Goal: Task Accomplishment & Management: Use online tool/utility

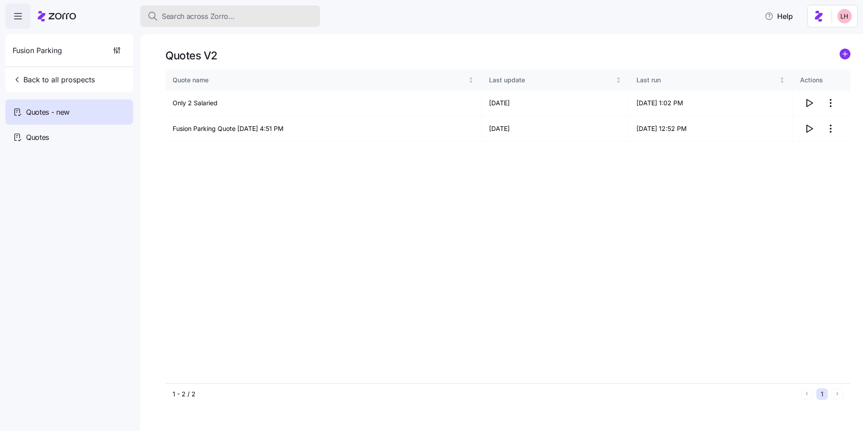
click at [213, 24] on button "Search across Zorro..." at bounding box center [230, 16] width 180 height 22
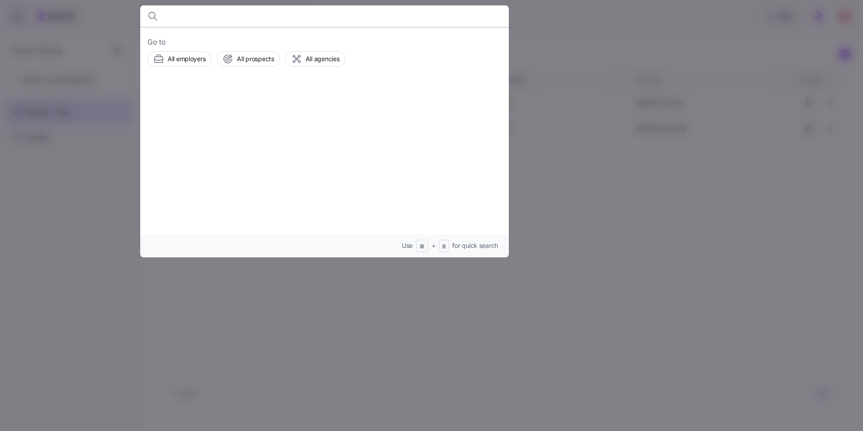
click at [238, 50] on div "Go to All employers All prospects All agencies" at bounding box center [324, 51] width 354 height 30
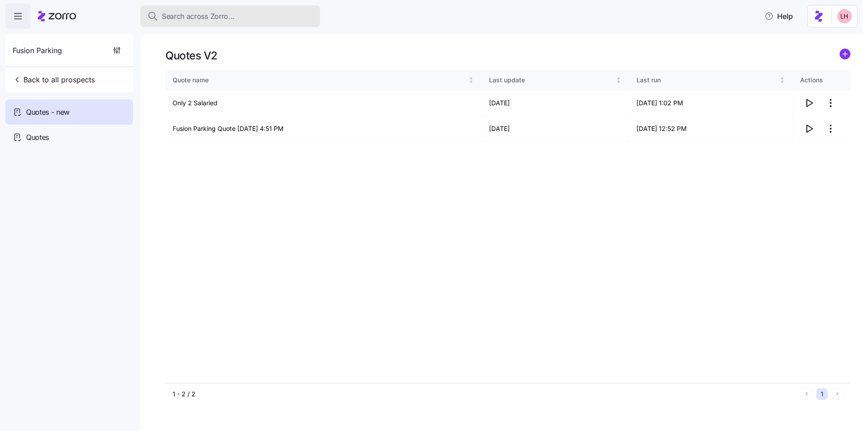
click at [230, 22] on span "Search across Zorro..." at bounding box center [198, 16] width 73 height 11
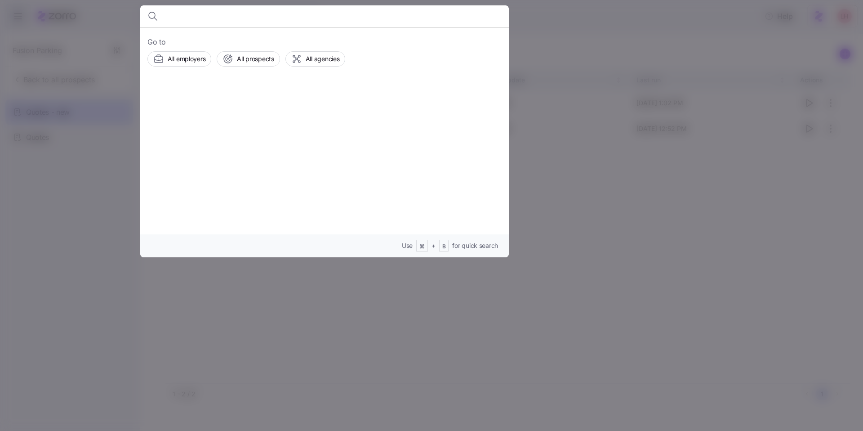
click at [686, 302] on div at bounding box center [431, 215] width 863 height 431
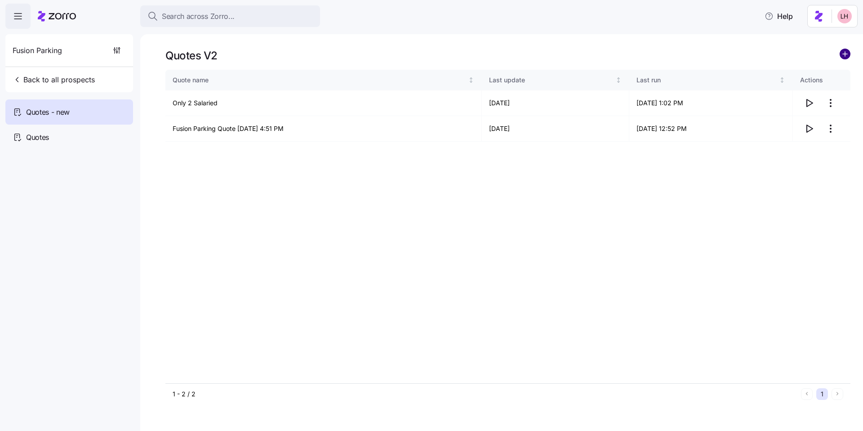
click at [846, 56] on circle "add icon" at bounding box center [845, 54] width 10 height 10
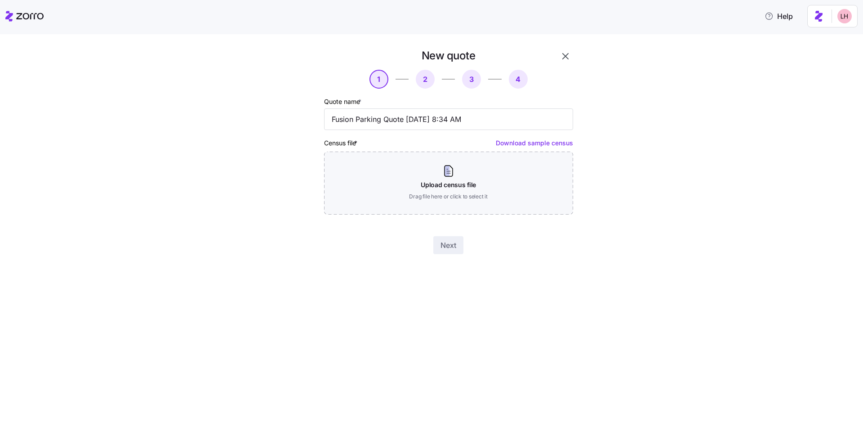
click at [560, 57] on icon "button" at bounding box center [565, 56] width 11 height 11
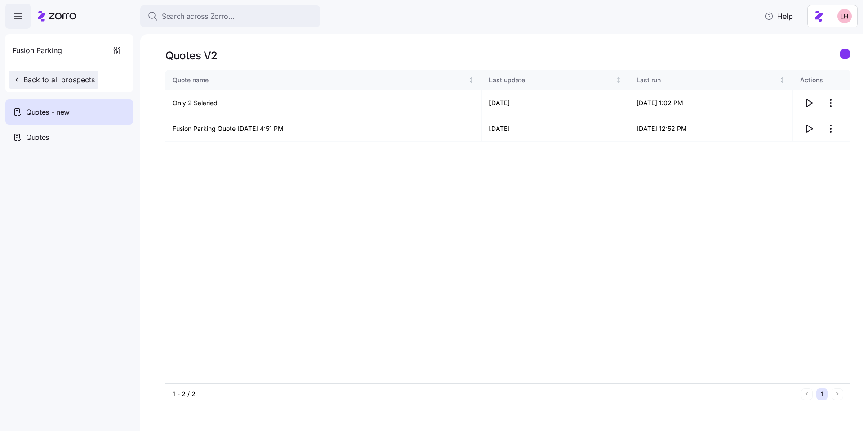
click at [83, 75] on span "Back to all prospects" at bounding box center [54, 79] width 82 height 11
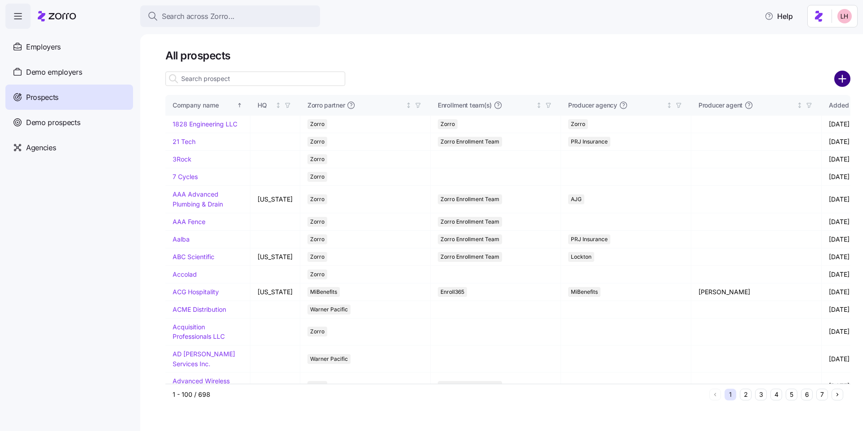
click at [843, 76] on circle "add icon" at bounding box center [842, 78] width 15 height 15
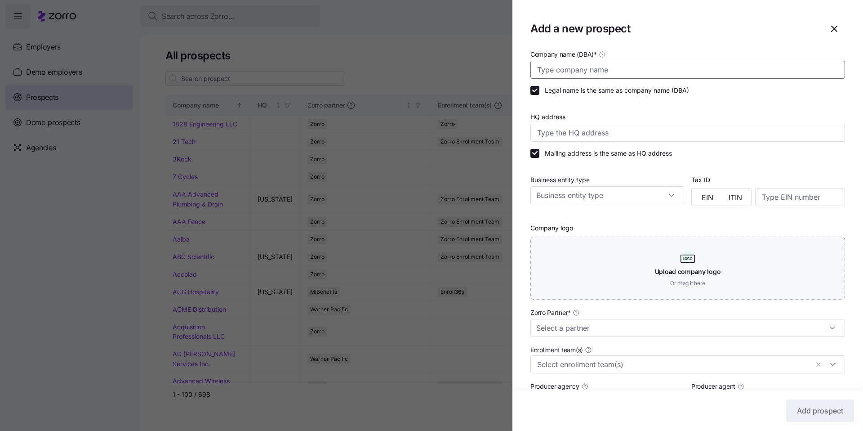
click at [592, 74] on input "Company name (DBA) *" at bounding box center [687, 70] width 315 height 18
type input "NC Sport Cuts LLC"
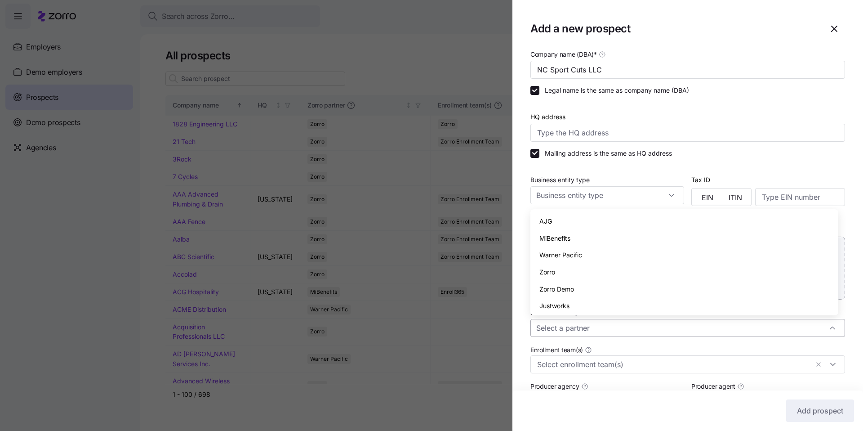
click at [662, 331] on input "Zorro Partner *" at bounding box center [687, 328] width 315 height 18
click at [559, 278] on div "Zorro" at bounding box center [684, 271] width 301 height 17
type input "Zorro"
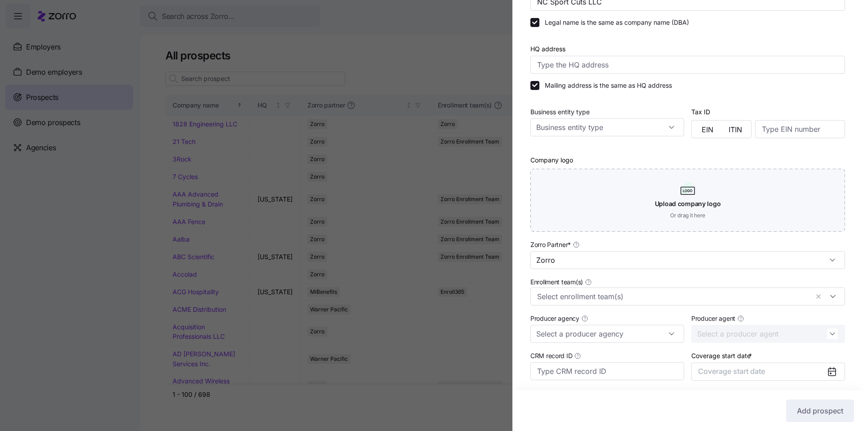
scroll to position [135, 0]
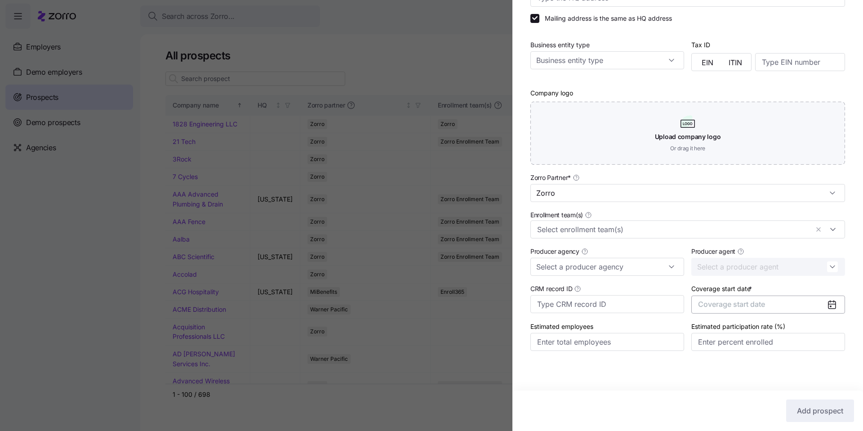
click at [754, 311] on button "Coverage start date" at bounding box center [768, 304] width 154 height 18
click at [824, 331] on icon "button" at bounding box center [822, 332] width 9 height 9
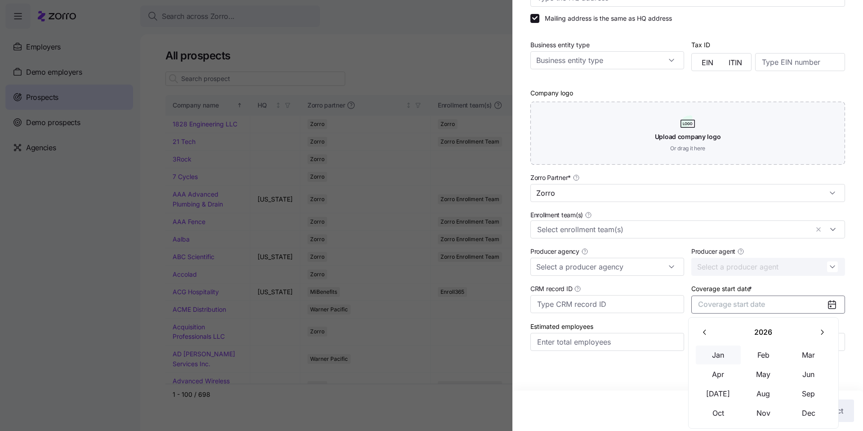
click at [723, 357] on button "Jan" at bounding box center [718, 354] width 45 height 19
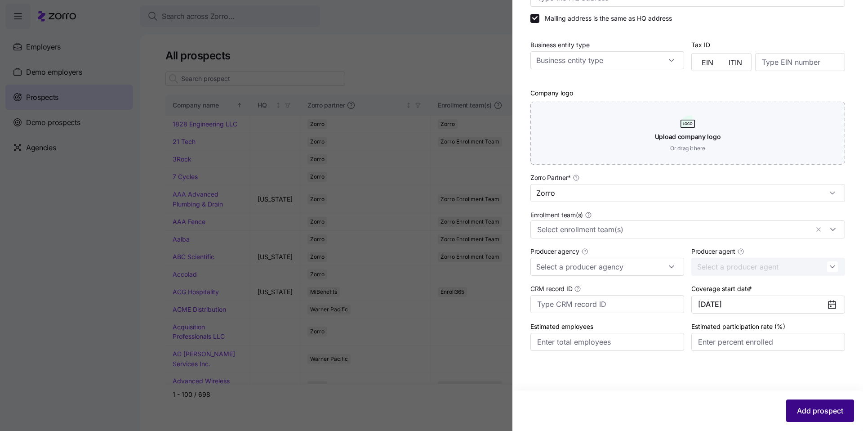
click at [829, 419] on button "Add prospect" at bounding box center [820, 410] width 68 height 22
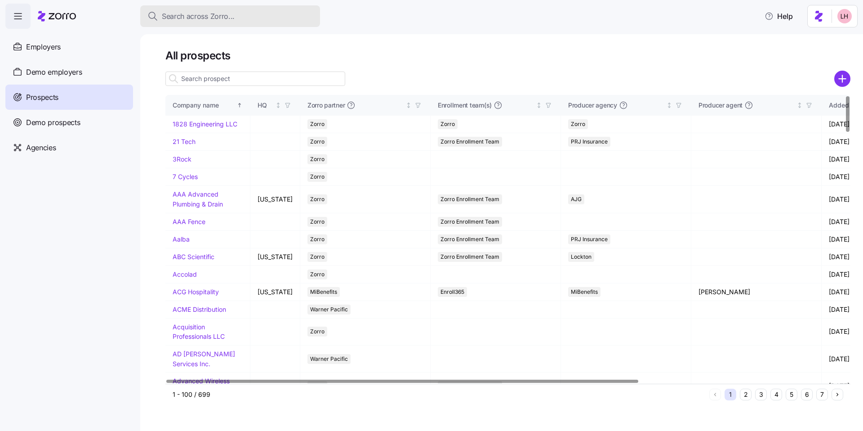
click at [214, 17] on span "Search across Zorro..." at bounding box center [198, 16] width 73 height 11
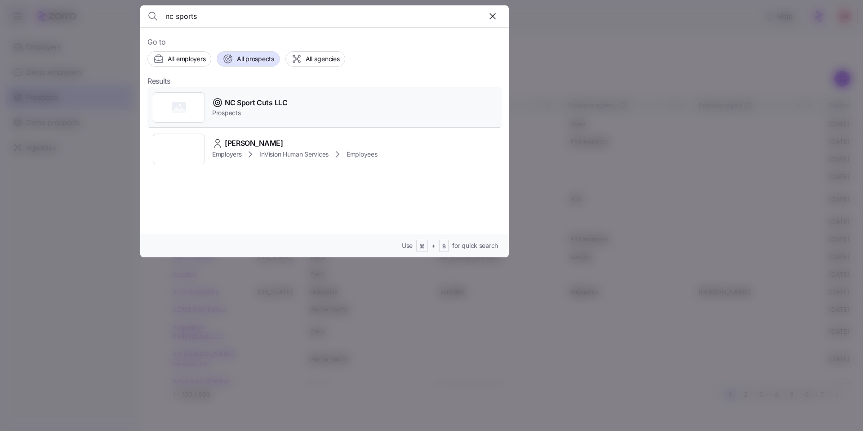
type input "nc sports"
click at [273, 103] on span "NC Sport Cuts LLC" at bounding box center [256, 102] width 63 height 11
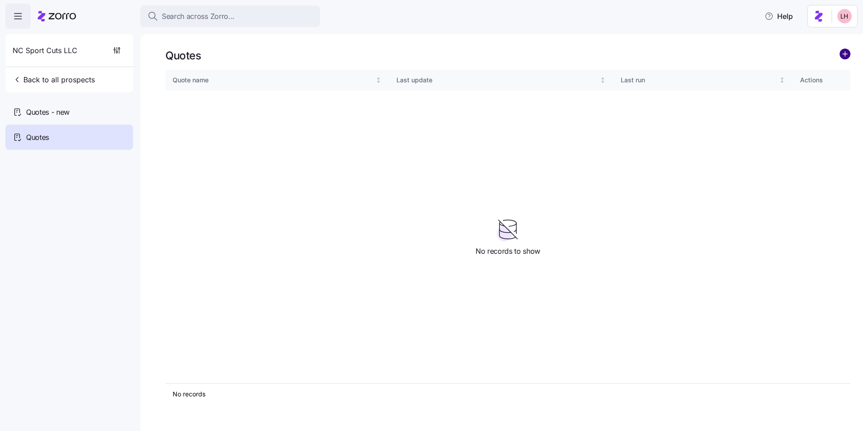
click at [849, 55] on circle "add icon" at bounding box center [845, 54] width 10 height 10
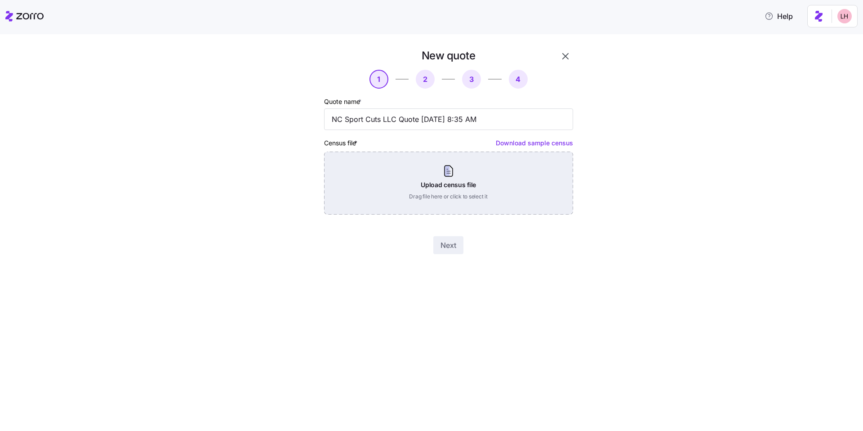
click at [508, 193] on div "Upload census file Drag file here or click to select it" at bounding box center [448, 183] width 249 height 63
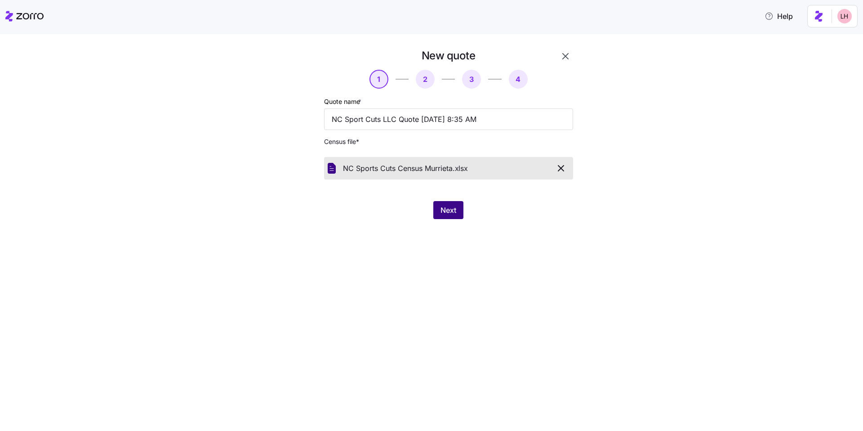
click at [437, 211] on button "Next" at bounding box center [448, 210] width 30 height 18
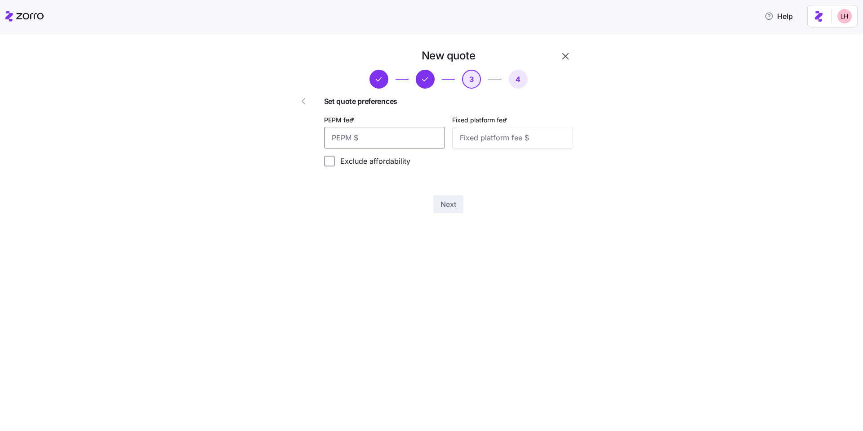
click at [439, 143] on input "PEPM fee *" at bounding box center [384, 138] width 121 height 22
type input "50"
type input "100"
click at [441, 207] on span "Next" at bounding box center [449, 204] width 16 height 11
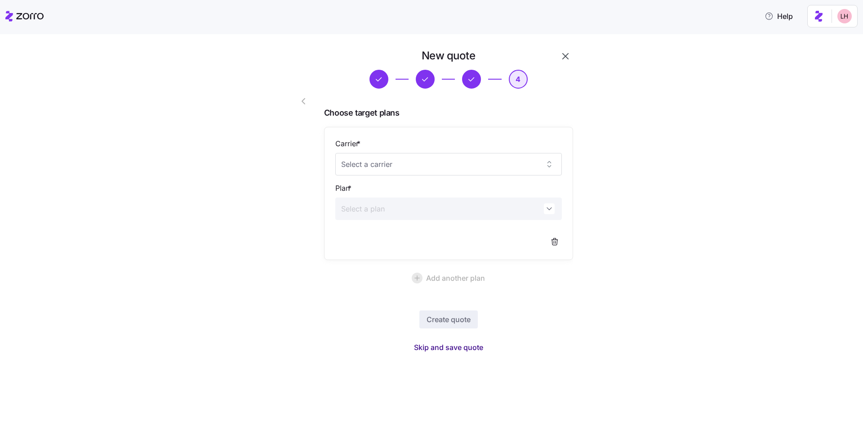
click at [465, 346] on span "Skip and save quote" at bounding box center [448, 347] width 69 height 11
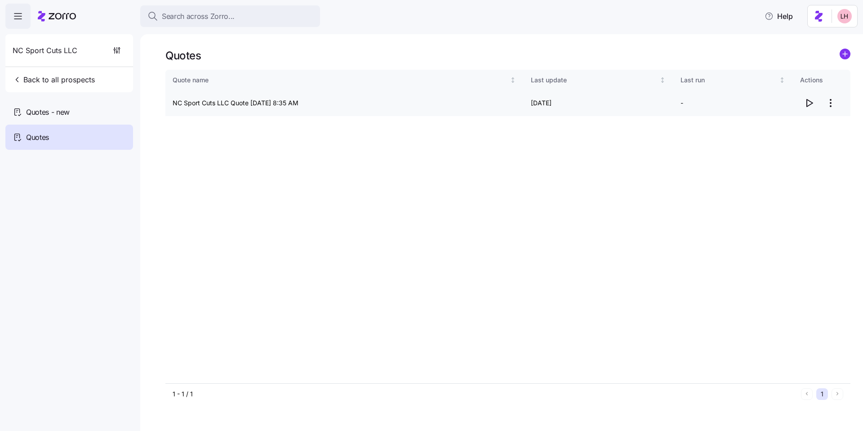
click at [807, 104] on icon "button" at bounding box center [810, 102] width 6 height 7
click at [82, 108] on div "Quotes - new" at bounding box center [69, 111] width 128 height 25
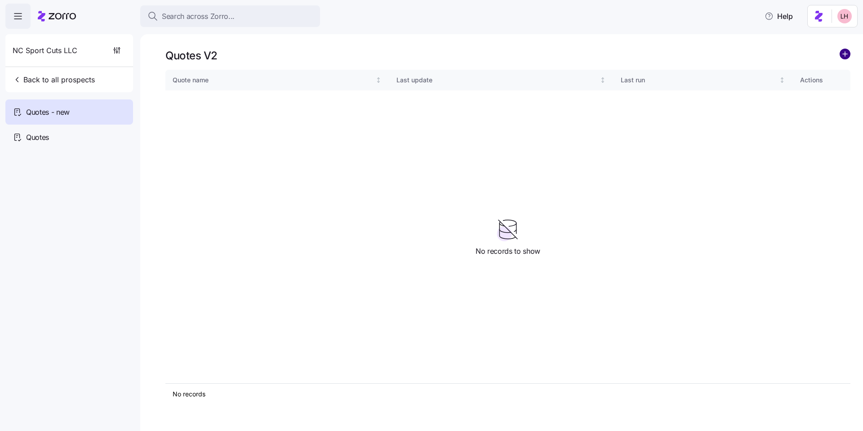
click at [842, 55] on circle "add icon" at bounding box center [845, 54] width 10 height 10
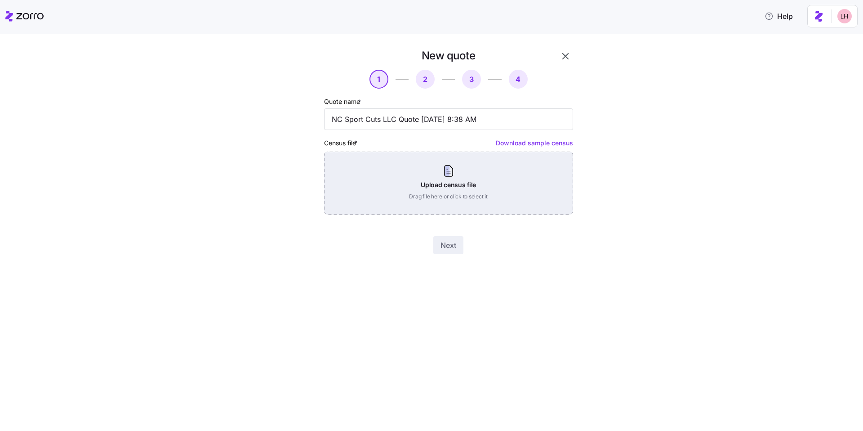
click at [482, 174] on div "Upload census file Drag file here or click to select it" at bounding box center [448, 183] width 249 height 63
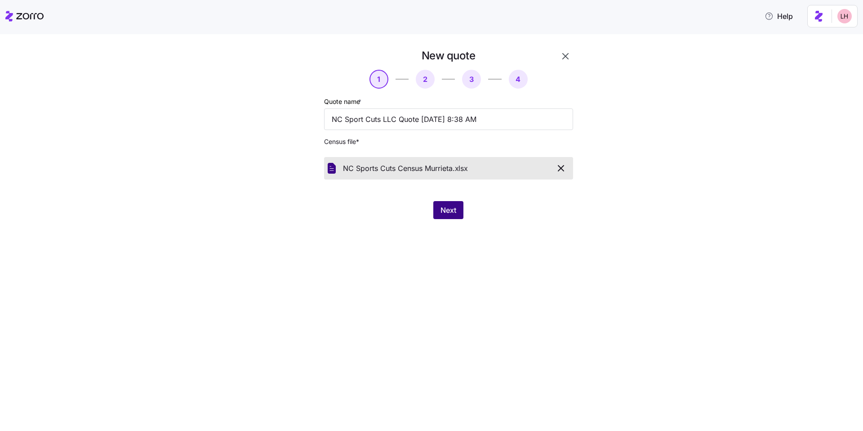
click at [442, 203] on button "Next" at bounding box center [448, 210] width 30 height 18
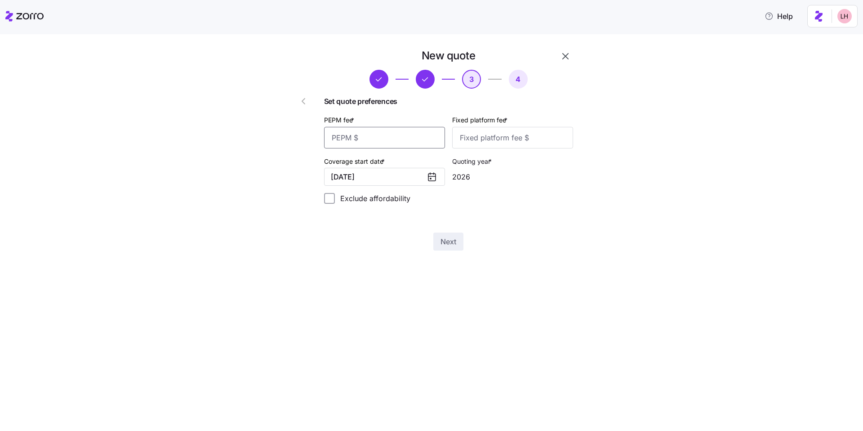
click at [391, 138] on input "PEPM fee *" at bounding box center [384, 138] width 121 height 22
type input "50"
type input "100"
click at [449, 245] on span "Next" at bounding box center [449, 241] width 16 height 11
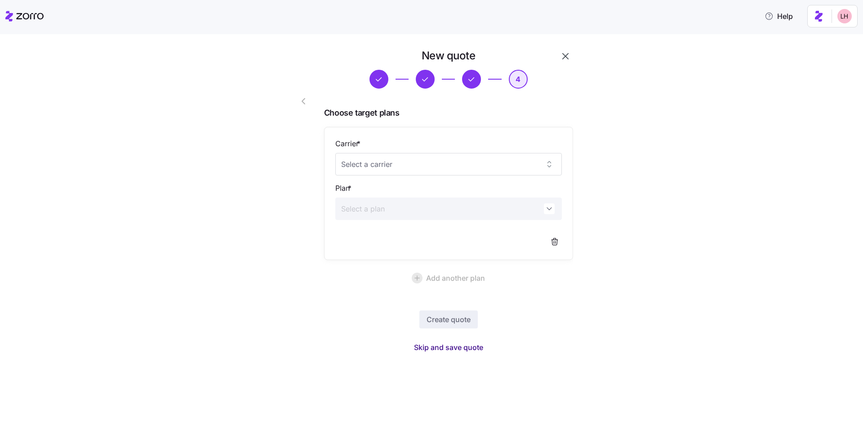
click at [461, 348] on span "Skip and save quote" at bounding box center [448, 347] width 69 height 11
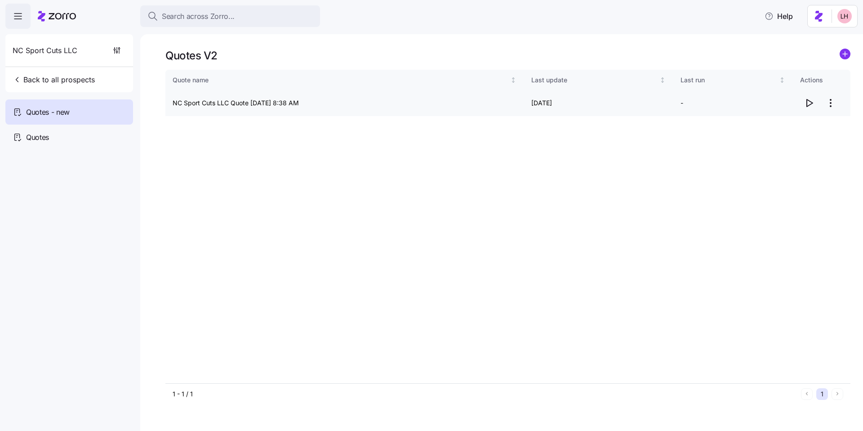
click at [809, 102] on icon "button" at bounding box center [809, 103] width 11 height 11
click at [830, 102] on html "Search across Zorro... Help NC Sport Cuts LLC Back to all prospects Quotes - ne…" at bounding box center [431, 212] width 863 height 425
click at [802, 124] on div "Edit quote" at bounding box center [794, 125] width 83 height 14
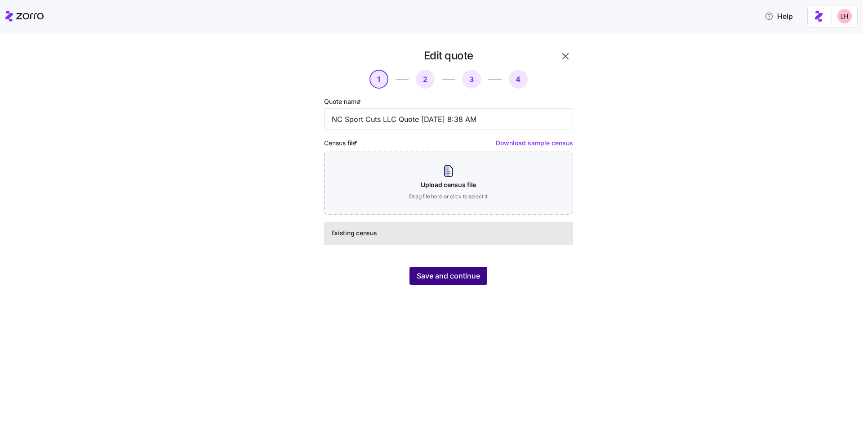
click at [455, 279] on span "Save and continue" at bounding box center [448, 275] width 63 height 11
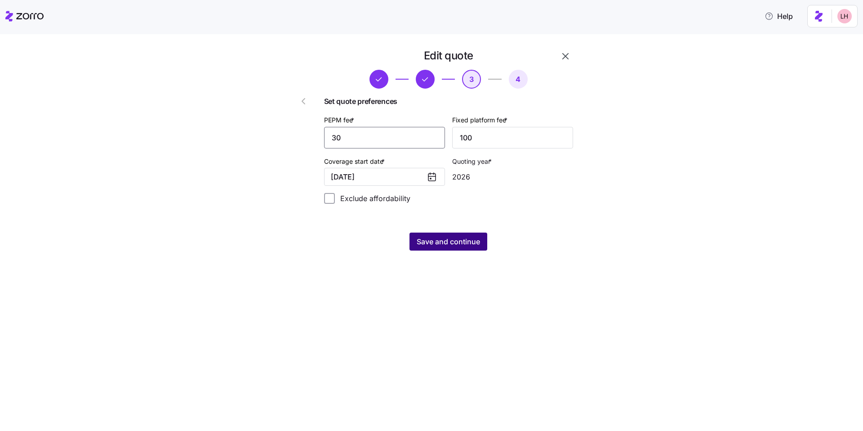
type input "30"
click at [451, 248] on button "Save and continue" at bounding box center [449, 241] width 78 height 18
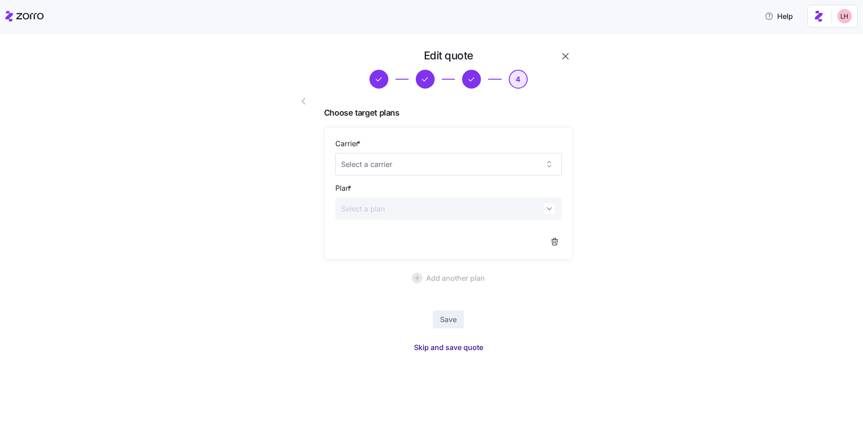
click at [471, 346] on span "Skip and save quote" at bounding box center [448, 347] width 69 height 11
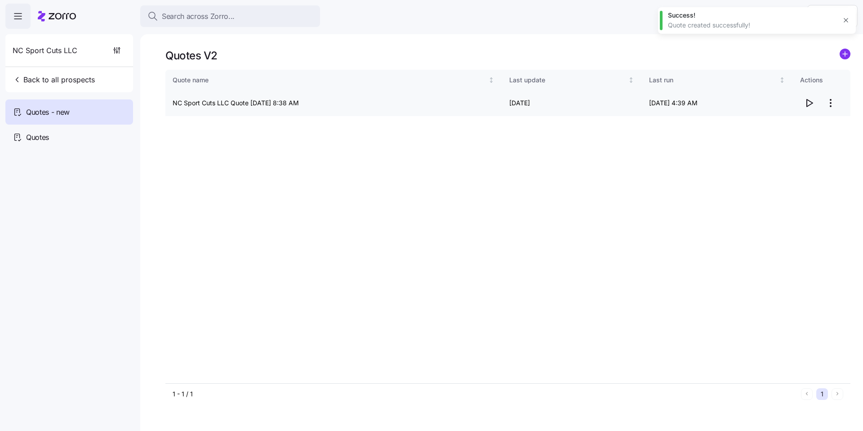
click at [808, 103] on icon "button" at bounding box center [809, 103] width 11 height 11
click at [830, 100] on html "Search across Zorro... Help NC Sport Cuts LLC Back to all prospects Quotes - ne…" at bounding box center [431, 212] width 863 height 425
click at [787, 122] on div "Edit quote" at bounding box center [794, 125] width 83 height 14
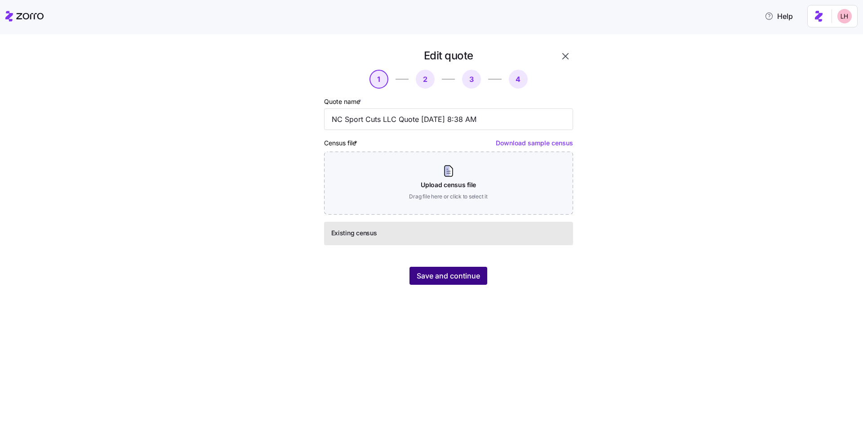
click at [484, 276] on button "Save and continue" at bounding box center [449, 276] width 78 height 18
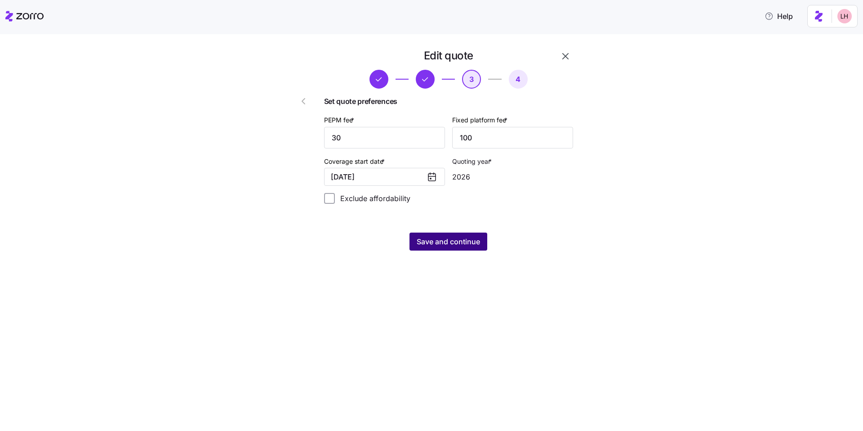
click at [469, 240] on span "Save and continue" at bounding box center [448, 241] width 63 height 11
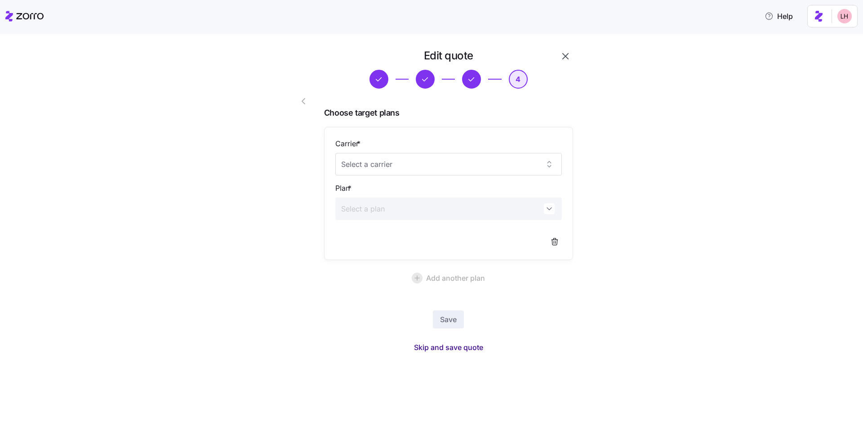
click at [472, 346] on span "Skip and save quote" at bounding box center [448, 347] width 69 height 11
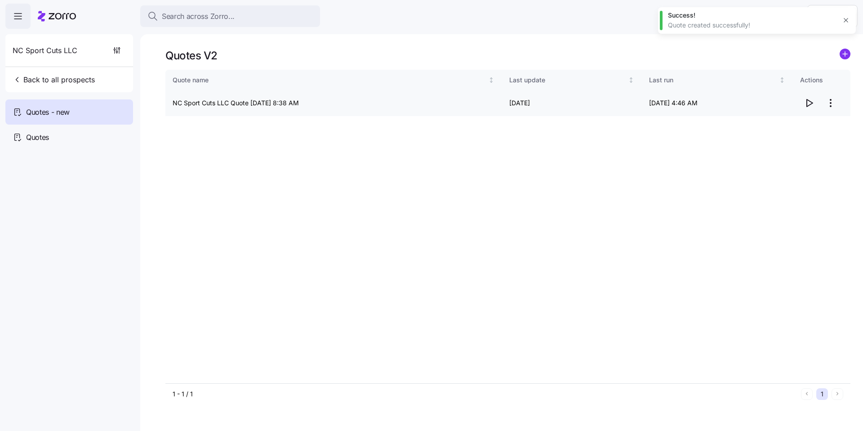
click at [809, 102] on icon "button" at bounding box center [809, 103] width 11 height 11
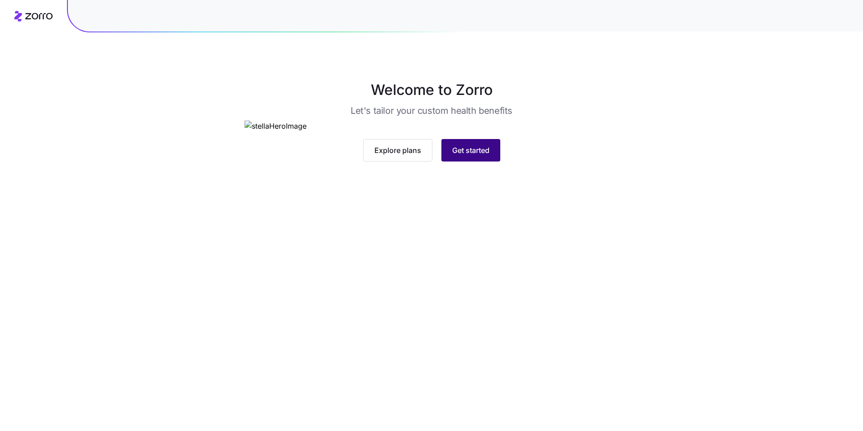
click at [482, 156] on span "Get started" at bounding box center [470, 150] width 37 height 11
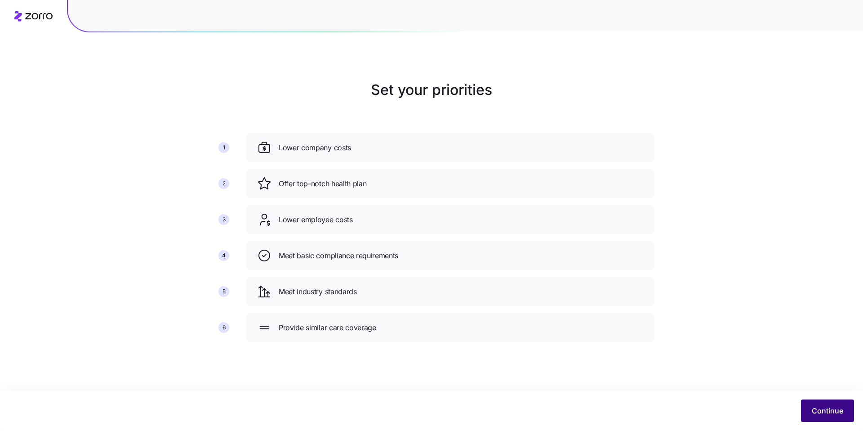
click at [827, 398] on div "Continue" at bounding box center [431, 410] width 863 height 40
click at [828, 406] on span "Continue" at bounding box center [827, 410] width 31 height 11
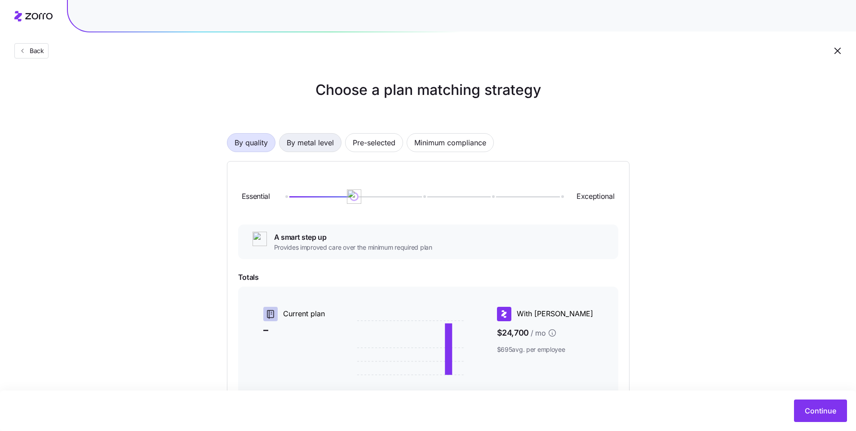
click at [323, 147] on span "By metal level" at bounding box center [310, 143] width 47 height 18
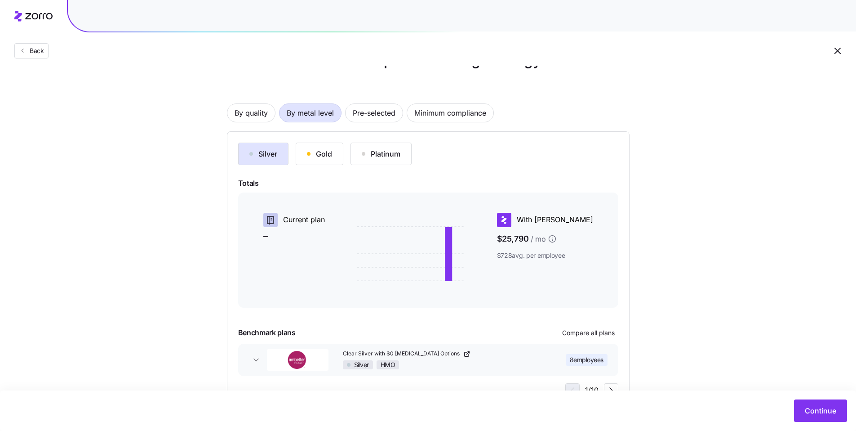
scroll to position [65, 0]
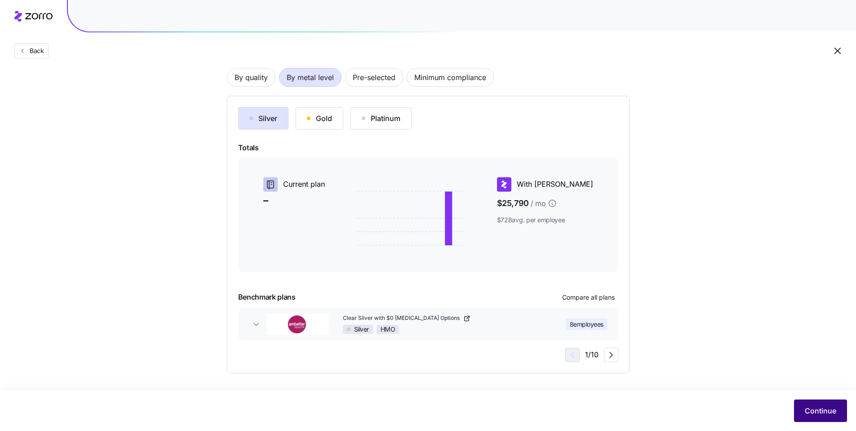
click at [829, 408] on span "Continue" at bounding box center [820, 410] width 31 height 11
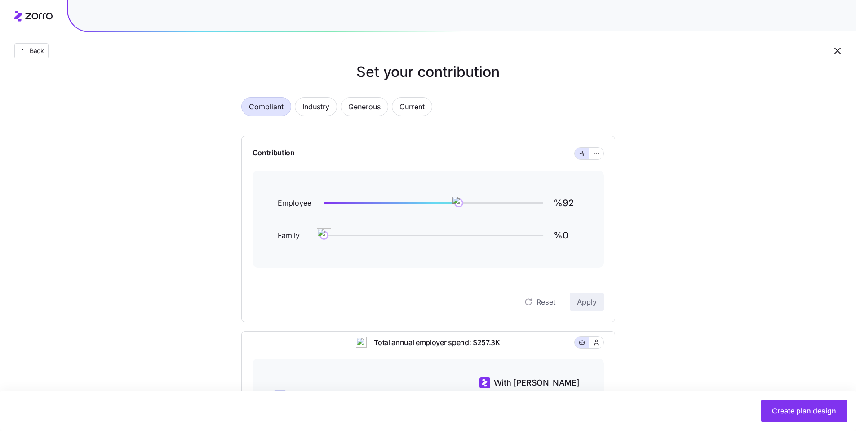
scroll to position [79, 0]
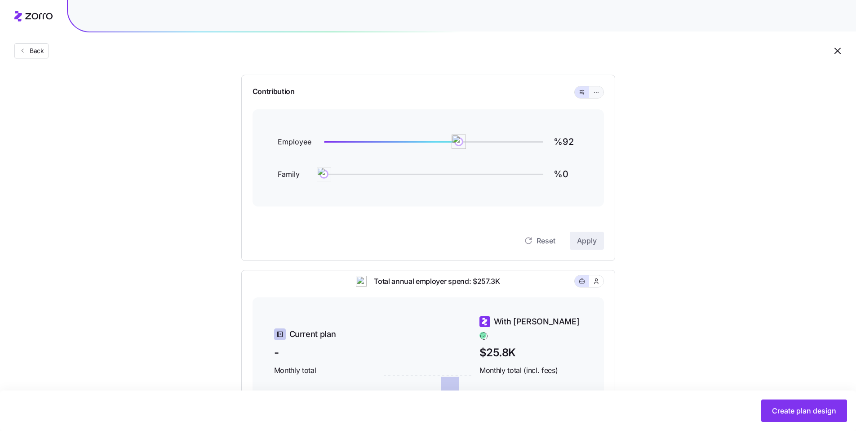
click at [595, 94] on icon "button" at bounding box center [596, 92] width 6 height 11
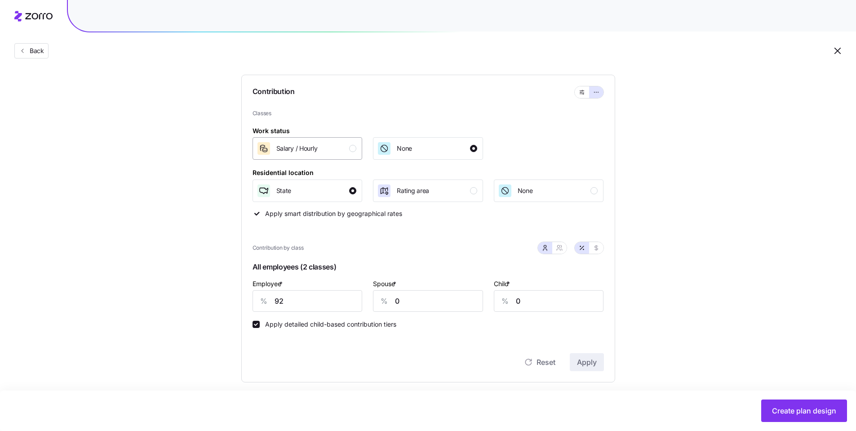
click at [351, 150] on div "button" at bounding box center [352, 148] width 7 height 7
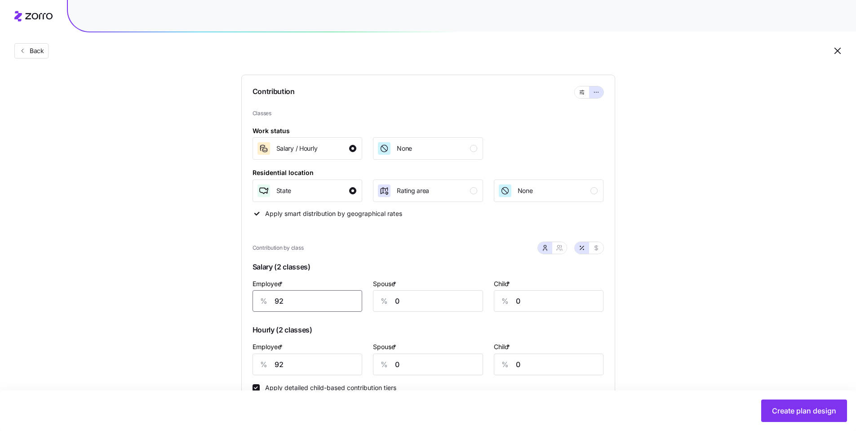
drag, startPoint x: 285, startPoint y: 300, endPoint x: 240, endPoint y: 297, distance: 45.5
click at [252, 299] on div "Contribution Classes Work status Salary / [DEMOGRAPHIC_DATA] None Residential l…" at bounding box center [428, 260] width 374 height 371
type input "80"
click at [562, 246] on icon "button" at bounding box center [559, 247] width 7 height 7
type input "40"
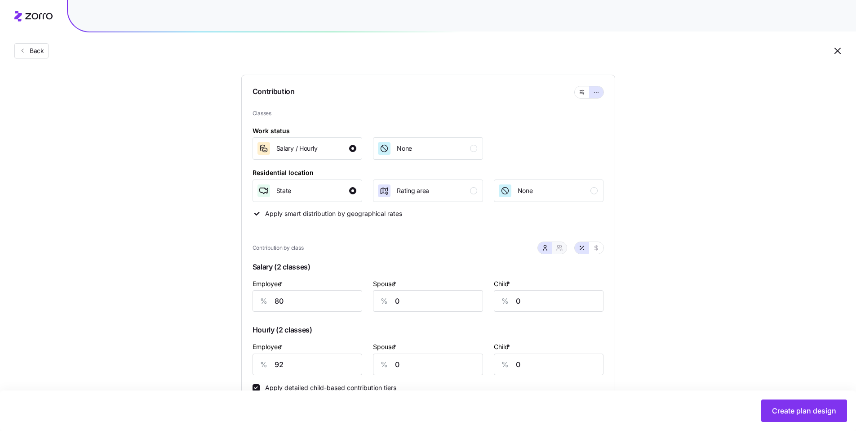
type input "45"
type input "46"
type input "52"
click at [597, 250] on icon "button" at bounding box center [596, 247] width 7 height 7
type input "528"
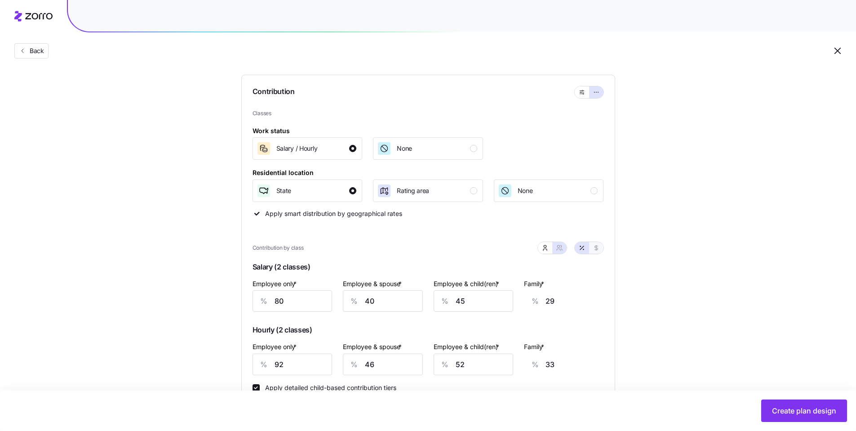
type input "528"
type input "610"
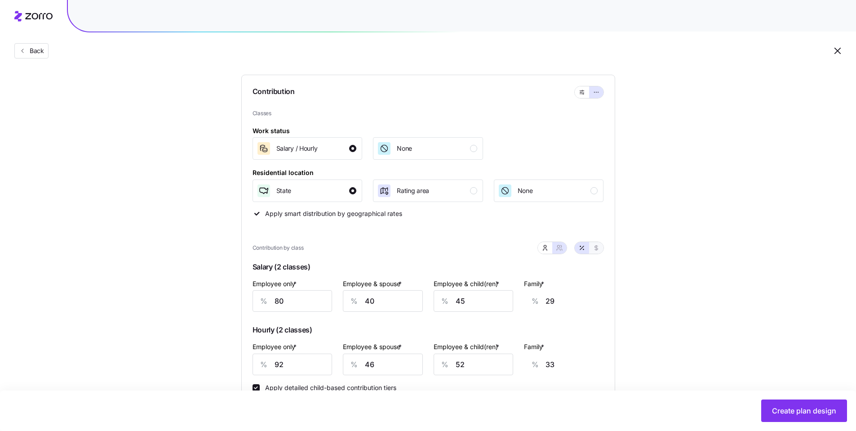
type input "528"
type input "610"
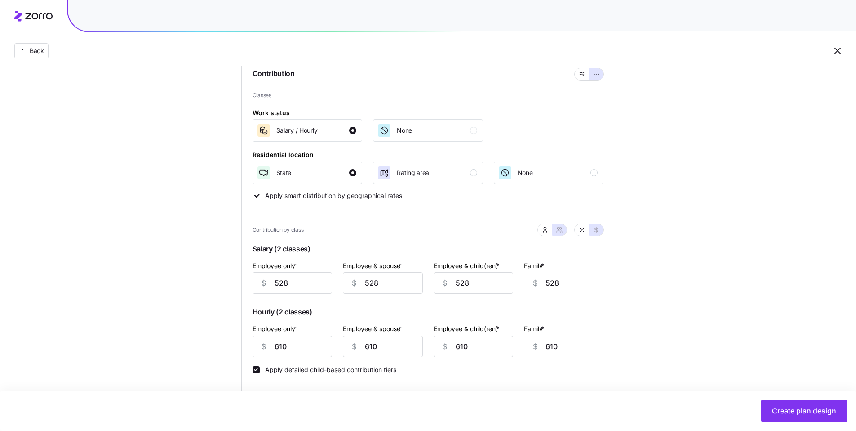
scroll to position [109, 0]
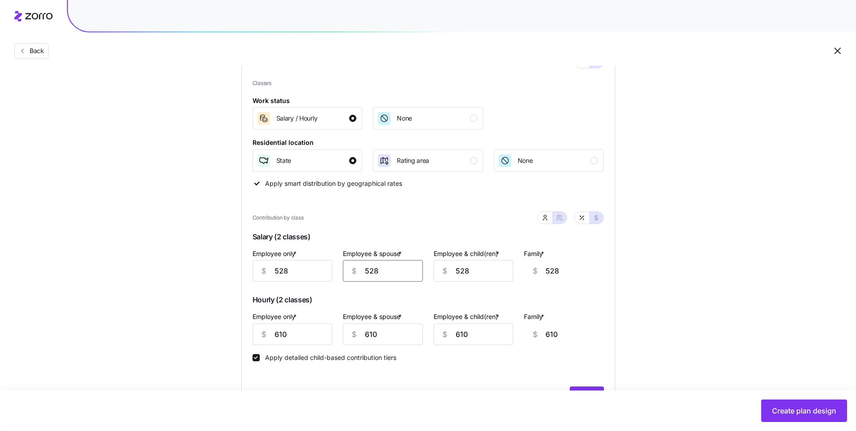
drag, startPoint x: 380, startPoint y: 271, endPoint x: 348, endPoint y: 269, distance: 32.8
click at [348, 269] on div "$ 528" at bounding box center [383, 271] width 80 height 22
type input "1"
type input "10"
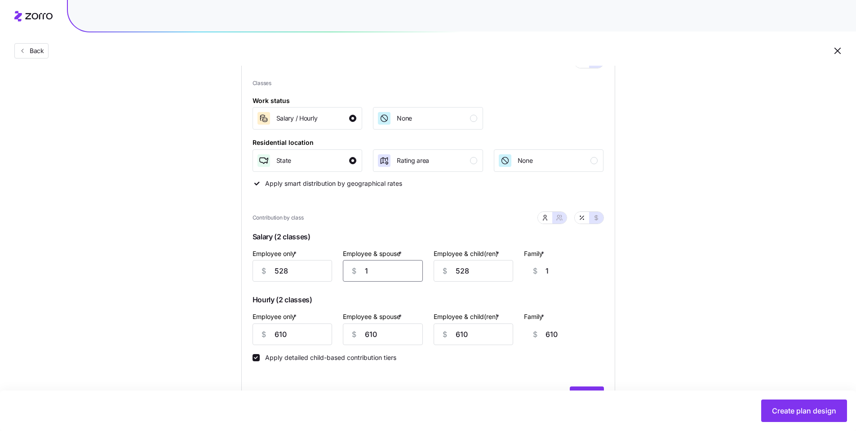
type input "10"
type input "100"
type input "1"
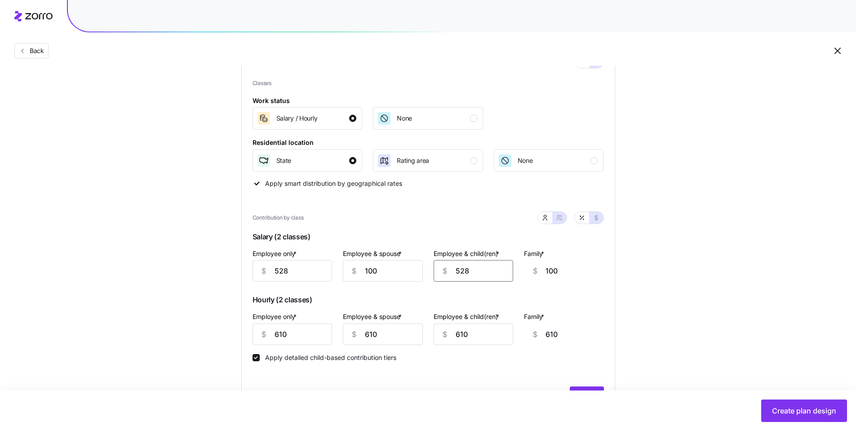
type input "0"
type input "100"
click at [403, 193] on div "Classes Work status Salary / Hourly None Residential location State Rating area…" at bounding box center [429, 220] width 352 height 282
click at [560, 266] on input "0" at bounding box center [586, 271] width 80 height 22
click at [435, 213] on div "Contribution by class" at bounding box center [429, 217] width 352 height 23
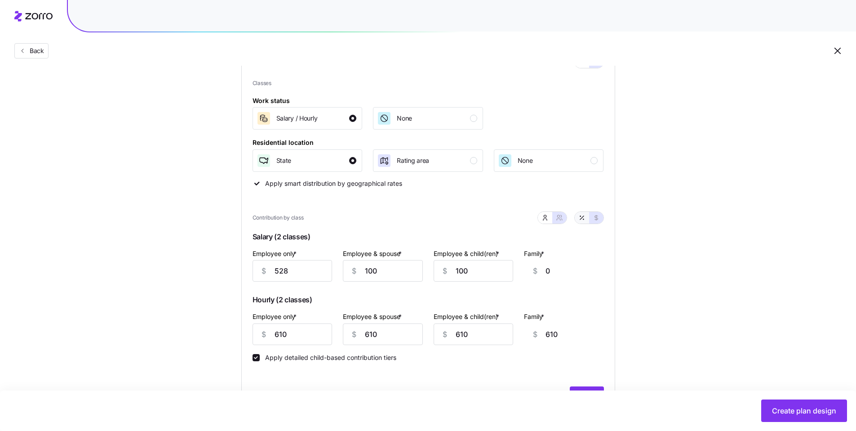
click at [579, 219] on icon "button" at bounding box center [582, 217] width 7 height 7
type input "80"
type input "8"
type input "9"
type input "92"
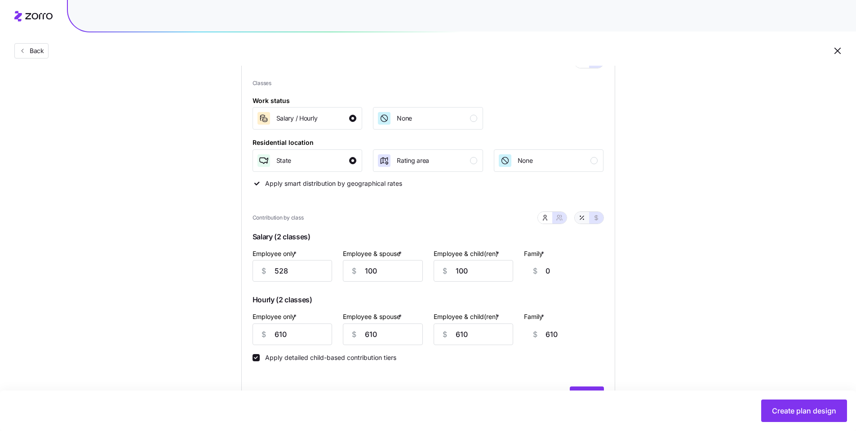
type input "46"
type input "52"
type input "33"
drag, startPoint x: 290, startPoint y: 336, endPoint x: 224, endPoint y: 330, distance: 66.4
click at [223, 330] on div "Set your contribution Compliant Industry Generous Current Contribution Classes …" at bounding box center [428, 329] width 446 height 719
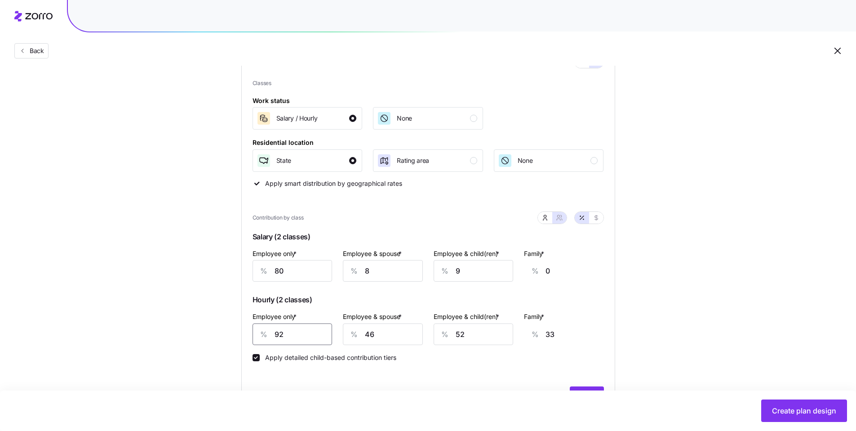
type input "6"
type input "65"
type input "69"
type input "42"
type input "69"
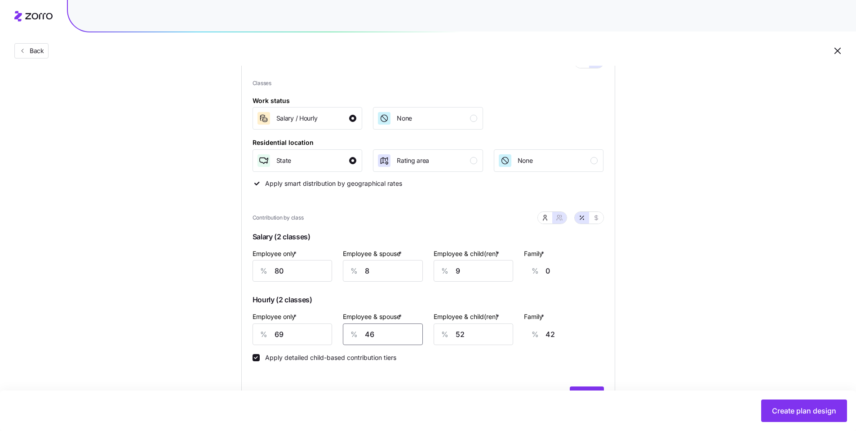
drag, startPoint x: 361, startPoint y: 331, endPoint x: 354, endPoint y: 330, distance: 6.8
click at [357, 330] on div "% 46" at bounding box center [383, 334] width 80 height 22
type input "0"
type input "8"
type input "0"
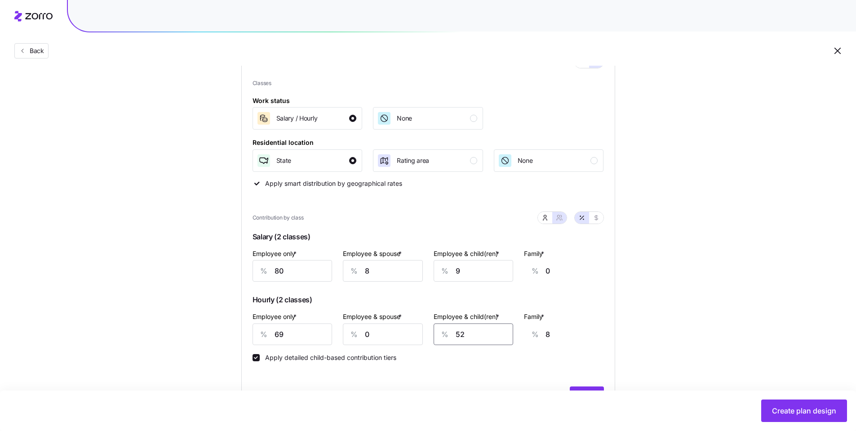
drag, startPoint x: 456, startPoint y: 331, endPoint x: 437, endPoint y: 327, distance: 19.7
click at [435, 327] on div "% 52" at bounding box center [474, 334] width 80 height 22
type input "0"
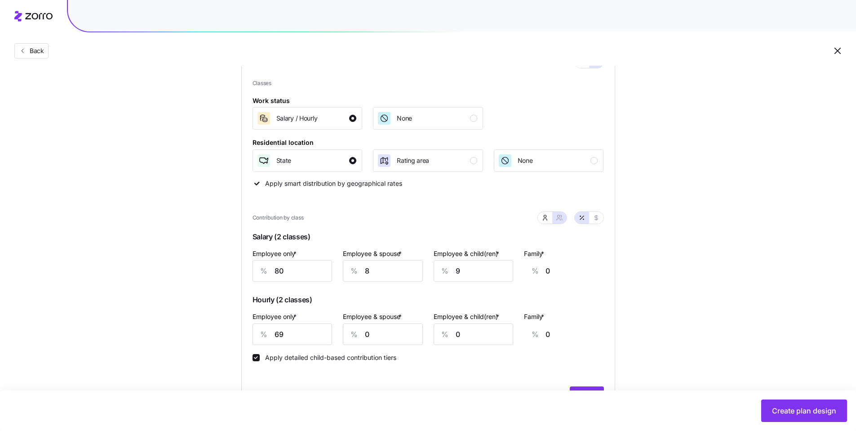
click at [479, 354] on div "Apply detailed child-based contribution tiers" at bounding box center [429, 353] width 352 height 16
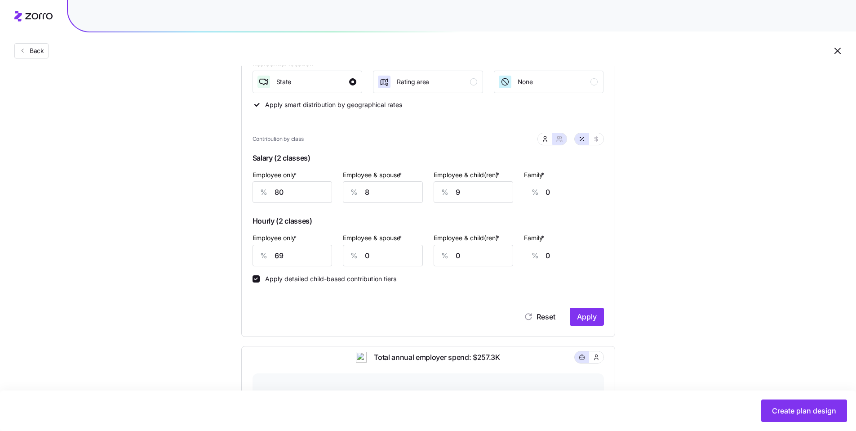
click at [590, 316] on span "Apply" at bounding box center [587, 316] width 20 height 11
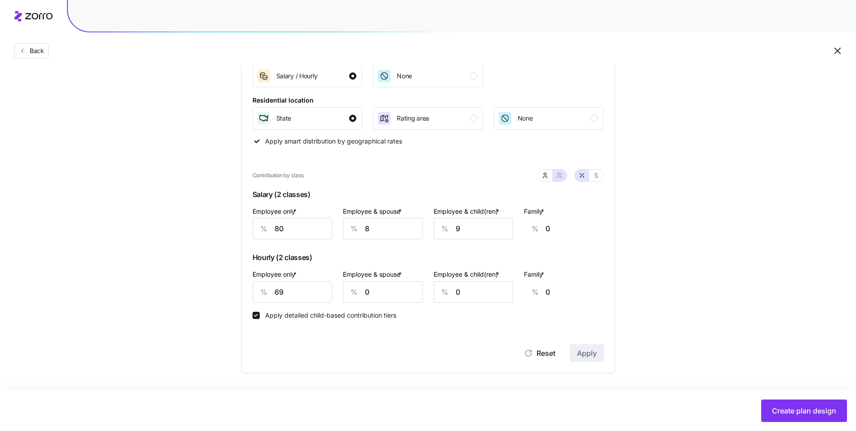
type input "40"
type input "45"
type input "35"
type input "39"
type input "29"
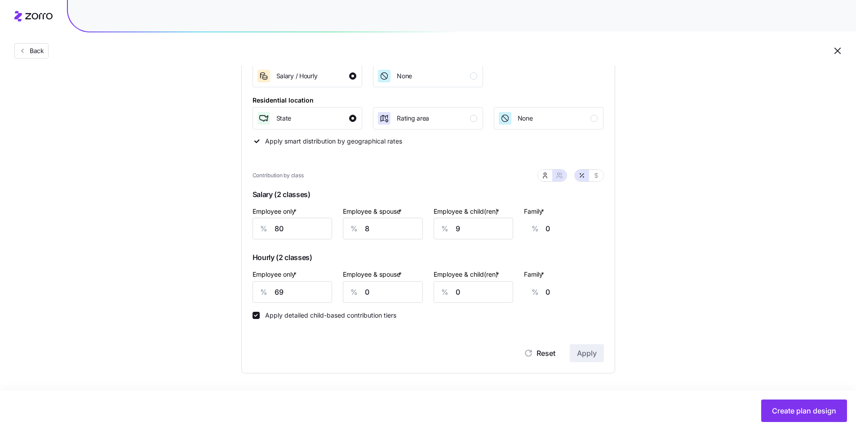
type input "25"
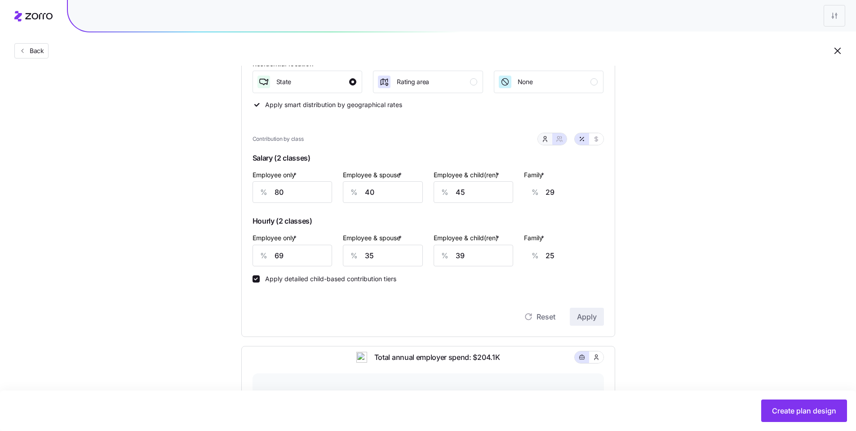
click at [545, 139] on icon "button" at bounding box center [545, 138] width 7 height 7
type input "0"
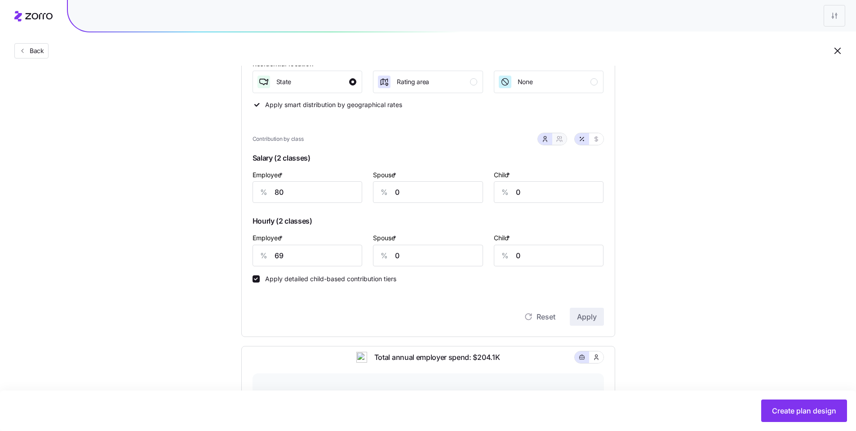
click at [561, 139] on icon "button" at bounding box center [559, 138] width 7 height 7
type input "40"
type input "45"
type input "35"
type input "39"
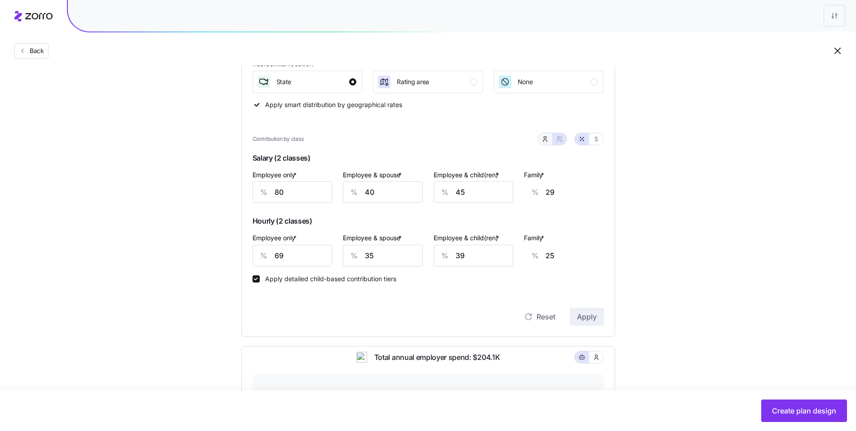
click at [546, 138] on icon "button" at bounding box center [545, 138] width 7 height 7
type input "0"
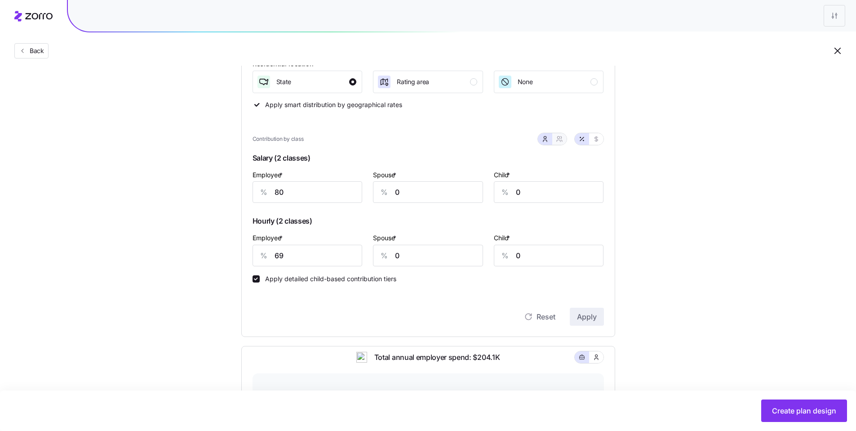
click at [557, 139] on icon "button" at bounding box center [559, 138] width 7 height 7
type input "40"
type input "45"
type input "35"
type input "39"
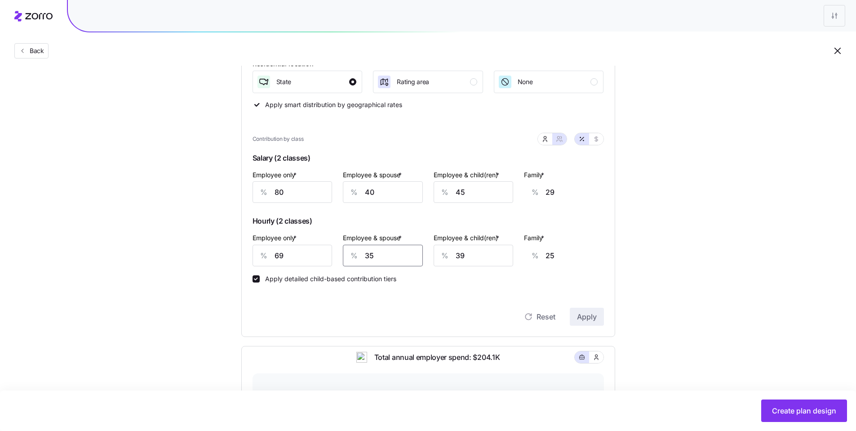
drag, startPoint x: 354, startPoint y: 257, endPoint x: 346, endPoint y: 254, distance: 8.8
click at [348, 256] on div "% 35" at bounding box center [383, 256] width 80 height 22
type input "0"
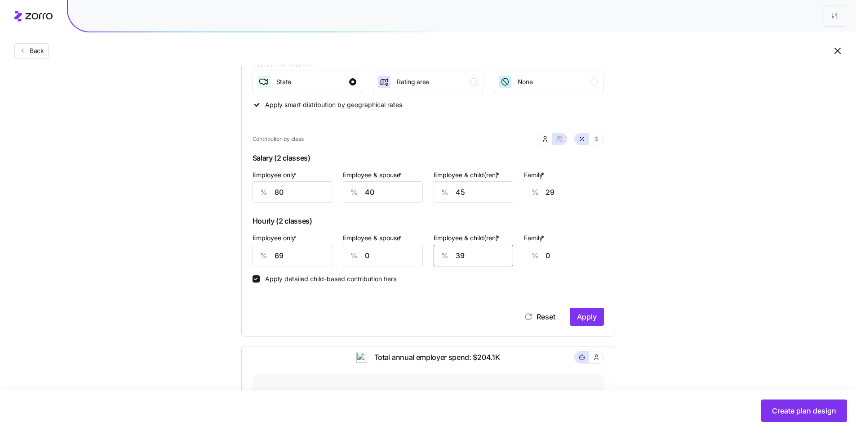
drag, startPoint x: 481, startPoint y: 253, endPoint x: 451, endPoint y: 252, distance: 30.6
click at [436, 250] on div "% 39" at bounding box center [474, 256] width 80 height 22
type input "0"
click at [593, 317] on span "Apply" at bounding box center [587, 316] width 20 height 11
click at [598, 138] on icon "button" at bounding box center [596, 138] width 7 height 7
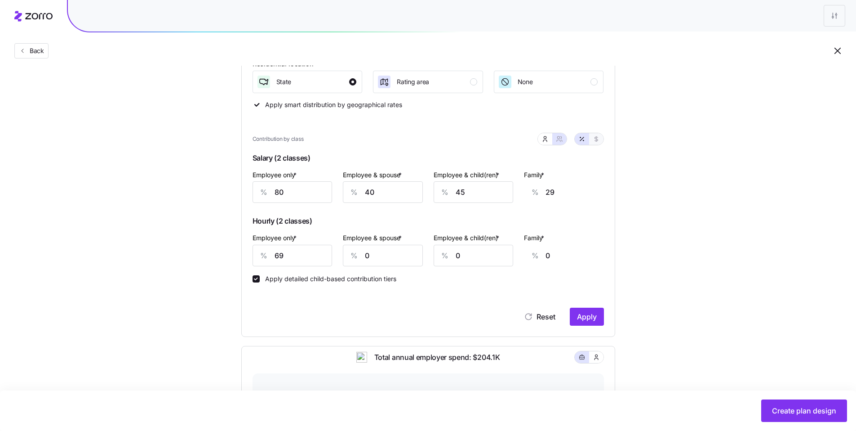
type input "528"
type input "455"
type input "528"
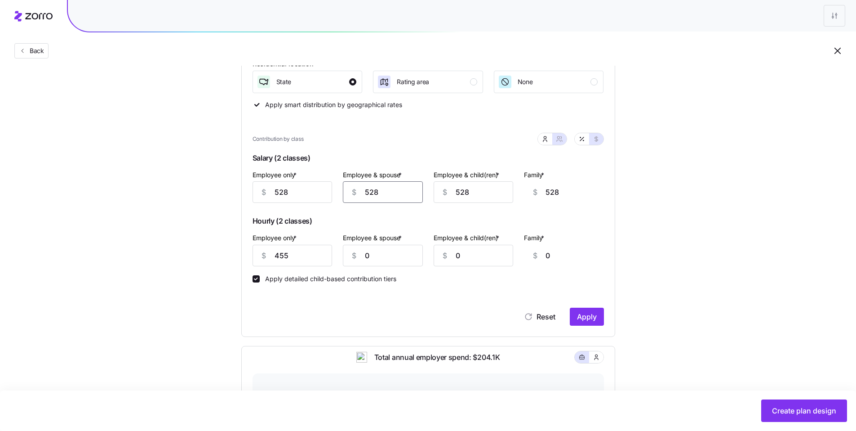
drag, startPoint x: 384, startPoint y: 194, endPoint x: 359, endPoint y: 192, distance: 25.8
click at [360, 192] on div "$ 528" at bounding box center [383, 192] width 80 height 22
type input "6"
type input "62"
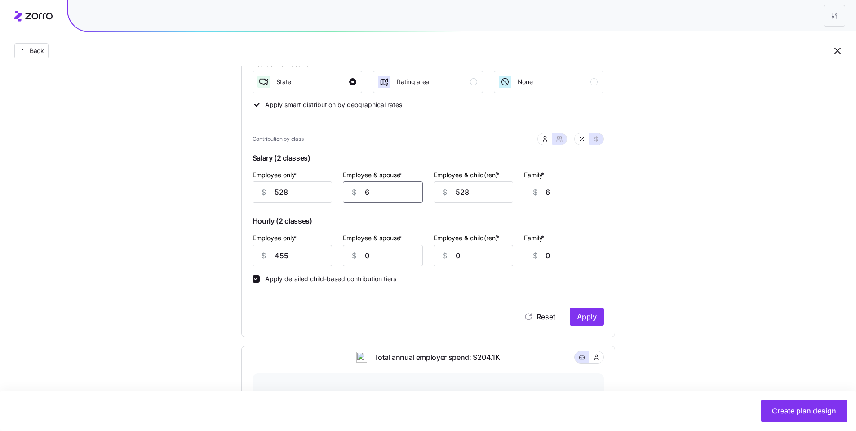
type input "62"
type input "628"
type input "6"
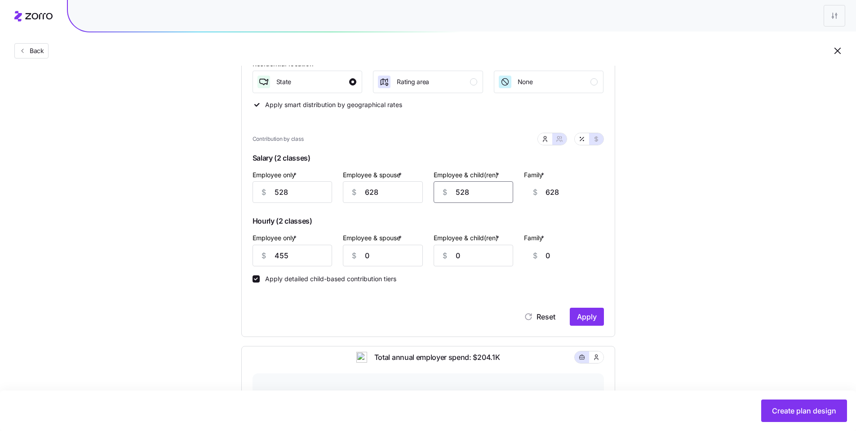
type input "106"
type input "62"
type input "162"
type input "628"
type input "728"
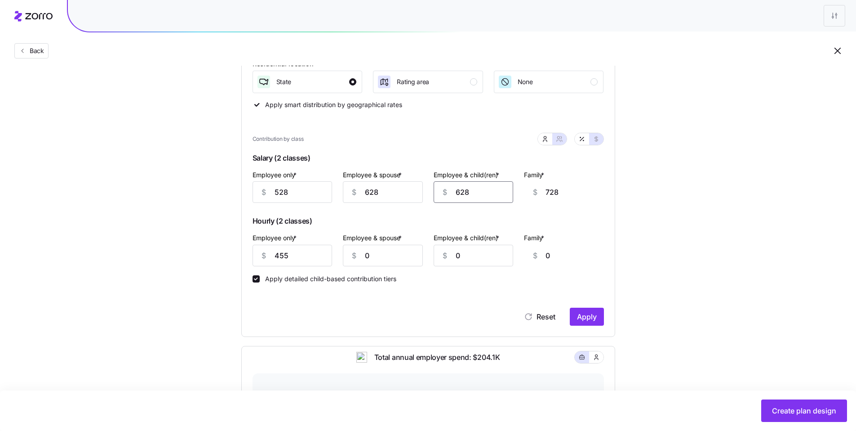
type input "628"
click at [591, 319] on span "Apply" at bounding box center [587, 316] width 20 height 11
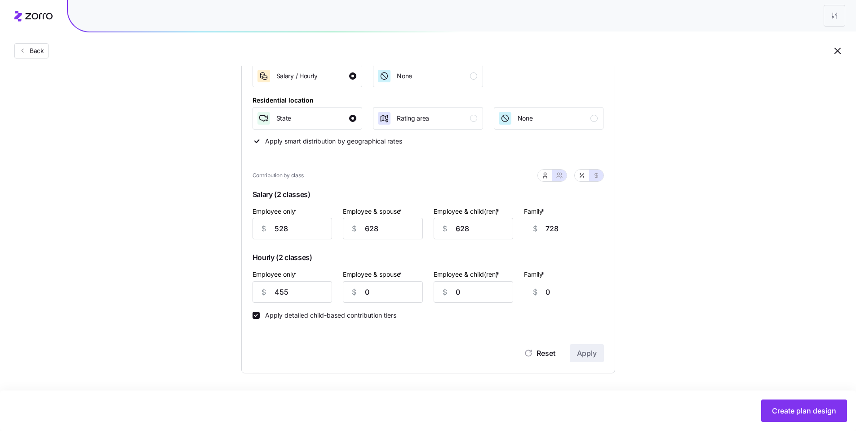
type input "455"
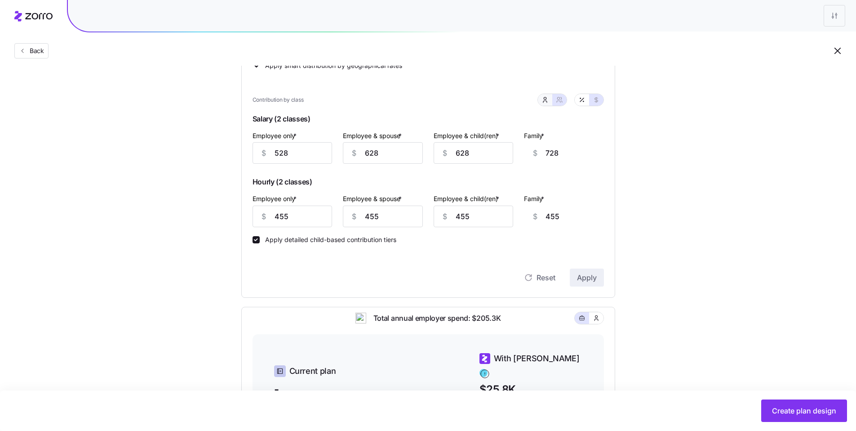
click at [548, 102] on icon "button" at bounding box center [545, 99] width 7 height 7
type input "100"
type input "63"
type input "0"
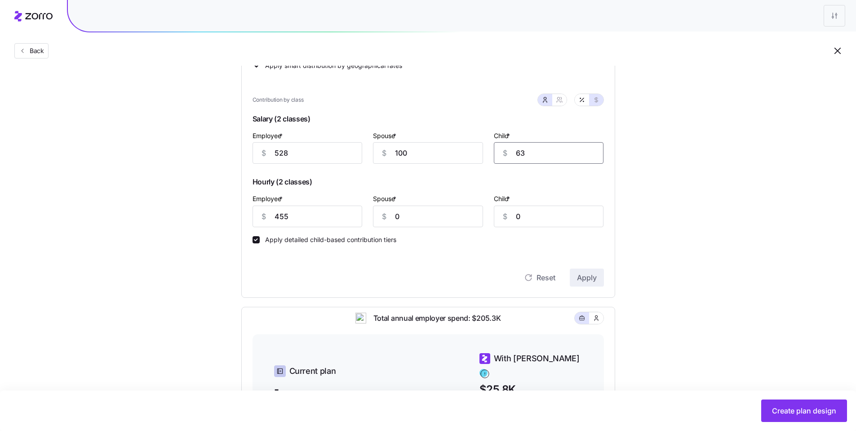
drag, startPoint x: 539, startPoint y: 158, endPoint x: 486, endPoint y: 155, distance: 54.1
click at [486, 155] on div "Employee * $ 528 Spouse * $ 100 Child * $ 63" at bounding box center [428, 147] width 362 height 45
type input "100"
click at [583, 279] on span "Apply" at bounding box center [587, 277] width 20 height 11
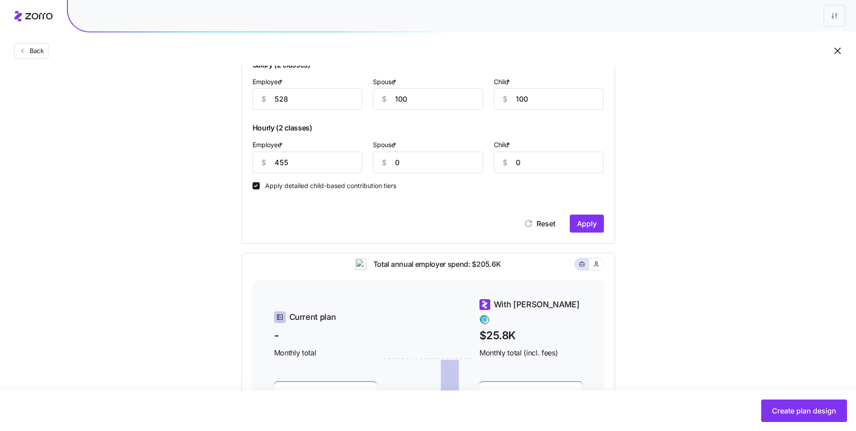
scroll to position [92, 0]
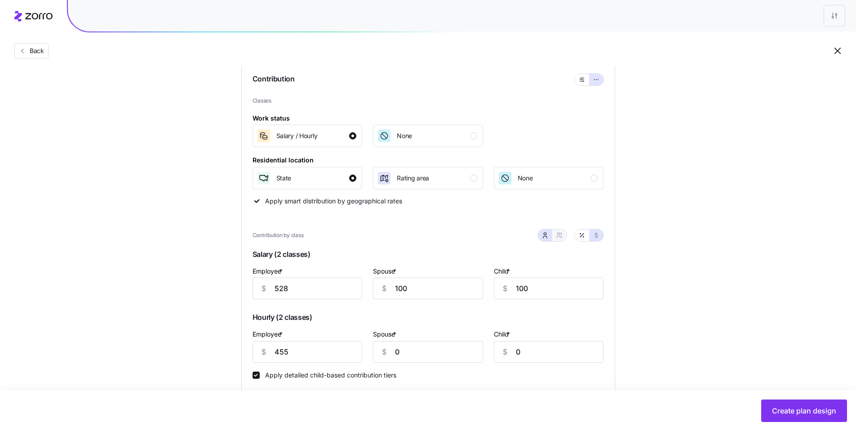
click at [566, 236] on button "button" at bounding box center [560, 235] width 14 height 12
type input "628"
type input "688"
type input "455"
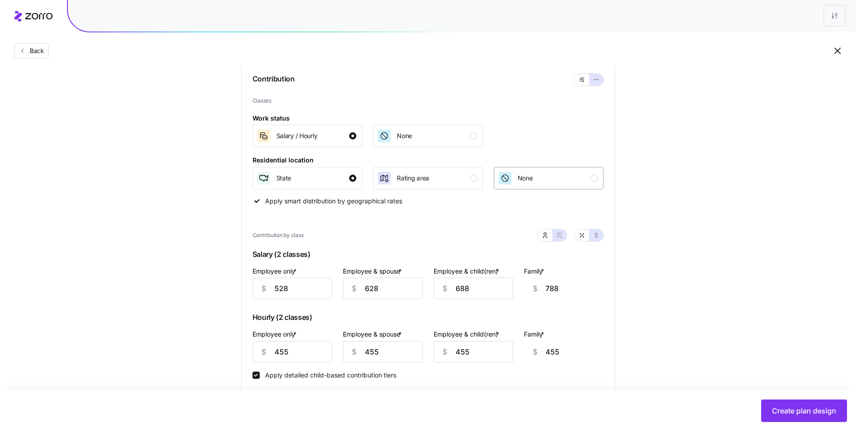
type input "100"
type input "0"
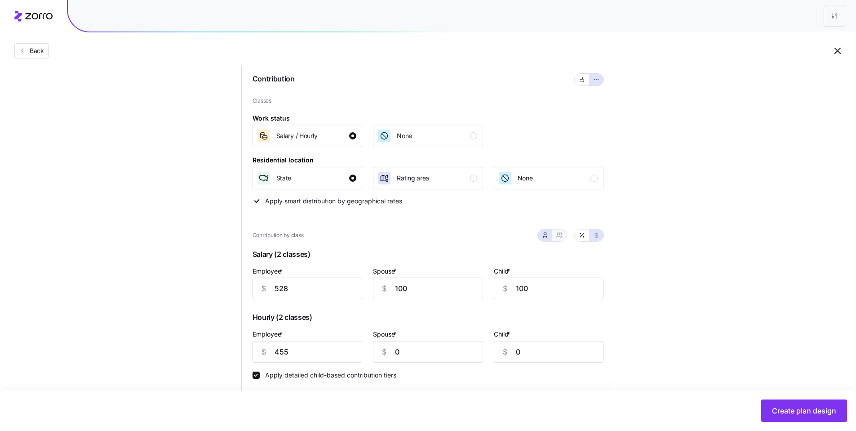
click at [562, 232] on span "button" at bounding box center [559, 235] width 7 height 7
type input "628"
type input "688"
type input "455"
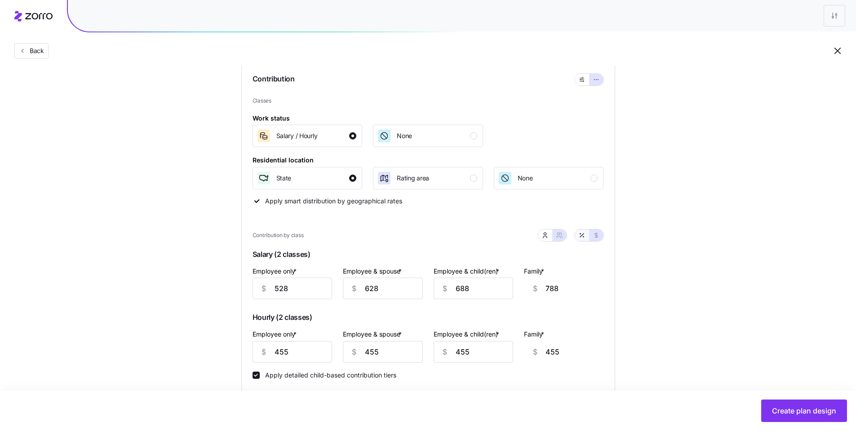
click at [585, 232] on button "button" at bounding box center [582, 235] width 14 height 12
type input "80"
type input "48"
type input "59"
type input "69"
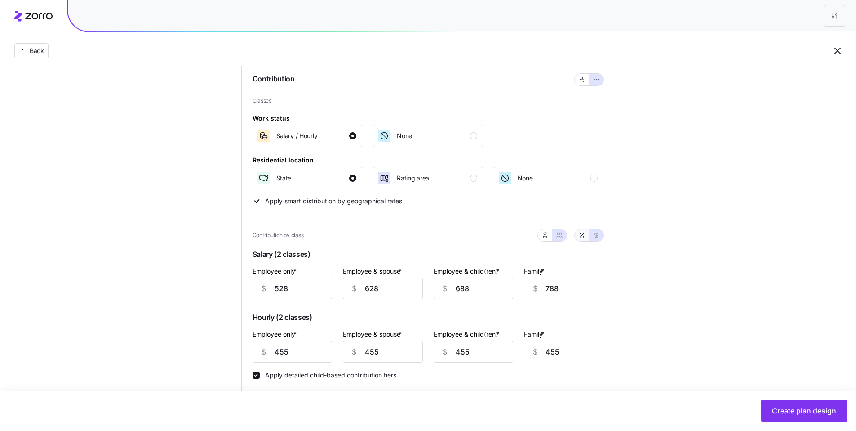
type input "35"
type input "39"
type input "43"
type input "25"
click at [596, 236] on icon "button" at bounding box center [596, 235] width 7 height 7
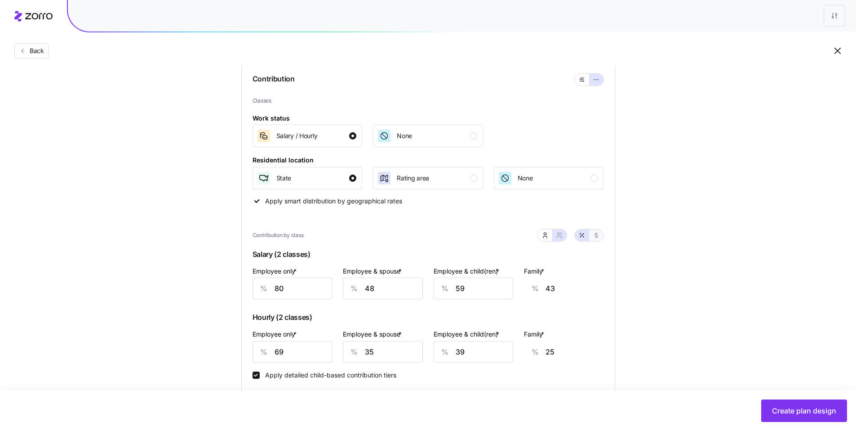
type input "528"
type input "628"
type input "688"
type input "455"
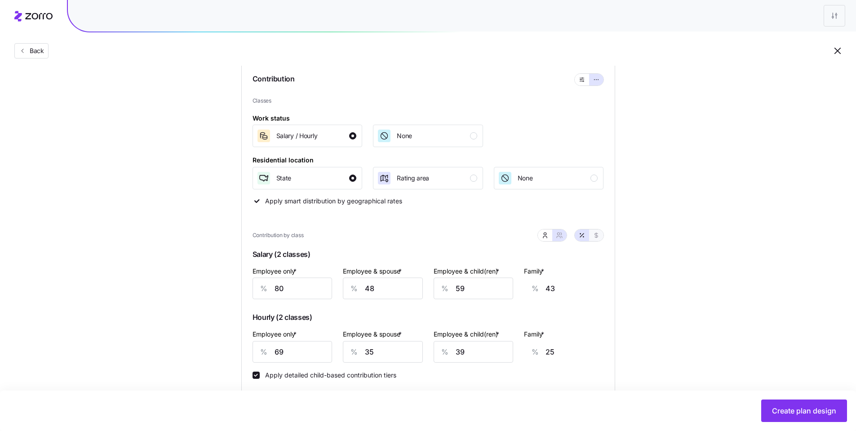
type input "455"
type input "788"
type input "455"
click at [545, 238] on icon "button" at bounding box center [545, 235] width 7 height 7
type input "100"
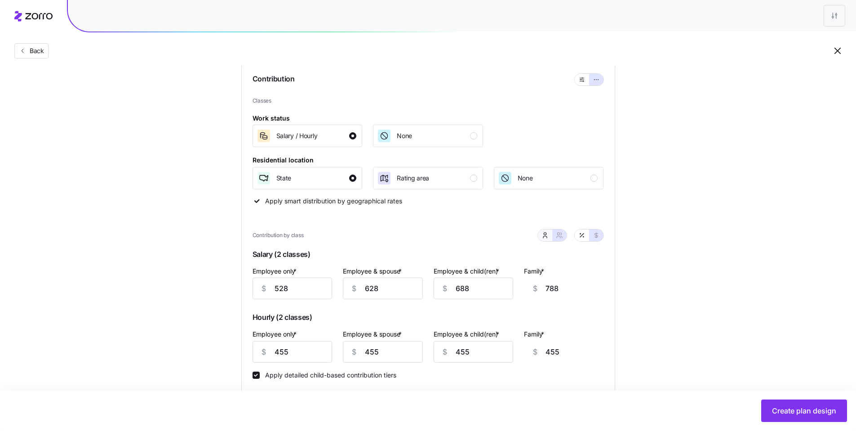
type input "100"
type input "0"
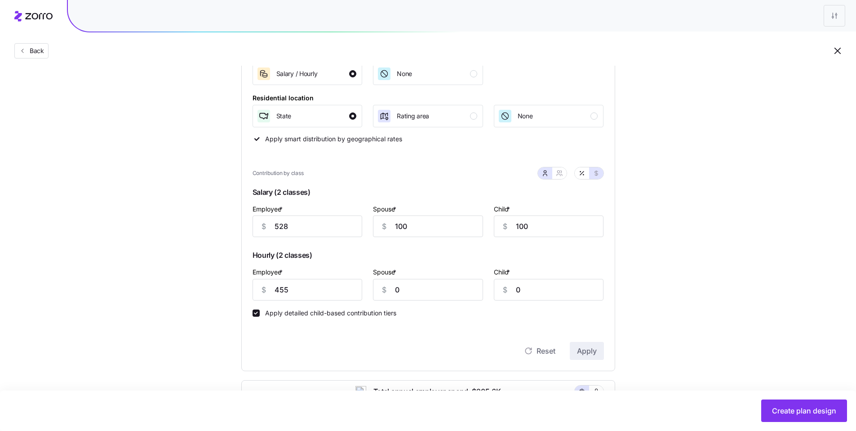
scroll to position [156, 0]
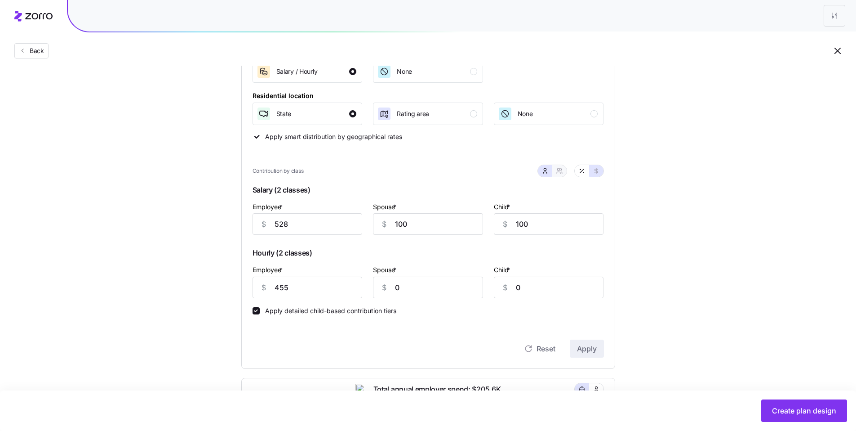
click at [564, 174] on button "button" at bounding box center [560, 171] width 14 height 12
type input "628"
type input "688"
type input "455"
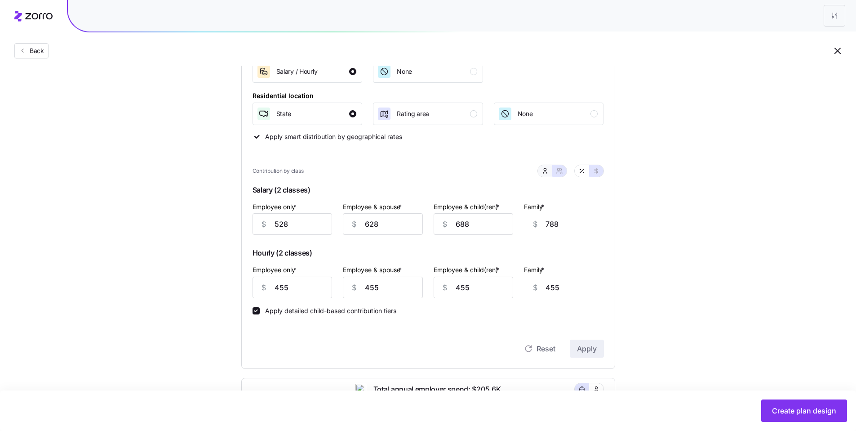
click at [546, 172] on icon "button" at bounding box center [546, 173] width 4 height 2
type input "100"
type input "0"
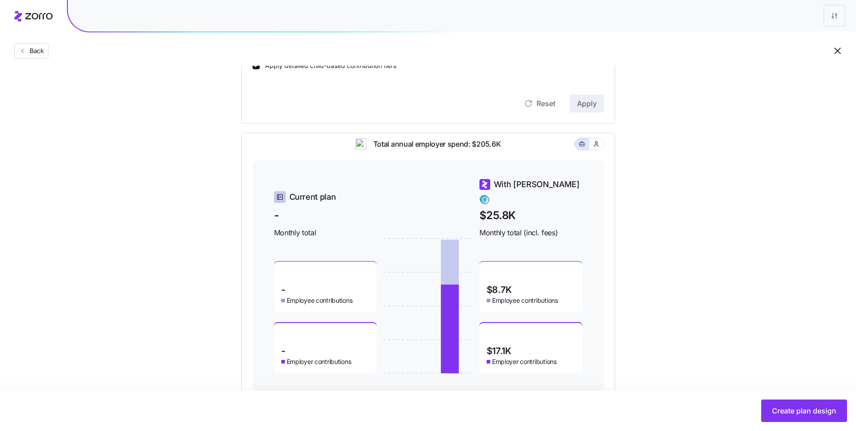
scroll to position [425, 0]
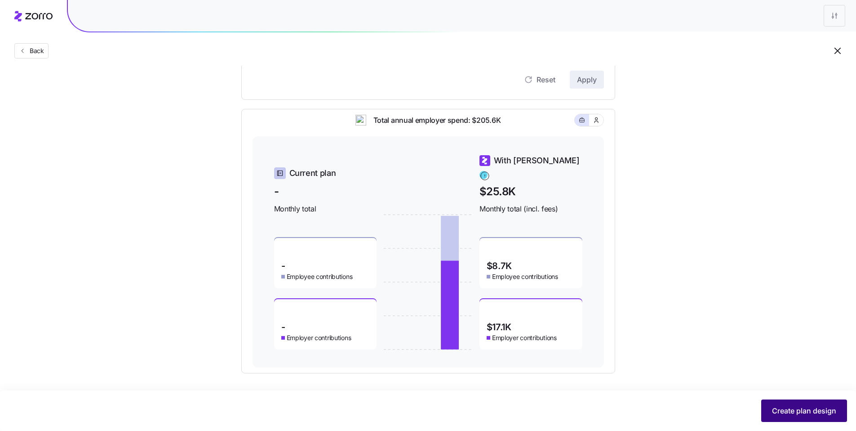
click at [782, 408] on span "Create plan design" at bounding box center [804, 410] width 64 height 11
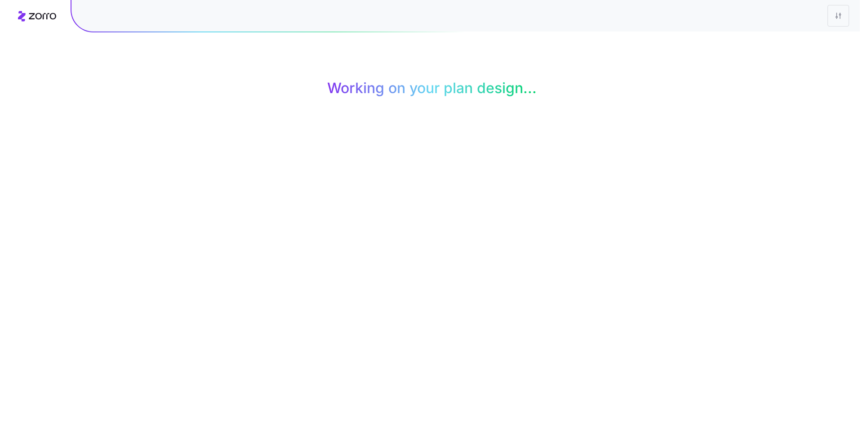
scroll to position [0, 0]
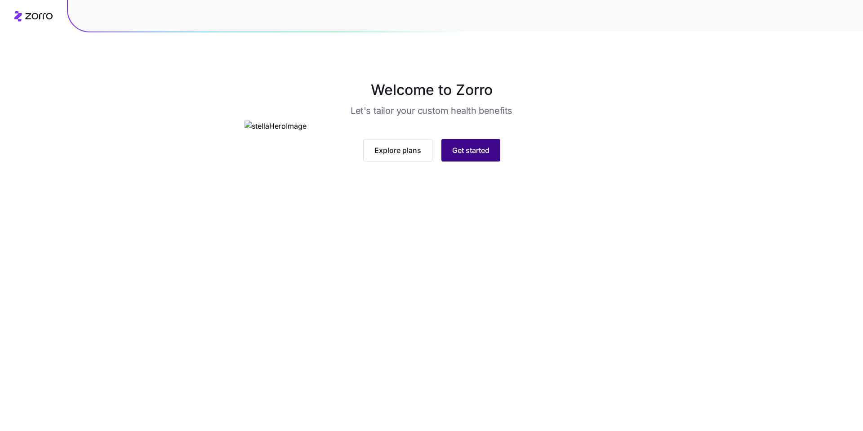
click at [469, 156] on span "Get started" at bounding box center [470, 150] width 37 height 11
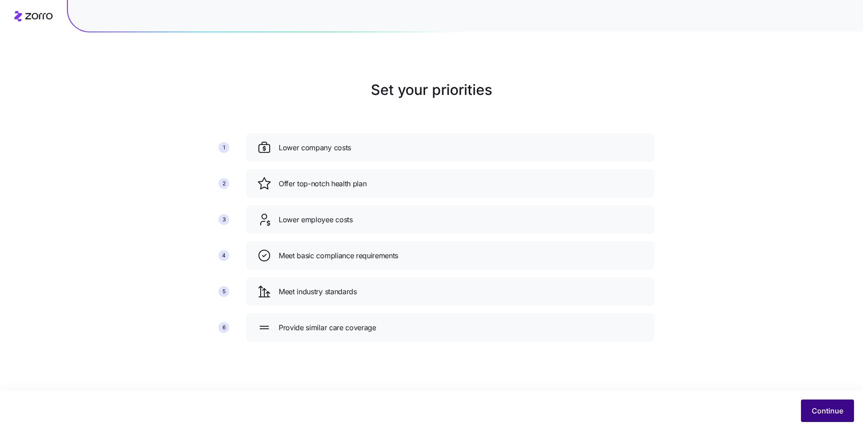
click at [827, 409] on span "Continue" at bounding box center [827, 410] width 31 height 11
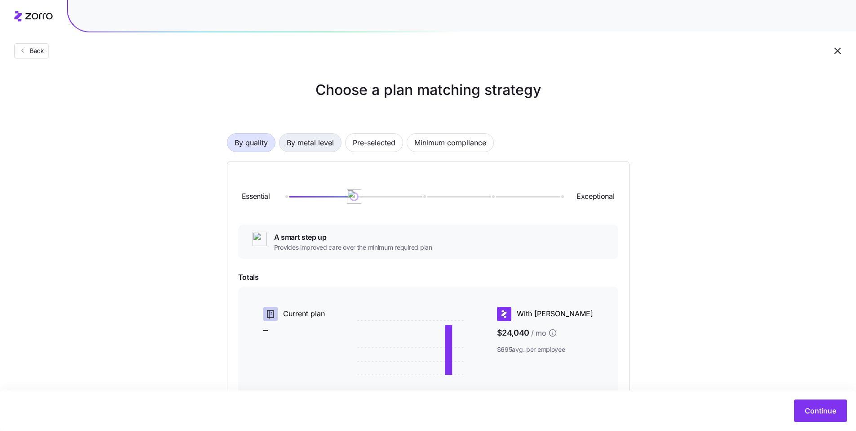
click at [309, 146] on span "By metal level" at bounding box center [310, 143] width 47 height 18
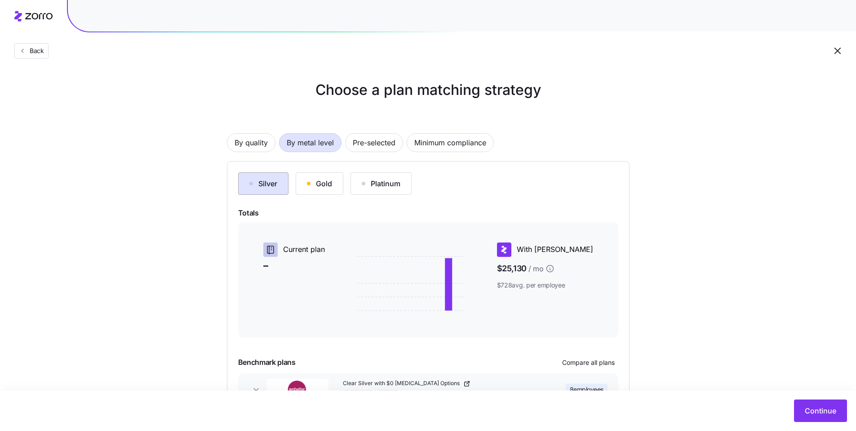
click at [266, 185] on div "Silver" at bounding box center [264, 183] width 28 height 11
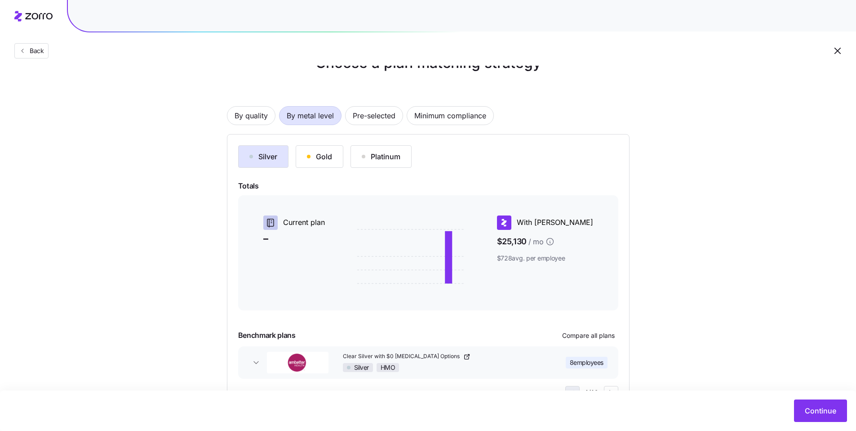
scroll to position [65, 0]
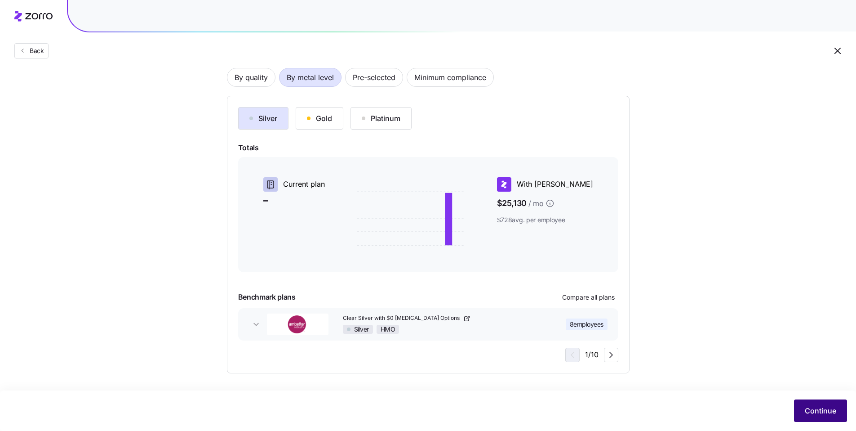
click at [817, 403] on button "Continue" at bounding box center [820, 410] width 53 height 22
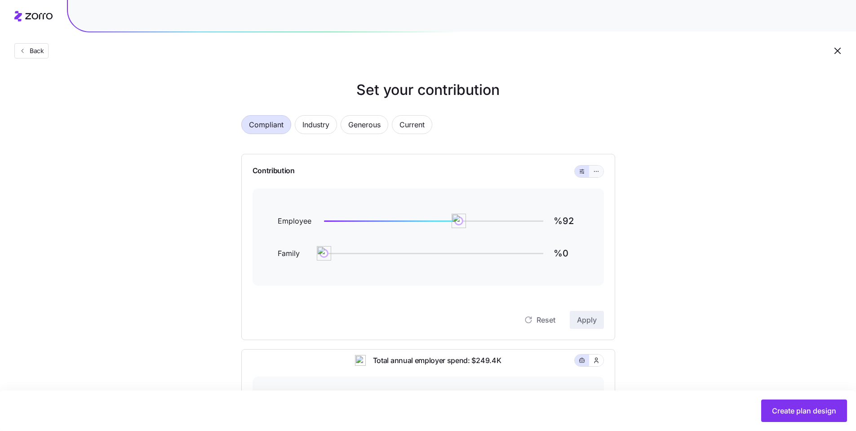
click at [600, 176] on button "button" at bounding box center [596, 171] width 14 height 12
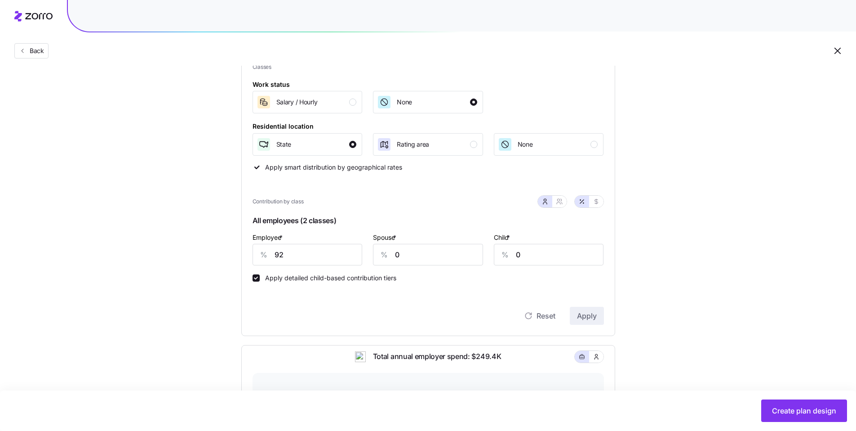
scroll to position [120, 0]
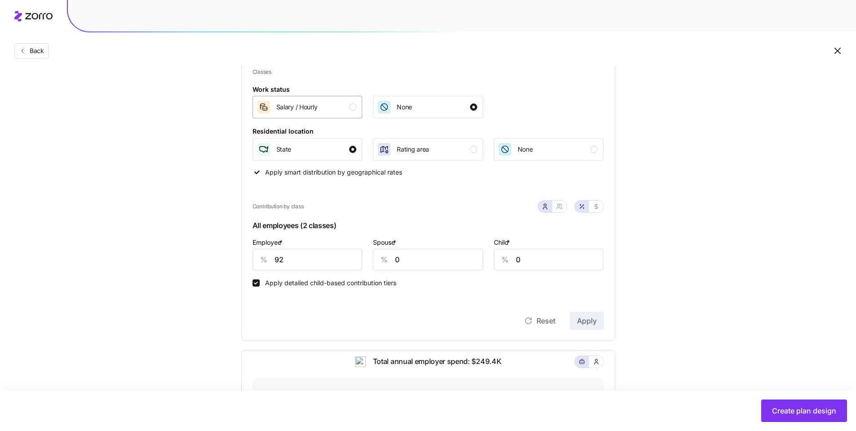
click at [352, 111] on div "Salary / Hourly" at bounding box center [307, 107] width 100 height 14
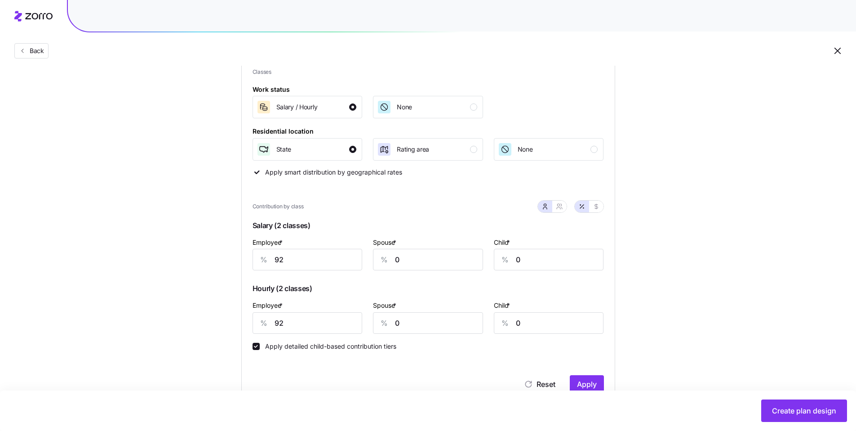
scroll to position [138, 0]
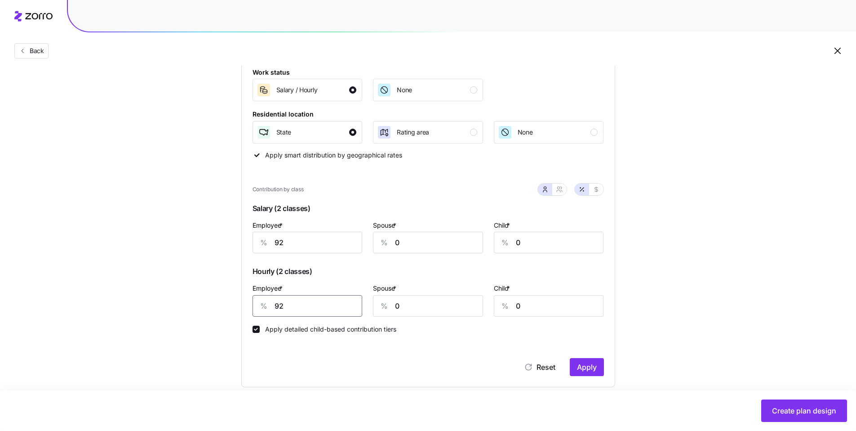
drag, startPoint x: 292, startPoint y: 308, endPoint x: 218, endPoint y: 302, distance: 74.4
click at [227, 303] on div "Compliant Industry Generous Current Contribution Classes Work status Salary / H…" at bounding box center [428, 314] width 403 height 694
type input "69"
drag, startPoint x: 290, startPoint y: 242, endPoint x: 216, endPoint y: 236, distance: 74.9
click at [216, 236] on div "Set your contribution Compliant Industry Generous Current Contribution Classes …" at bounding box center [428, 301] width 446 height 719
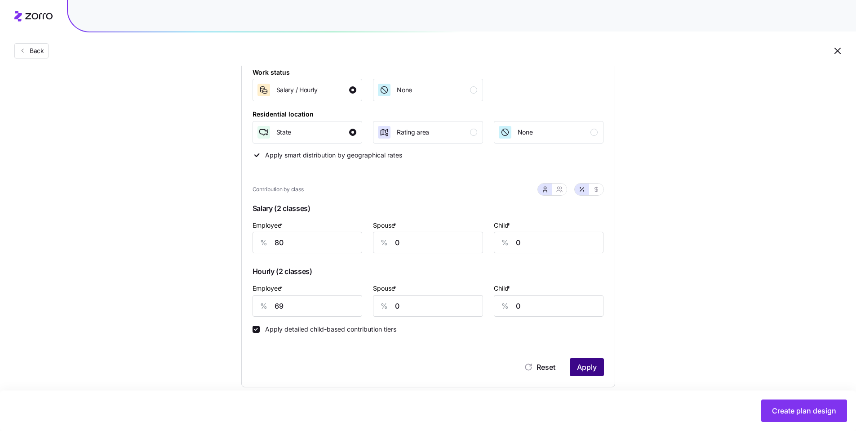
click at [593, 369] on span "Apply" at bounding box center [587, 366] width 20 height 11
click at [598, 192] on button "button" at bounding box center [596, 189] width 7 height 7
type input "528"
type input "455"
drag, startPoint x: 385, startPoint y: 239, endPoint x: 357, endPoint y: 233, distance: 28.0
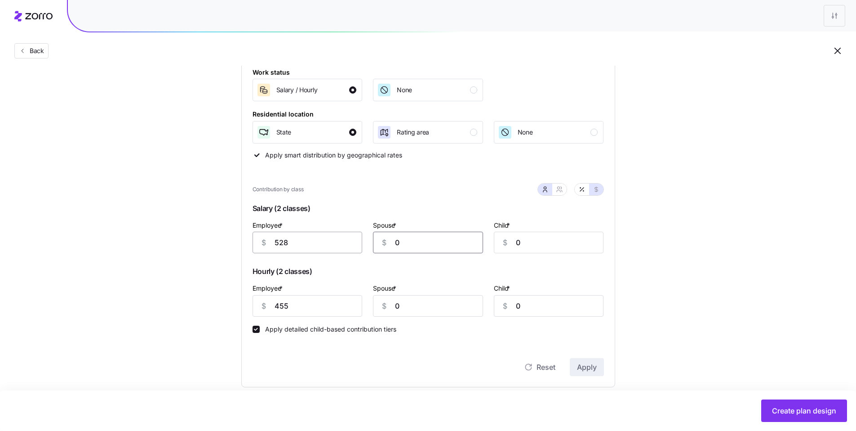
click at [362, 235] on div "Employee * $ 528 Spouse * $ 0 Child * $ 0" at bounding box center [428, 236] width 362 height 45
type input "100"
click at [583, 365] on span "Apply" at bounding box center [587, 366] width 20 height 11
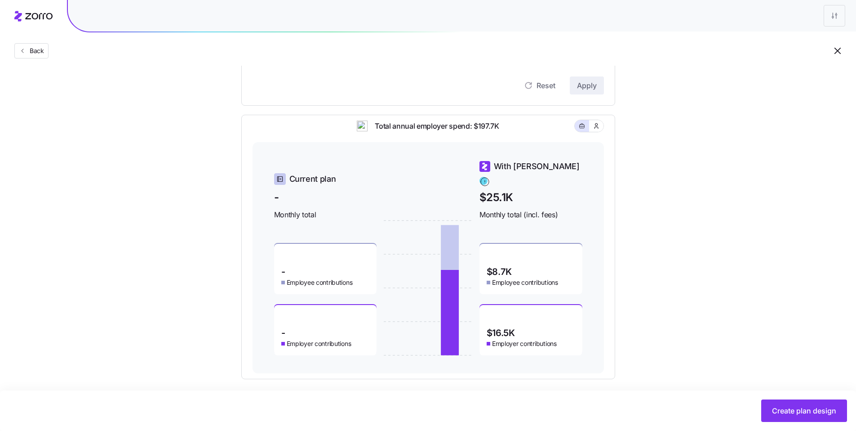
scroll to position [424, 0]
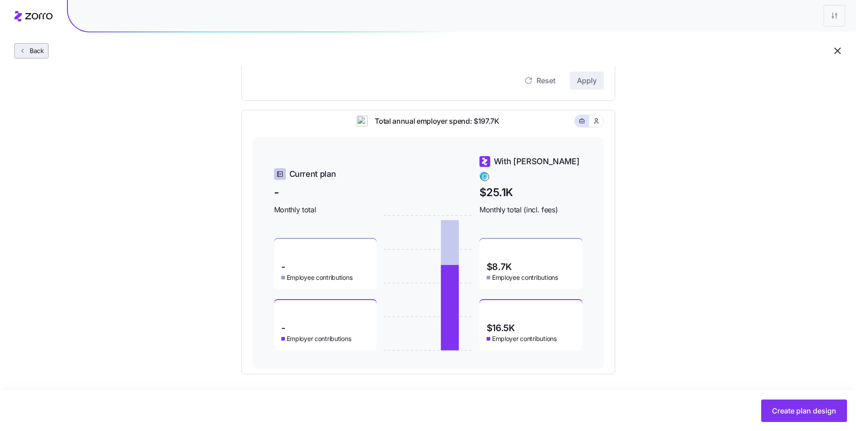
click at [34, 48] on span "Back" at bounding box center [35, 50] width 18 height 9
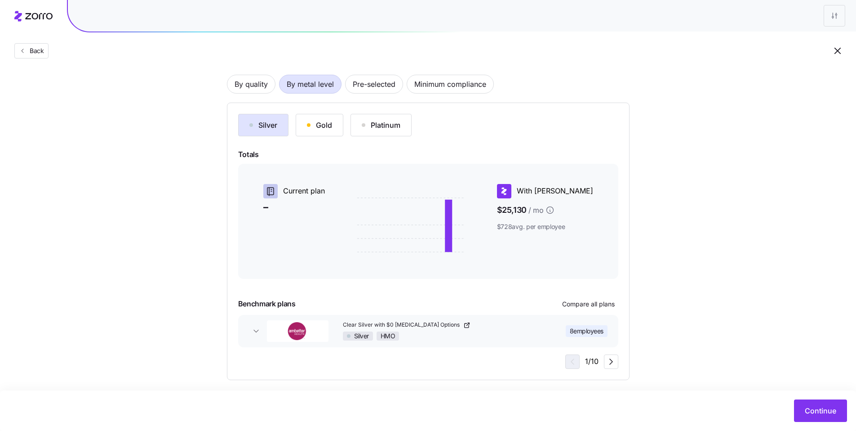
scroll to position [61, 0]
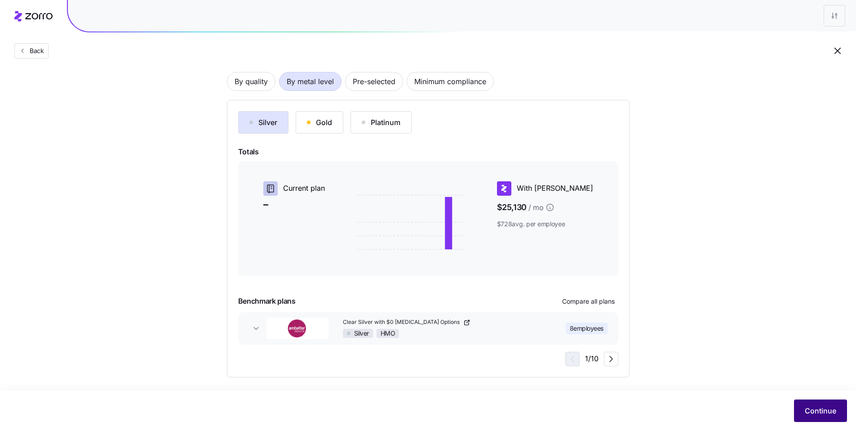
click at [831, 406] on span "Continue" at bounding box center [820, 410] width 31 height 11
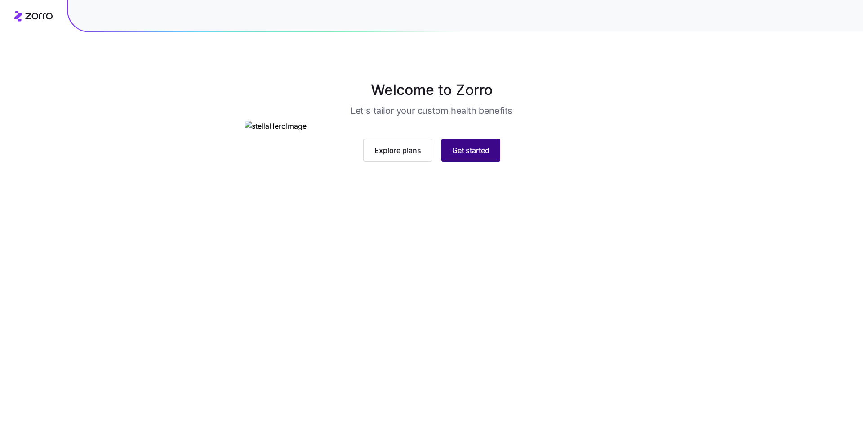
click at [481, 161] on button "Get started" at bounding box center [470, 150] width 59 height 22
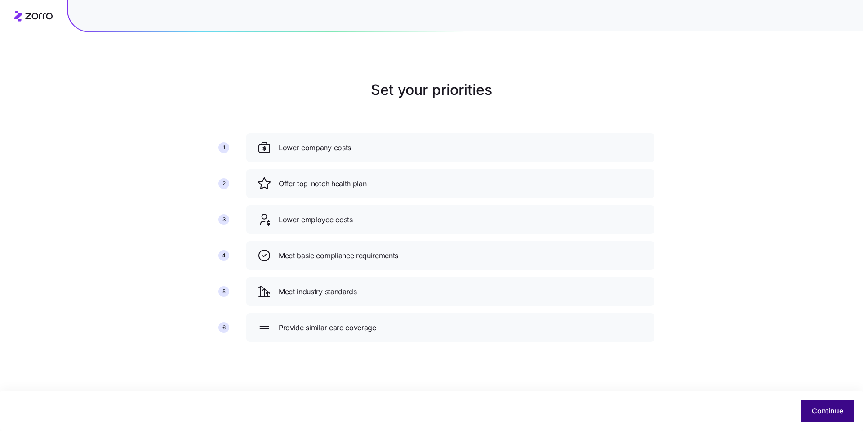
click at [820, 402] on button "Continue" at bounding box center [827, 410] width 53 height 22
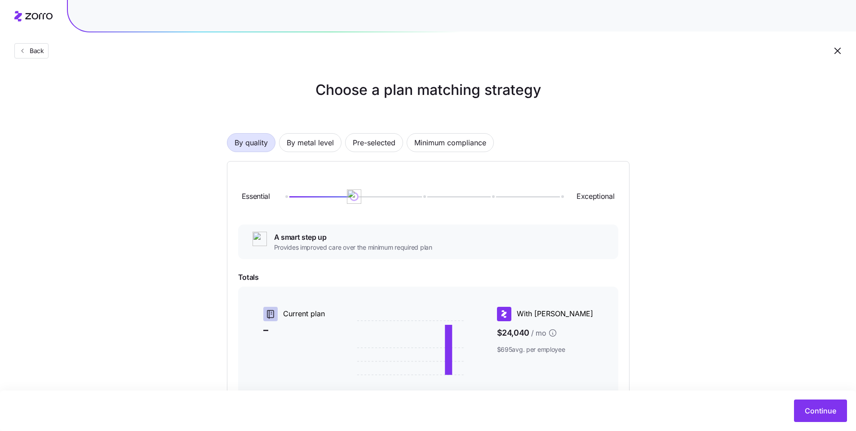
click at [306, 152] on div "By quality By metal level Pre-selected Minimum compliance Essential Exceptional…" at bounding box center [428, 303] width 403 height 398
click at [309, 149] on span "By metal level" at bounding box center [310, 143] width 47 height 18
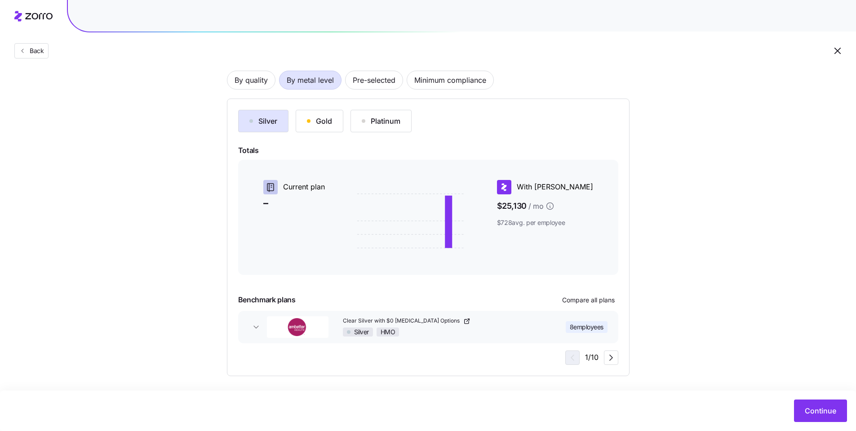
scroll to position [65, 0]
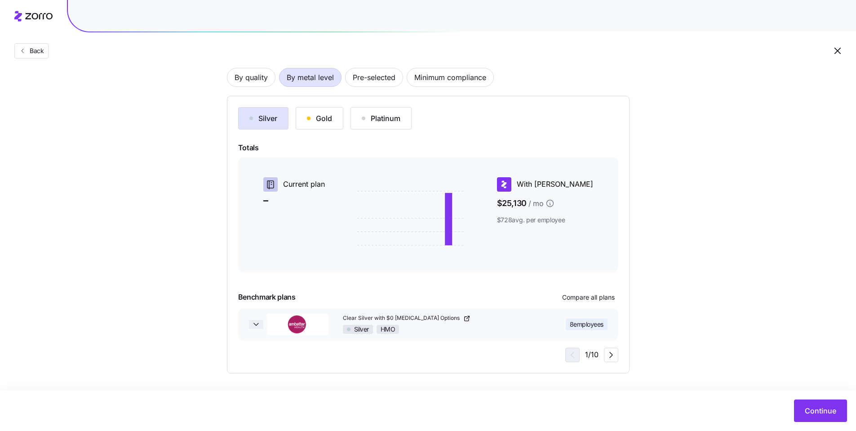
click at [252, 325] on icon "button" at bounding box center [256, 324] width 9 height 9
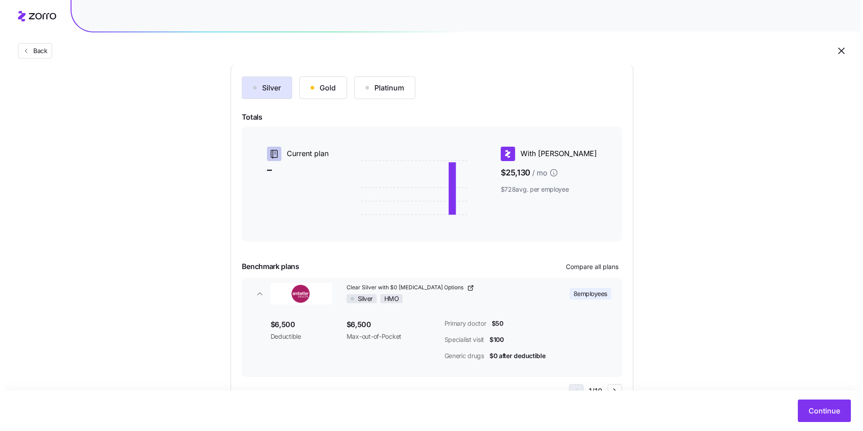
scroll to position [132, 0]
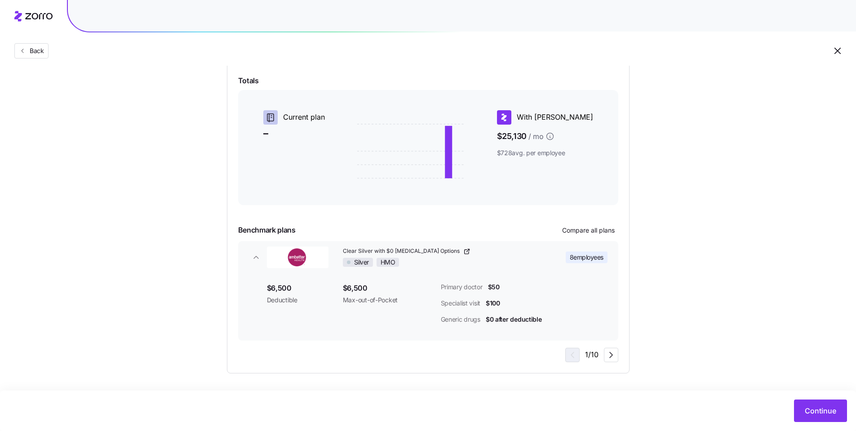
click at [586, 287] on div "Primary doctor $50" at bounding box center [524, 286] width 167 height 9
click at [587, 228] on span "Compare all plans" at bounding box center [588, 230] width 53 height 9
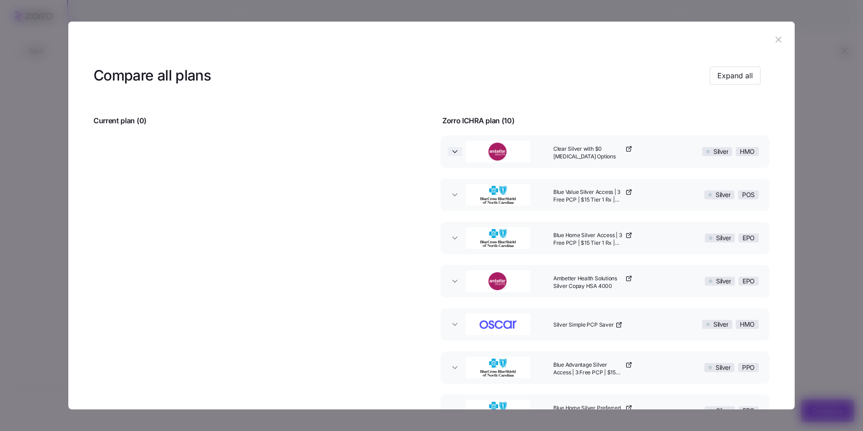
click at [455, 150] on icon "button" at bounding box center [454, 151] width 9 height 9
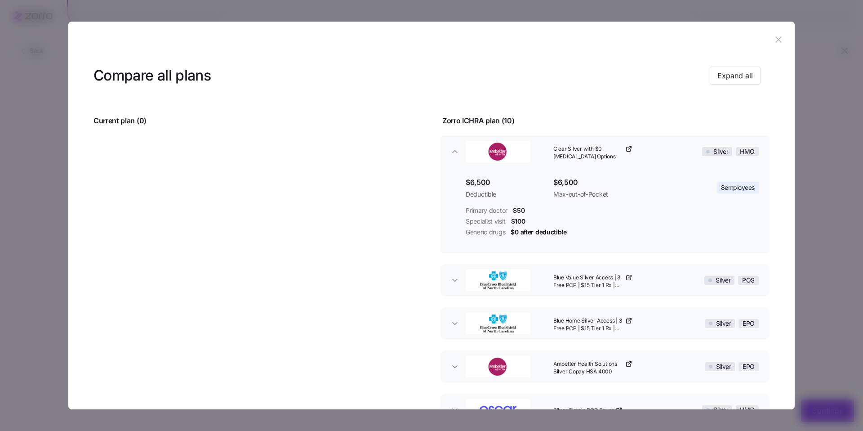
scroll to position [160, 0]
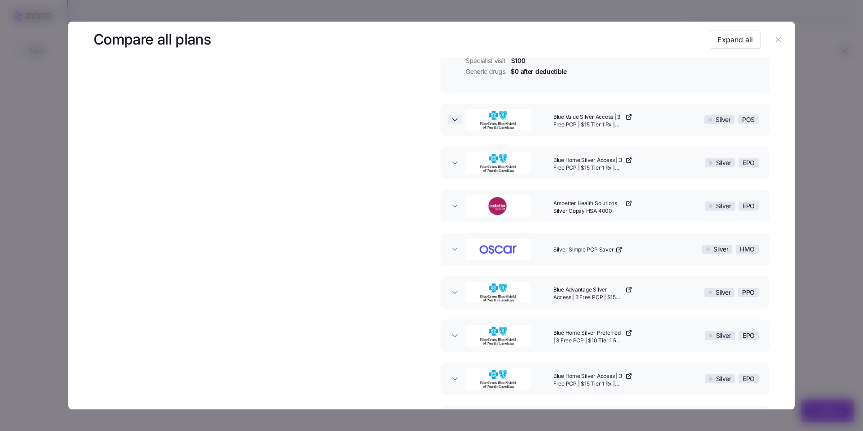
click at [450, 117] on icon "button" at bounding box center [454, 119] width 9 height 9
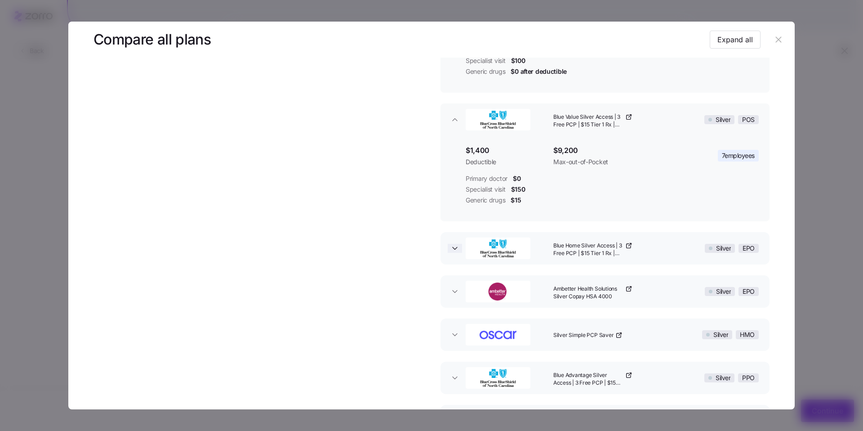
click at [454, 250] on icon "button" at bounding box center [454, 248] width 9 height 9
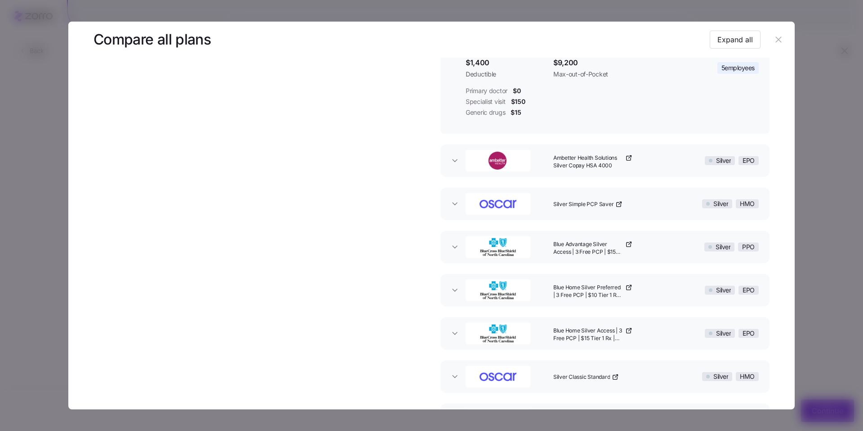
scroll to position [378, 0]
click at [448, 157] on span "button" at bounding box center [455, 159] width 14 height 9
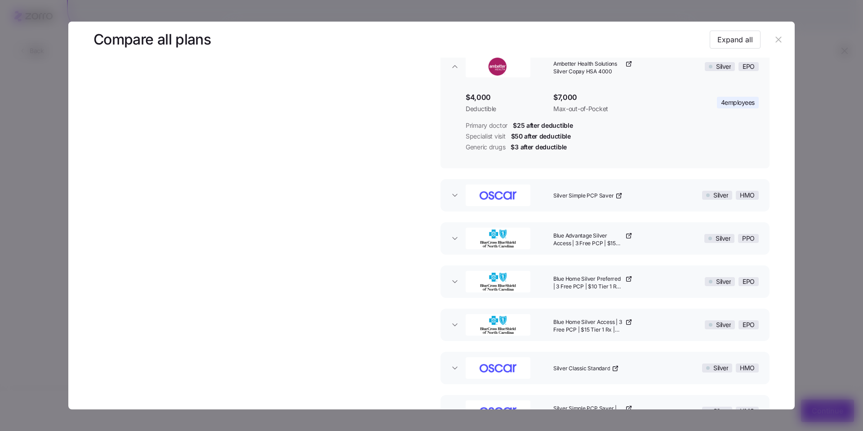
scroll to position [472, 0]
click at [451, 194] on icon "button" at bounding box center [454, 193] width 9 height 9
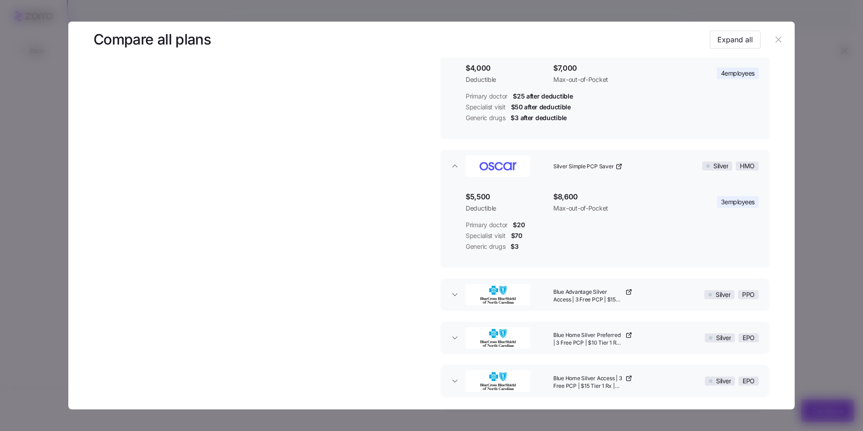
scroll to position [547, 0]
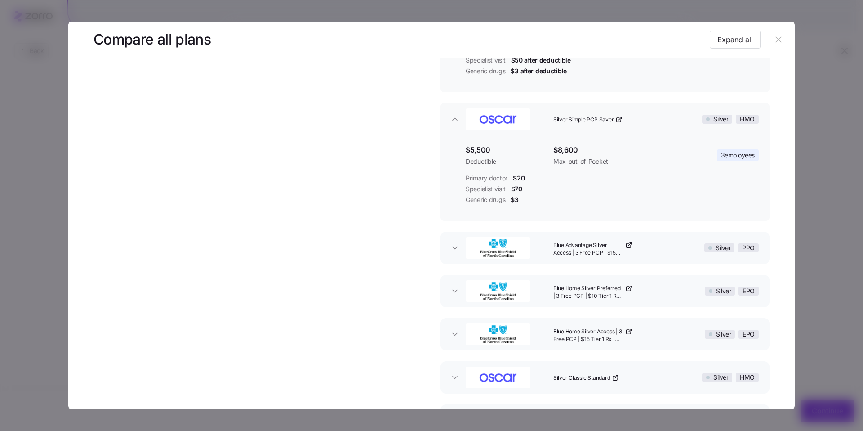
click at [457, 243] on icon "button" at bounding box center [454, 247] width 9 height 9
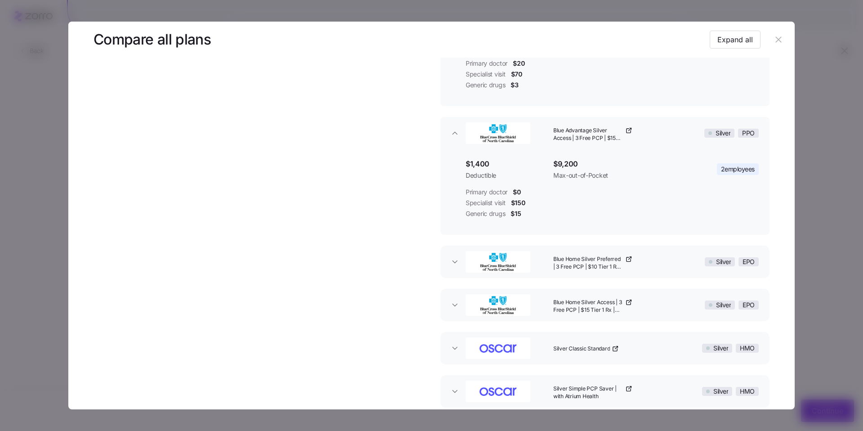
scroll to position [674, 0]
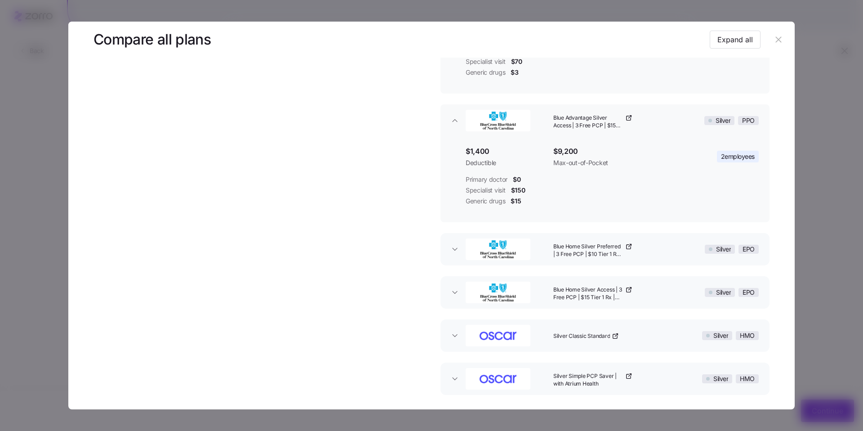
click at [462, 250] on div "button" at bounding box center [506, 249] width 88 height 29
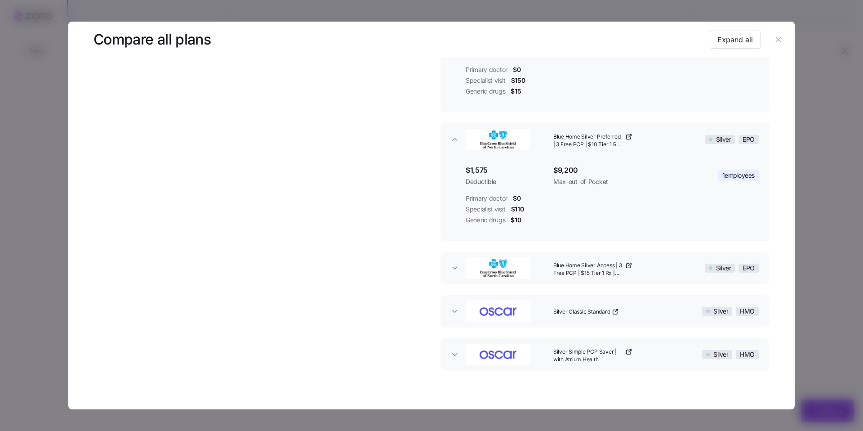
scroll to position [801, 0]
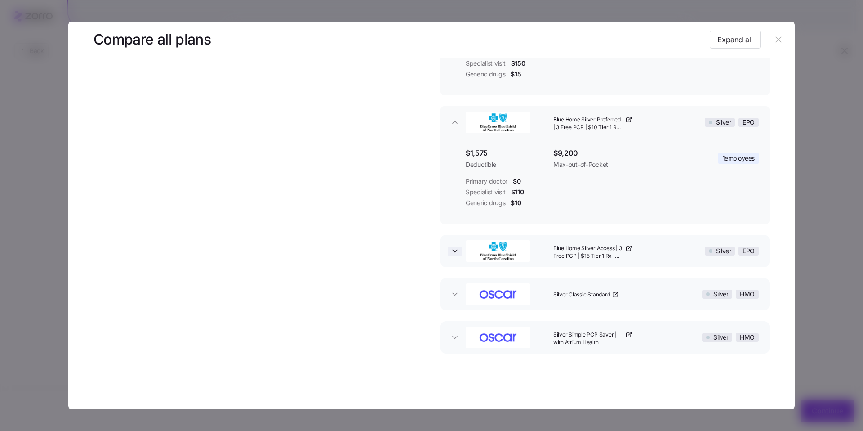
click at [450, 249] on icon "button" at bounding box center [454, 250] width 9 height 9
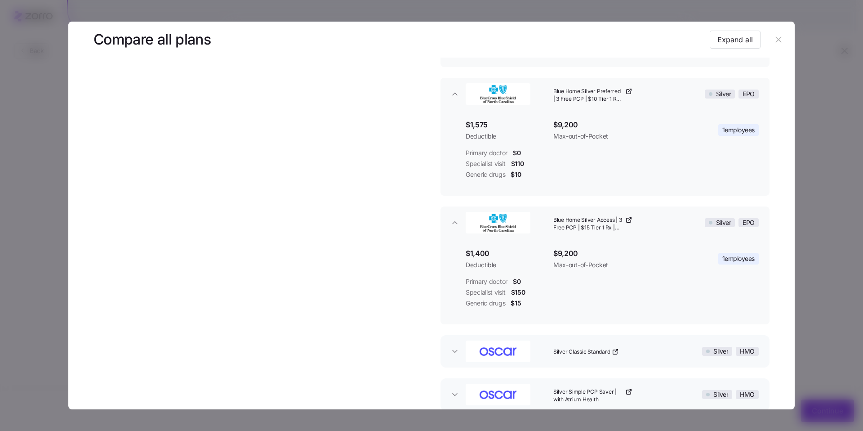
scroll to position [869, 0]
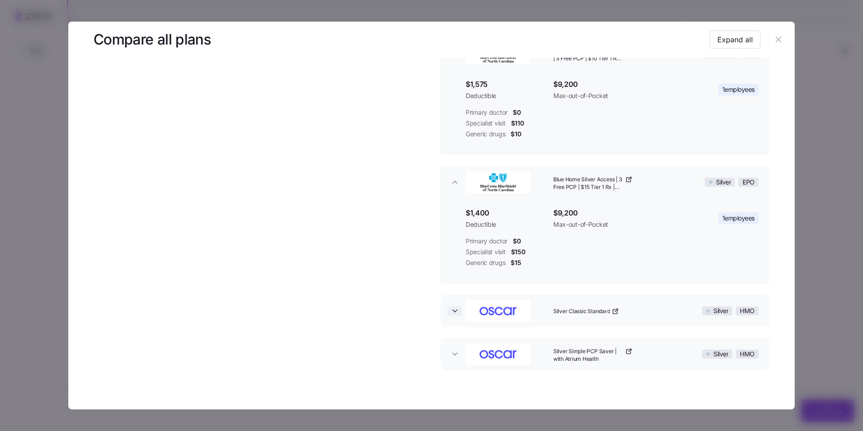
click at [450, 315] on icon "button" at bounding box center [454, 310] width 9 height 9
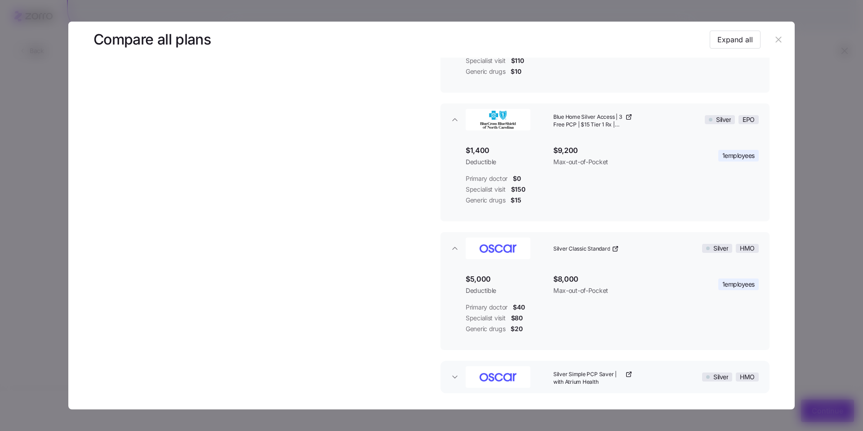
scroll to position [942, 0]
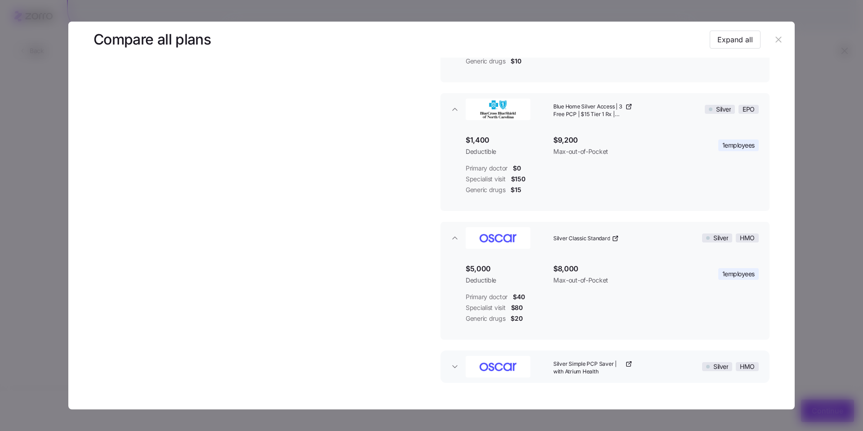
drag, startPoint x: 449, startPoint y: 367, endPoint x: 473, endPoint y: 316, distance: 56.7
click at [450, 367] on icon "button" at bounding box center [454, 366] width 9 height 9
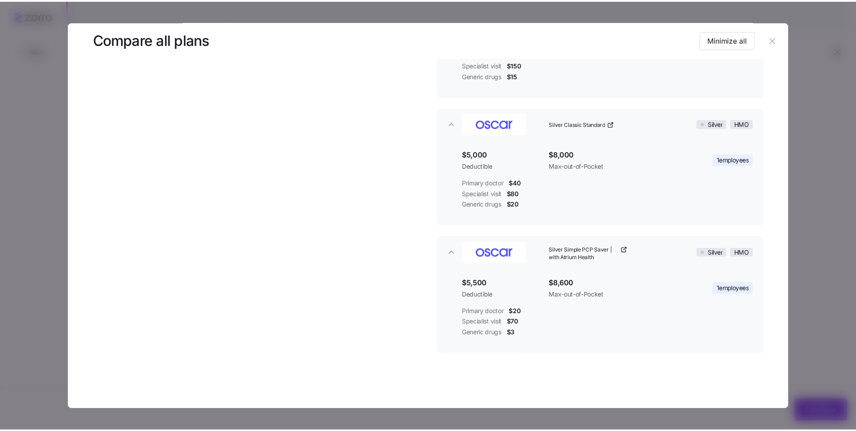
scroll to position [1057, 0]
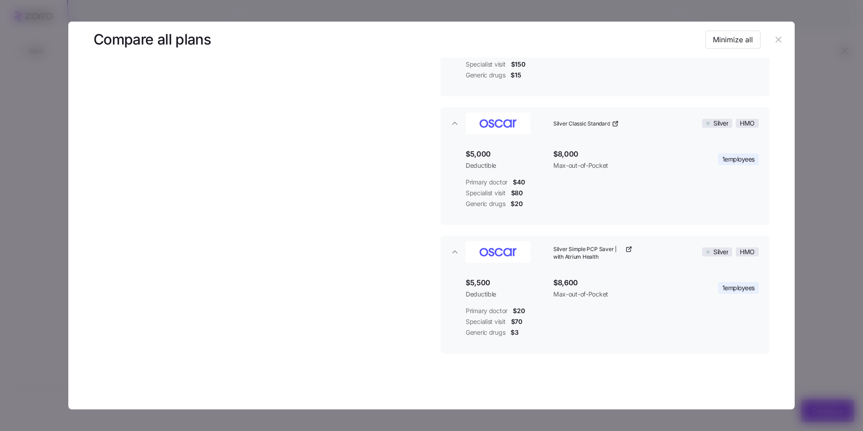
click at [774, 41] on icon "button" at bounding box center [779, 40] width 10 height 10
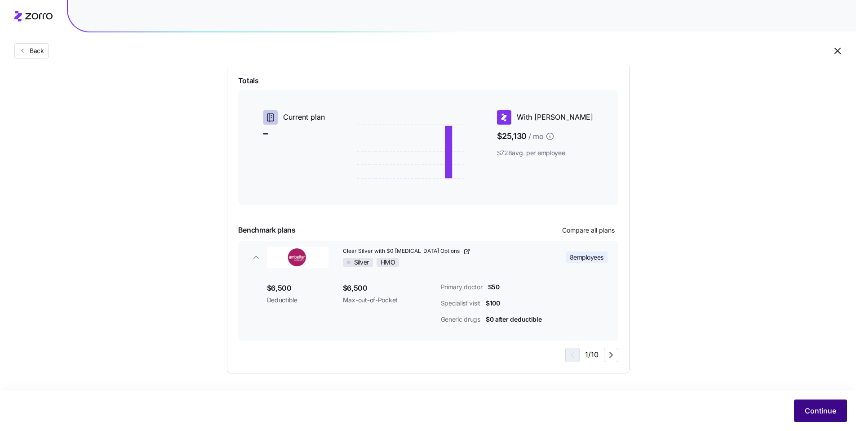
click at [820, 406] on span "Continue" at bounding box center [820, 410] width 31 height 11
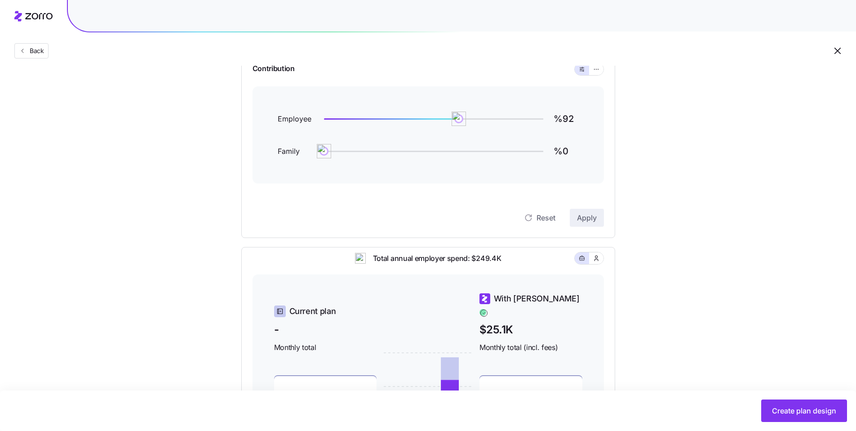
scroll to position [87, 0]
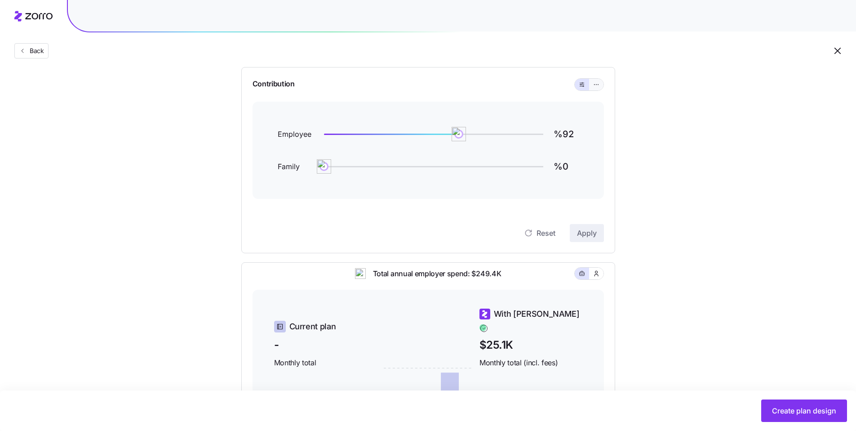
click at [597, 83] on icon "button" at bounding box center [596, 84] width 6 height 11
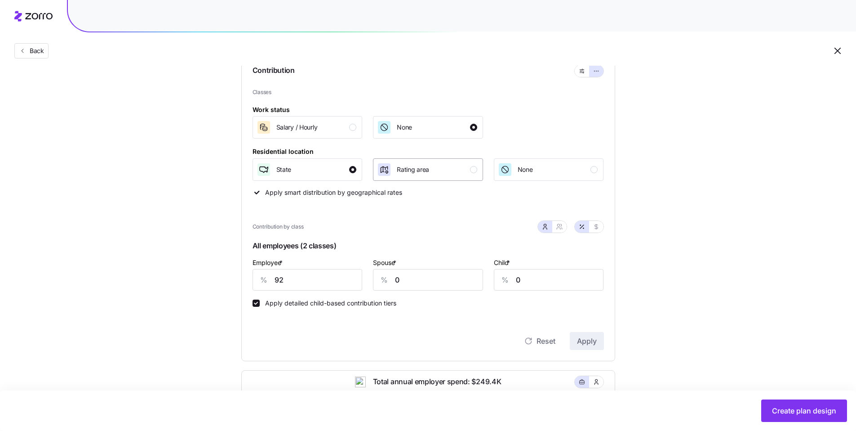
scroll to position [105, 0]
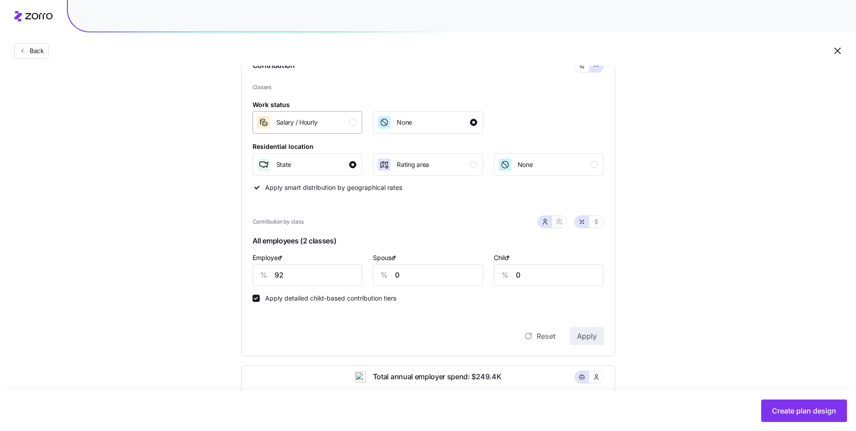
click at [354, 126] on div "Salary / Hourly" at bounding box center [307, 122] width 100 height 14
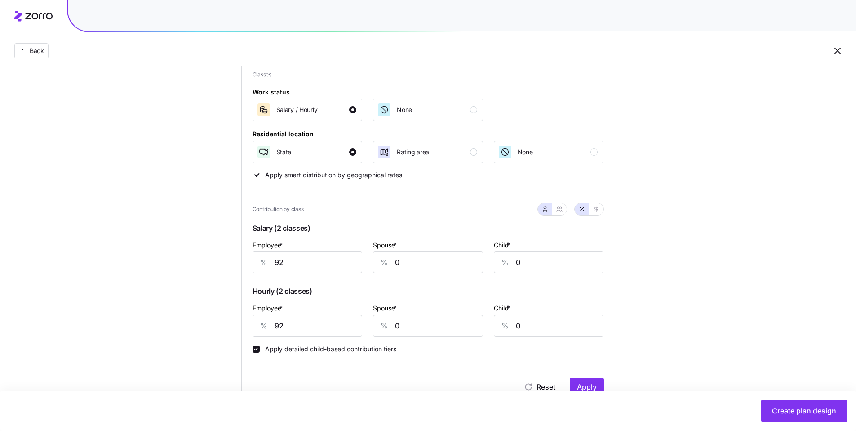
scroll to position [124, 0]
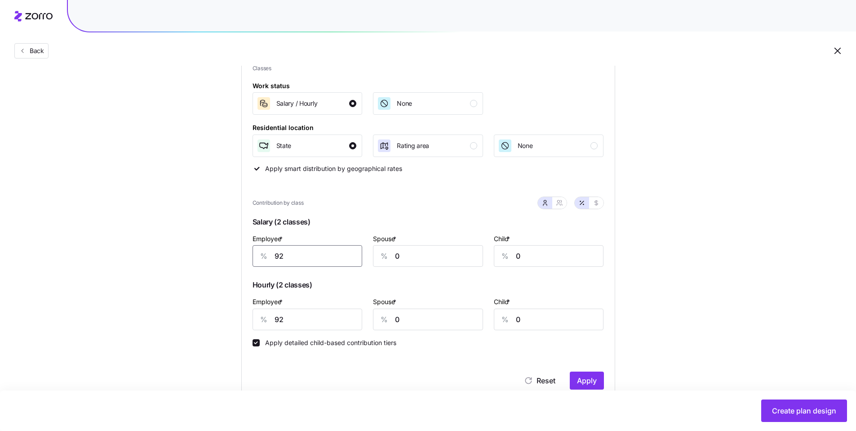
drag, startPoint x: 284, startPoint y: 255, endPoint x: 235, endPoint y: 244, distance: 50.3
click at [245, 248] on div "Contribution Classes Work status Salary / [DEMOGRAPHIC_DATA] None Residential l…" at bounding box center [428, 215] width 374 height 371
type input "80"
drag, startPoint x: 244, startPoint y: 312, endPoint x: 239, endPoint y: 311, distance: 5.0
click at [240, 311] on div "Compliant Industry Generous Current Contribution Classes Work status Salary / […" at bounding box center [428, 327] width 403 height 694
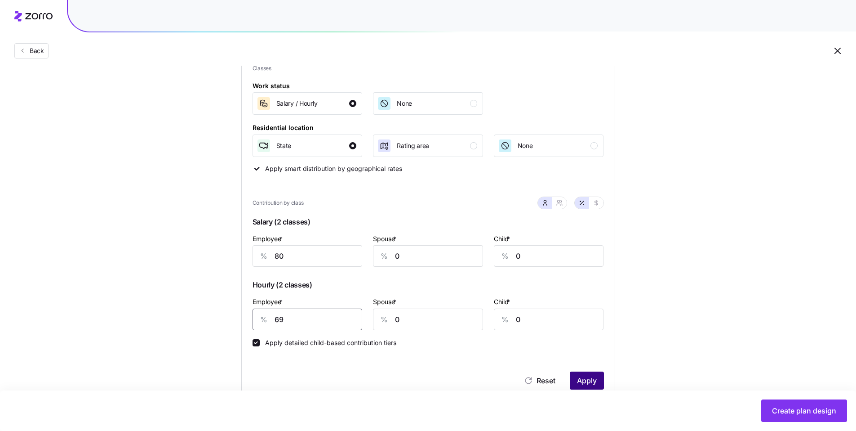
type input "69"
click at [588, 384] on span "Apply" at bounding box center [587, 380] width 20 height 11
click at [595, 206] on button "button" at bounding box center [596, 202] width 7 height 7
type input "528"
type input "455"
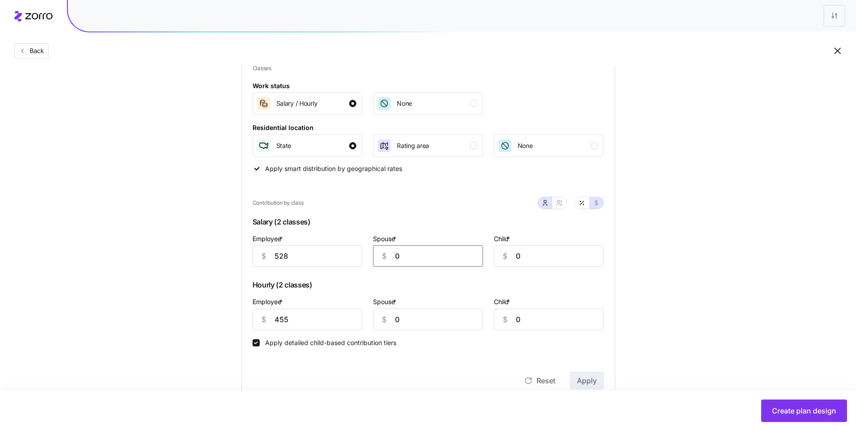
drag, startPoint x: 415, startPoint y: 259, endPoint x: 364, endPoint y: 251, distance: 51.4
click at [365, 251] on div "Employee * $ 528 Spouse * $ 0 Child * $ 0" at bounding box center [428, 249] width 362 height 45
type input "100"
click at [579, 384] on span "Apply" at bounding box center [587, 380] width 20 height 11
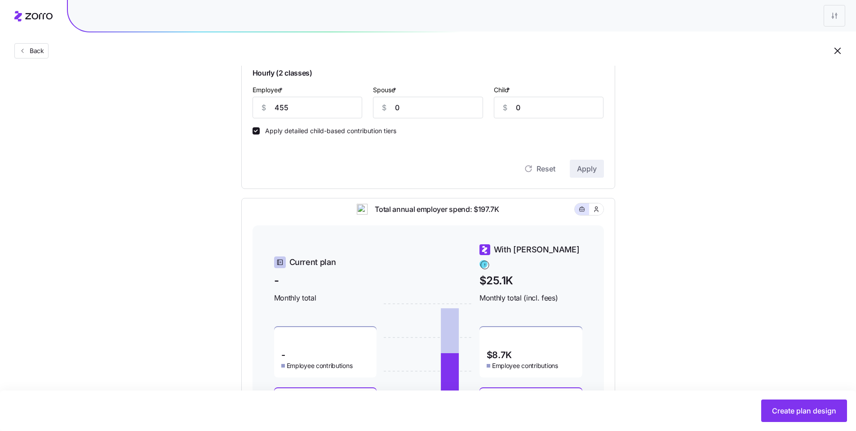
scroll to position [141, 0]
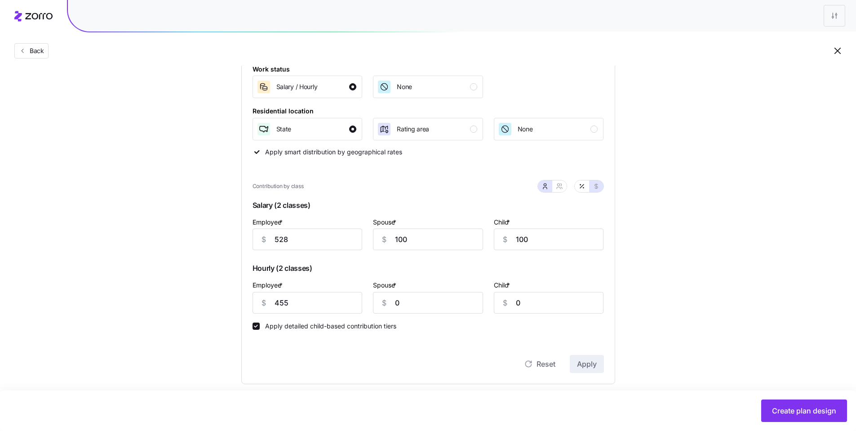
click at [798, 411] on span "Create plan design" at bounding box center [804, 410] width 64 height 11
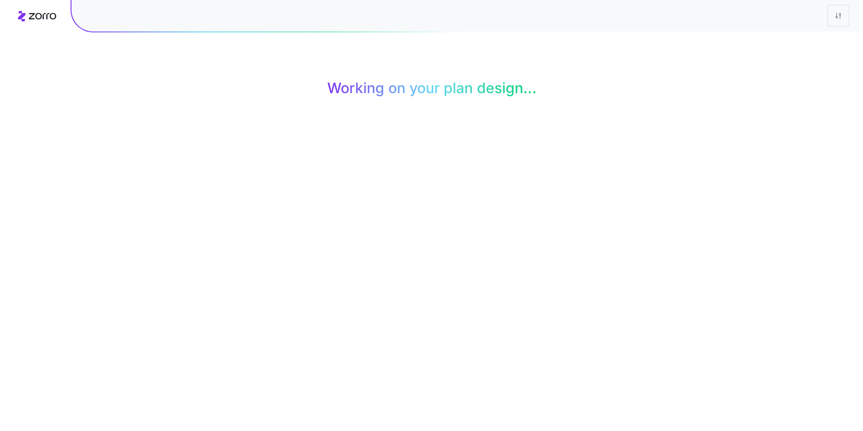
scroll to position [0, 0]
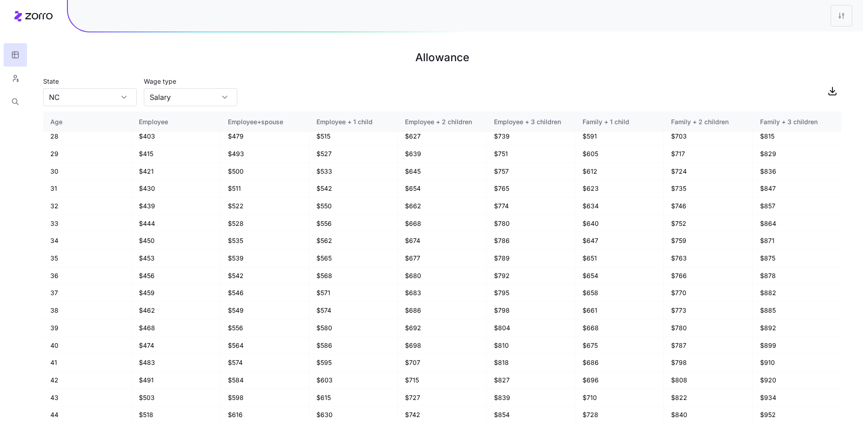
scroll to position [357, 0]
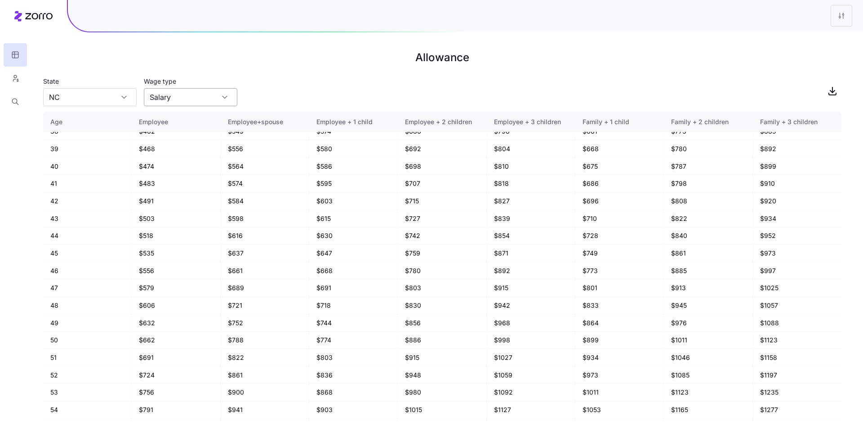
click at [217, 101] on input "Salary" at bounding box center [191, 97] width 94 height 18
drag, startPoint x: 317, startPoint y: 106, endPoint x: 308, endPoint y: 107, distance: 8.6
click at [317, 106] on main "Allowance State [US_STATE] Wage type Salary Age Employee Employee+spouse Employ…" at bounding box center [431, 215] width 863 height 431
click at [106, 104] on input "NC" at bounding box center [90, 97] width 94 height 18
click at [328, 116] on th "Employee + 1 child" at bounding box center [353, 121] width 89 height 21
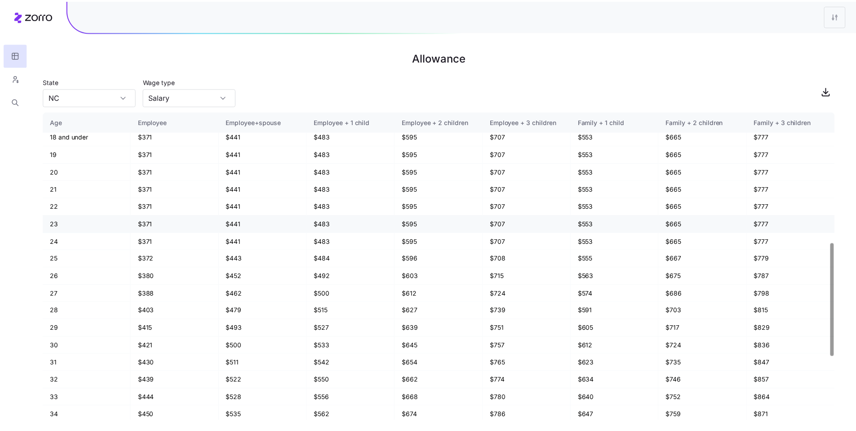
scroll to position [0, 0]
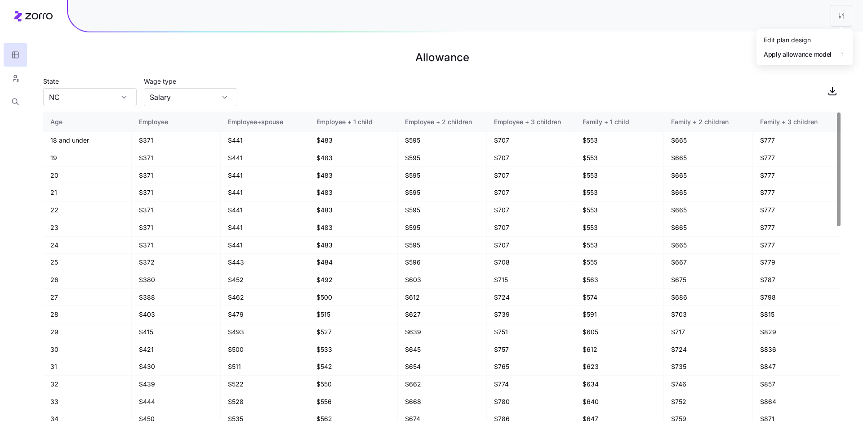
click at [838, 19] on html "Allowance State [US_STATE] Wage type Salary Age Employee Employee+spouse Employ…" at bounding box center [431, 215] width 863 height 431
click at [798, 44] on div "Edit plan design" at bounding box center [787, 40] width 47 height 10
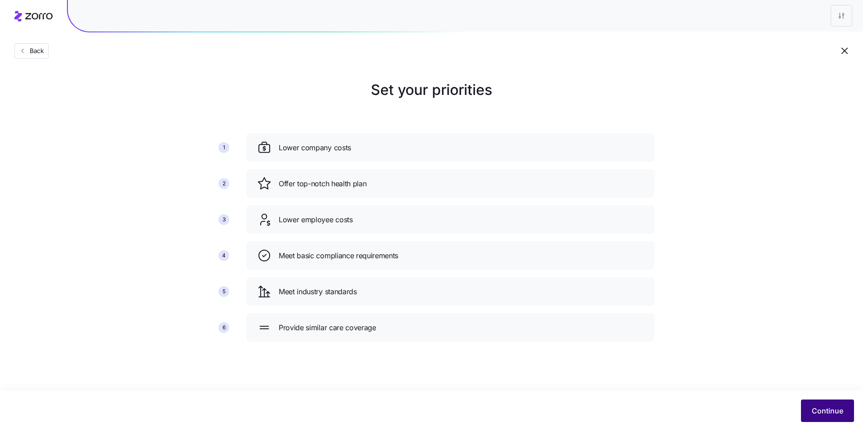
click at [834, 416] on button "Continue" at bounding box center [827, 410] width 53 height 22
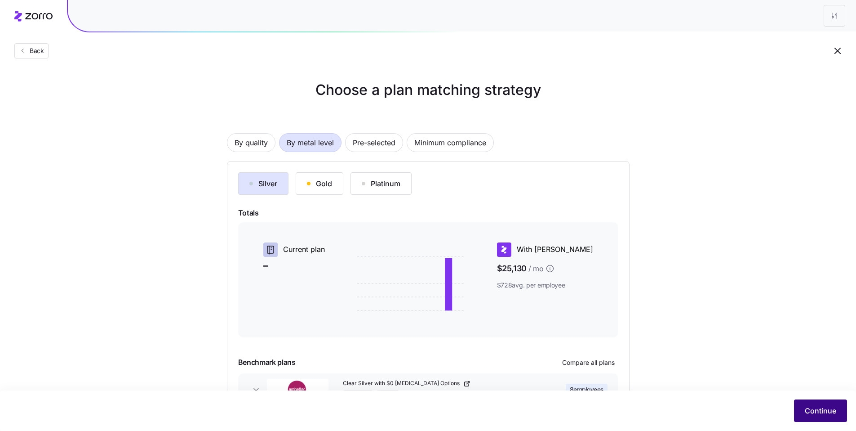
click at [809, 411] on span "Continue" at bounding box center [820, 410] width 31 height 11
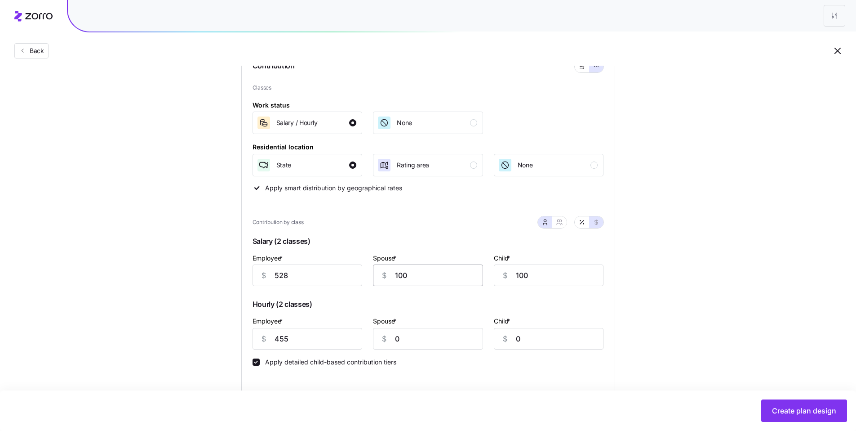
scroll to position [136, 0]
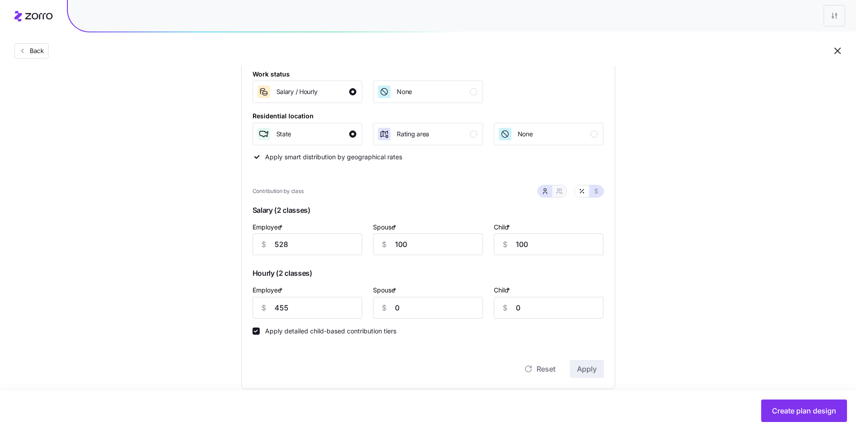
click at [561, 190] on icon "button" at bounding box center [559, 190] width 7 height 7
type input "628"
type input "688"
type input "455"
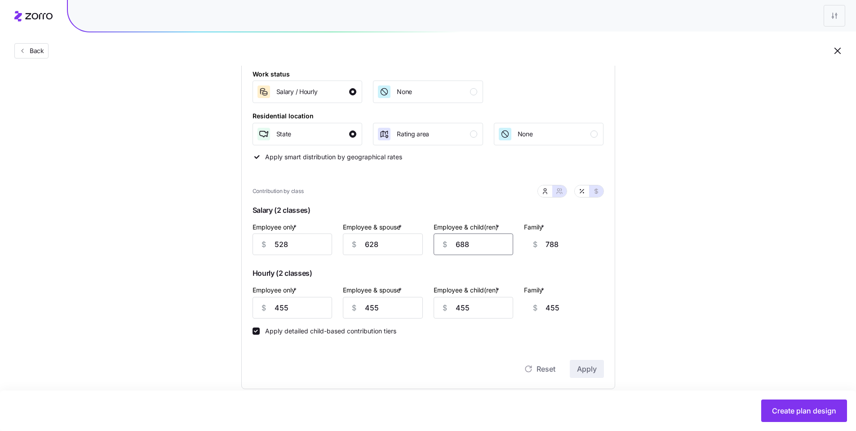
click at [445, 242] on div "$ 688" at bounding box center [474, 244] width 80 height 22
type input "6"
type input "106"
type input "62"
type input "162"
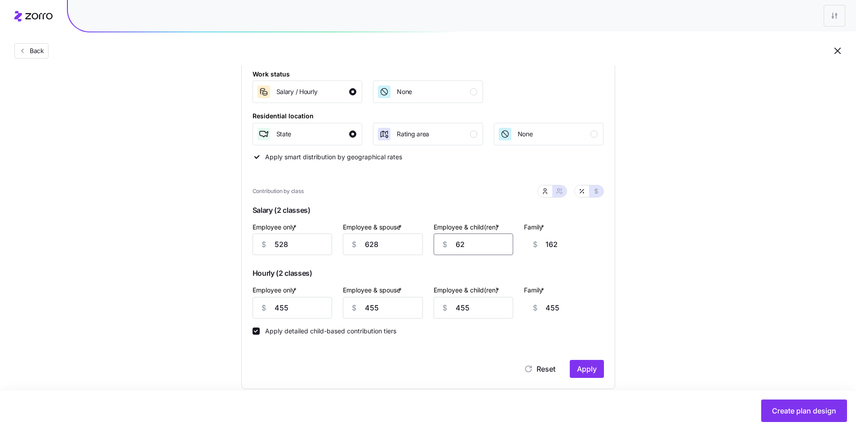
type input "628"
type input "728"
type input "628"
click at [591, 375] on button "Apply" at bounding box center [587, 369] width 34 height 18
click at [540, 190] on button "button" at bounding box center [545, 191] width 14 height 12
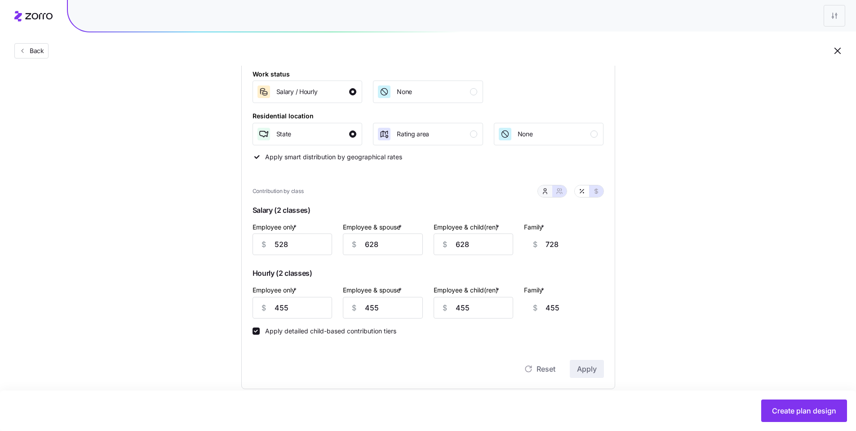
type input "100"
type input "63"
type input "0"
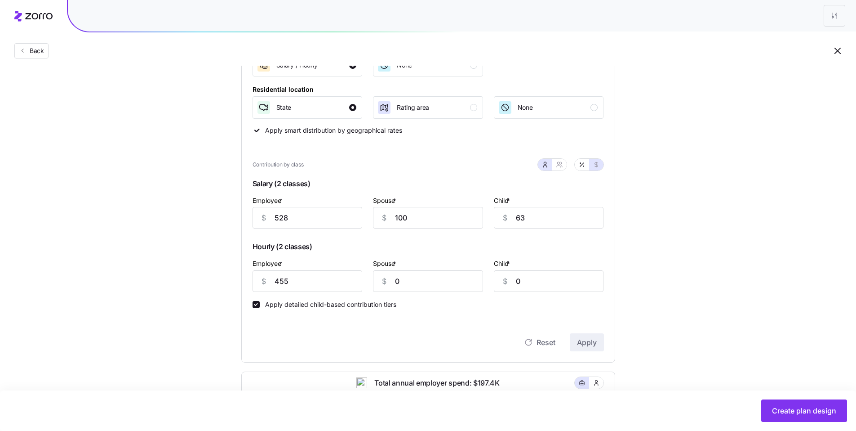
scroll to position [0, 0]
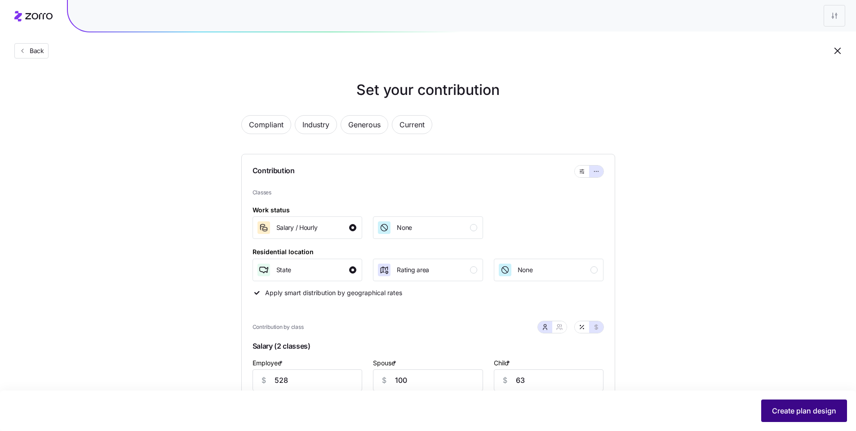
click at [790, 405] on button "Create plan design" at bounding box center [805, 410] width 86 height 22
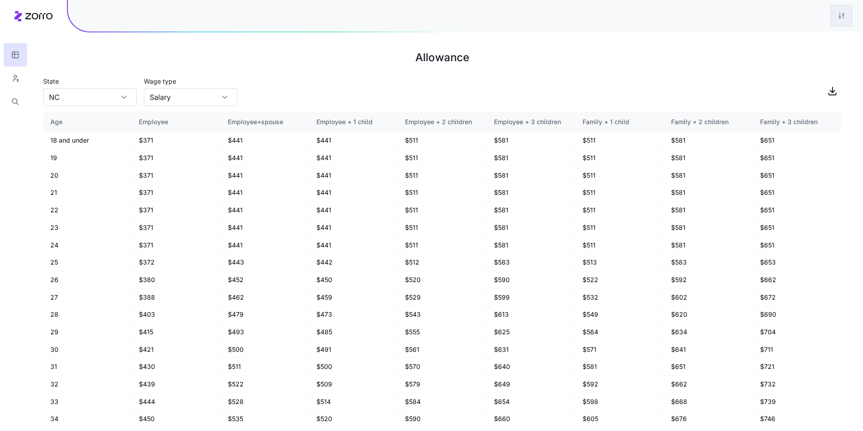
click at [834, 18] on html "Allowance State [US_STATE] Wage type Salary Age Employee Employee+spouse Employ…" at bounding box center [431, 215] width 863 height 431
click at [816, 40] on div "Edit plan design" at bounding box center [804, 39] width 89 height 14
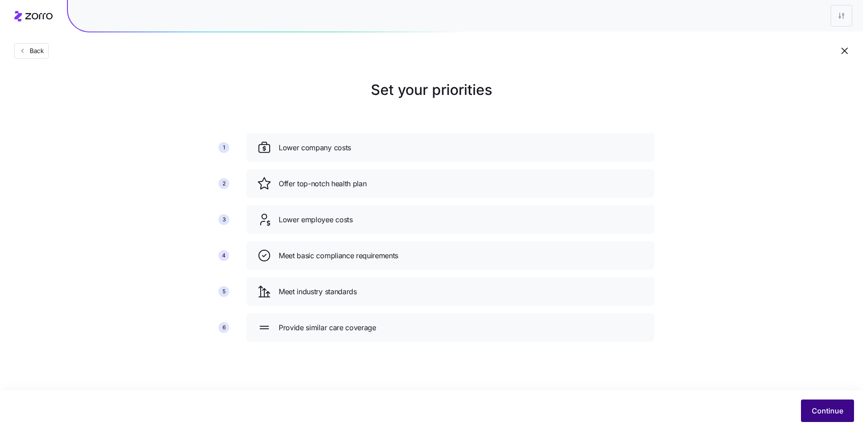
click at [842, 407] on span "Continue" at bounding box center [827, 410] width 31 height 11
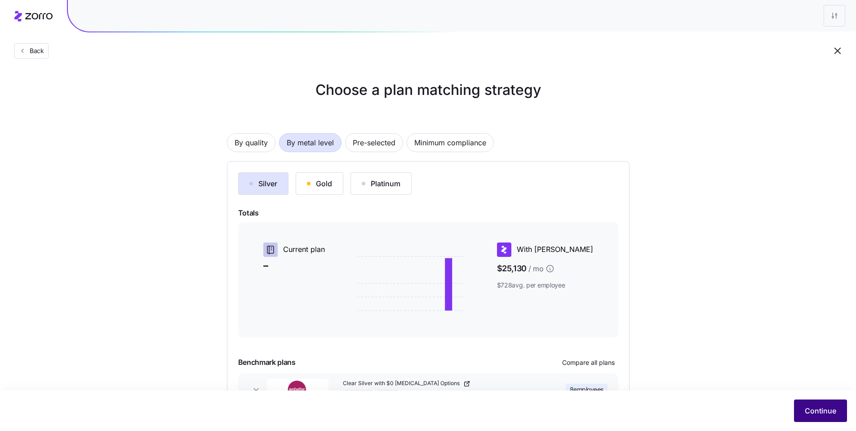
click at [804, 408] on button "Continue" at bounding box center [820, 410] width 53 height 22
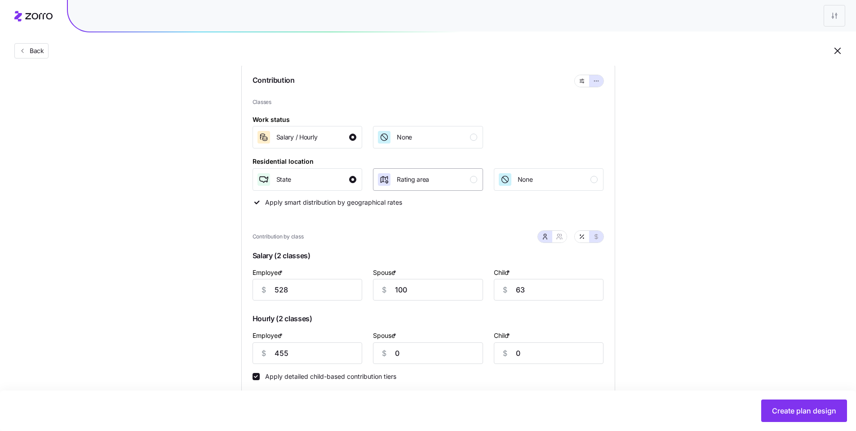
scroll to position [91, 0]
drag, startPoint x: 515, startPoint y: 287, endPoint x: 470, endPoint y: 280, distance: 45.5
click at [480, 281] on div "Employee * $ 528 Spouse * $ 100 Child * $ 63" at bounding box center [428, 283] width 362 height 45
type input "100"
click at [797, 415] on span "Create plan design" at bounding box center [804, 410] width 64 height 11
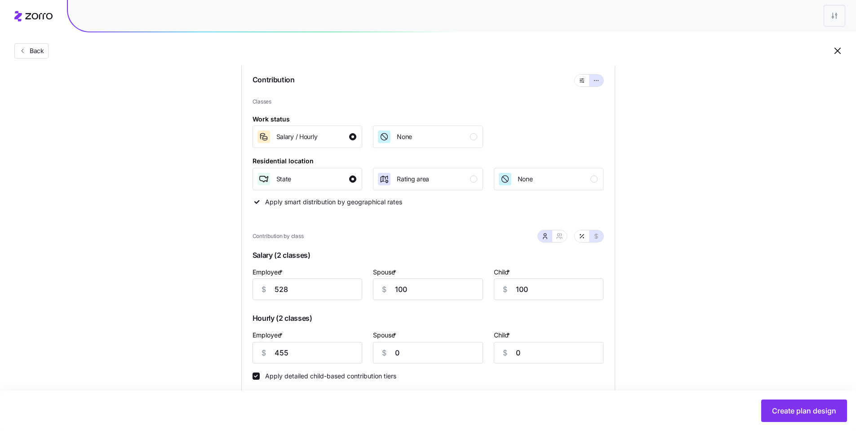
scroll to position [0, 0]
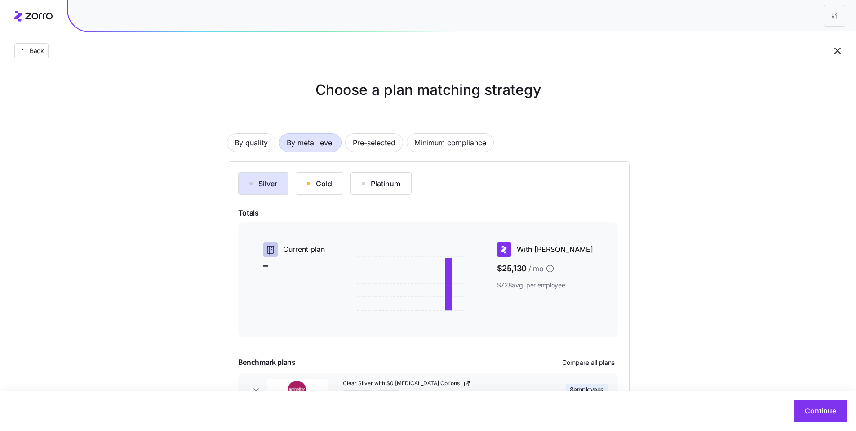
scroll to position [65, 0]
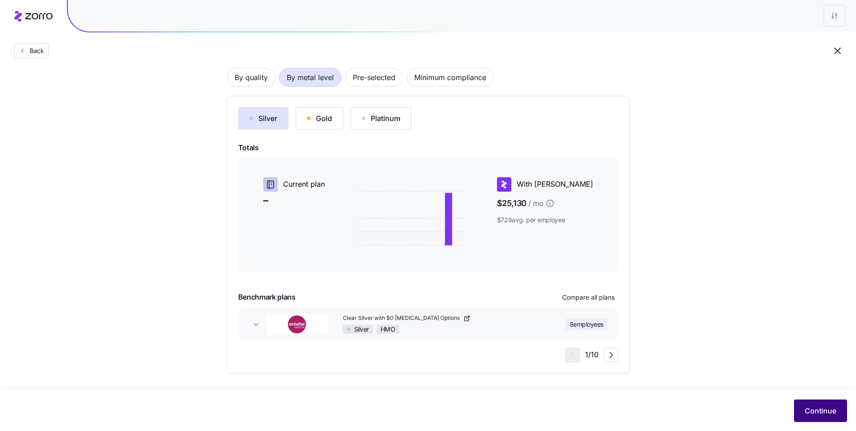
click at [827, 414] on span "Continue" at bounding box center [820, 410] width 31 height 11
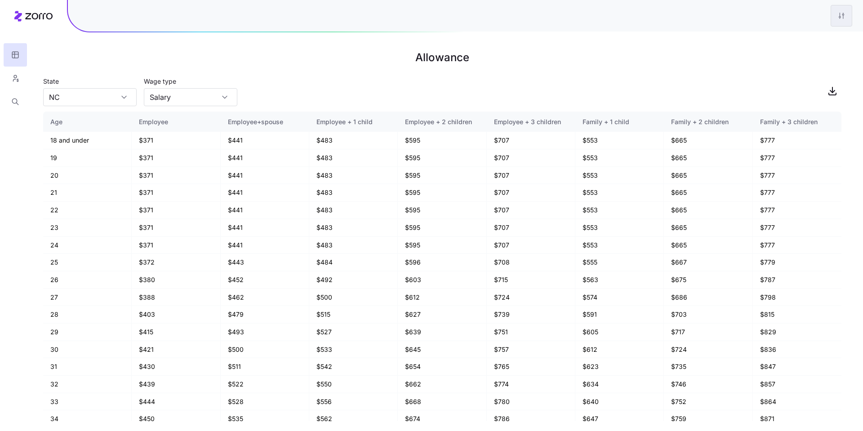
click at [843, 21] on html "Allowance State [US_STATE] Wage type Salary Age Employee Employee+spouse Employ…" at bounding box center [431, 215] width 863 height 431
click at [820, 43] on div "Edit plan design" at bounding box center [804, 39] width 89 height 14
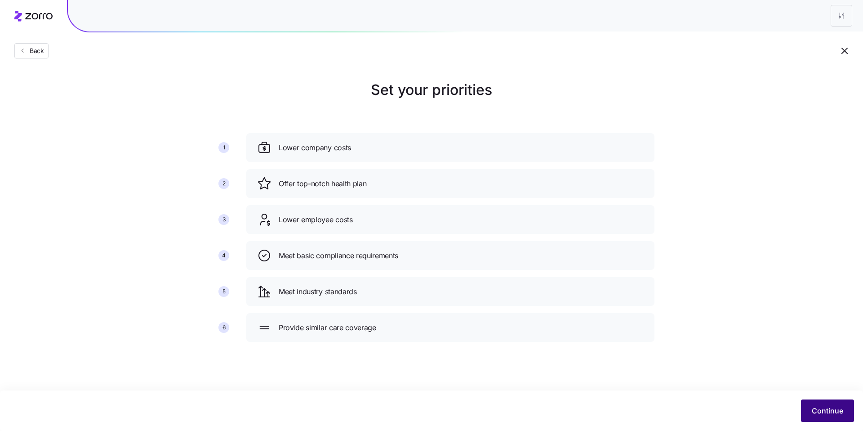
click at [837, 405] on span "Continue" at bounding box center [827, 410] width 31 height 11
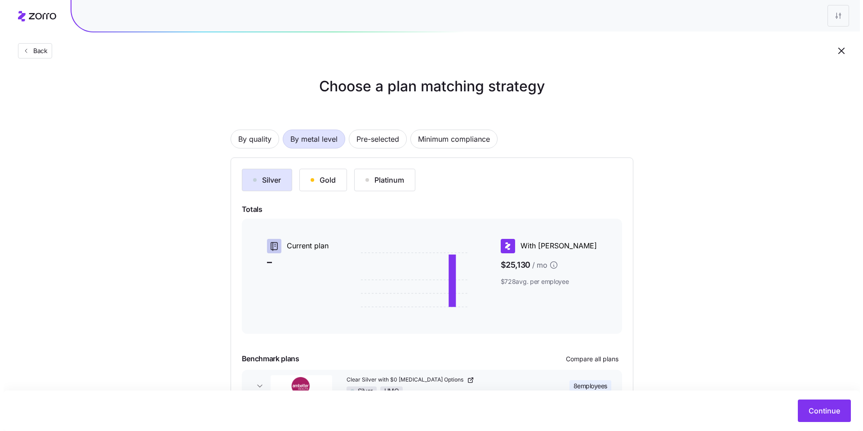
scroll to position [65, 0]
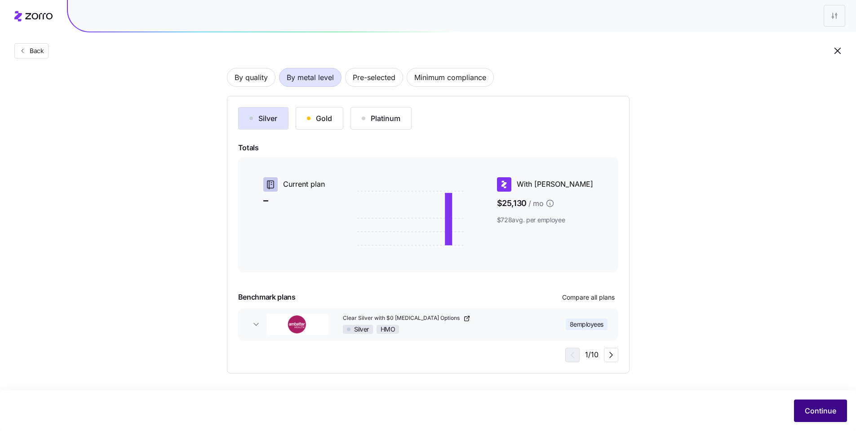
click at [838, 413] on button "Continue" at bounding box center [820, 410] width 53 height 22
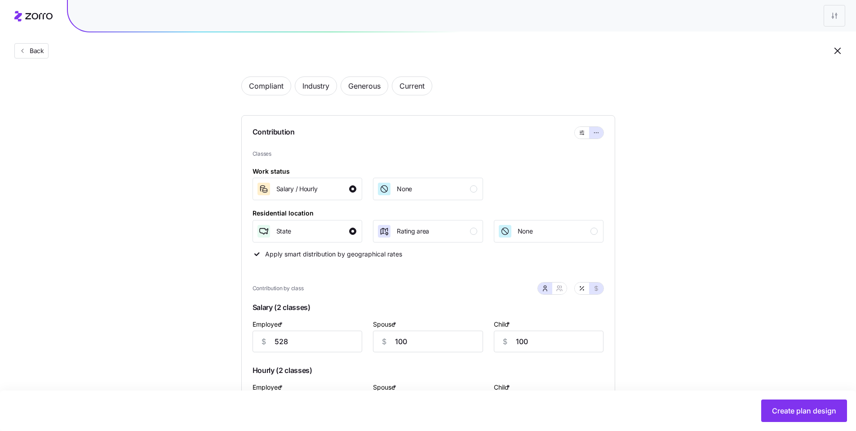
scroll to position [212, 0]
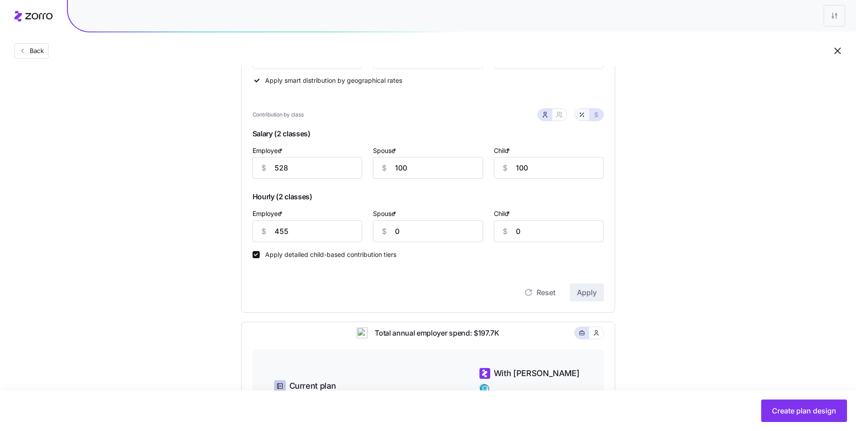
click at [584, 117] on icon "button" at bounding box center [582, 114] width 7 height 7
type input "80"
type input "15"
type input "32"
type input "69"
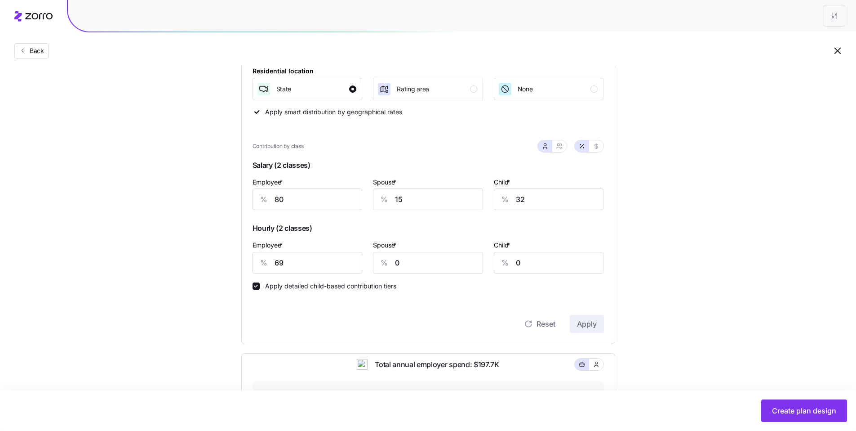
scroll to position [79, 0]
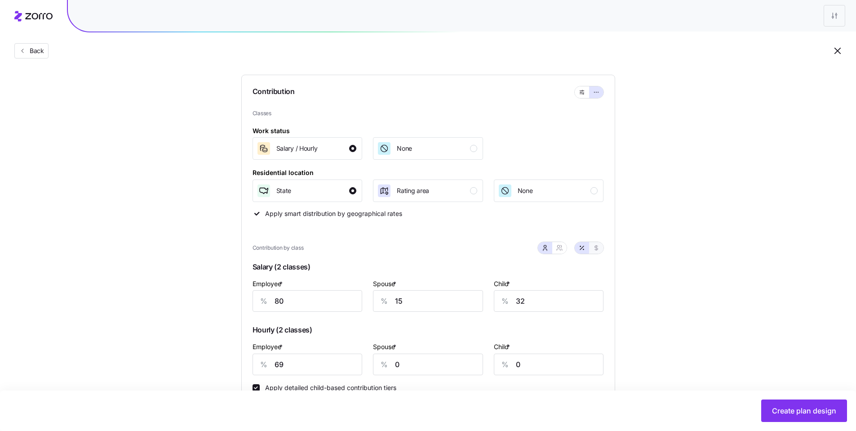
click at [599, 249] on icon "button" at bounding box center [596, 247] width 7 height 7
type input "528"
type input "100"
type input "455"
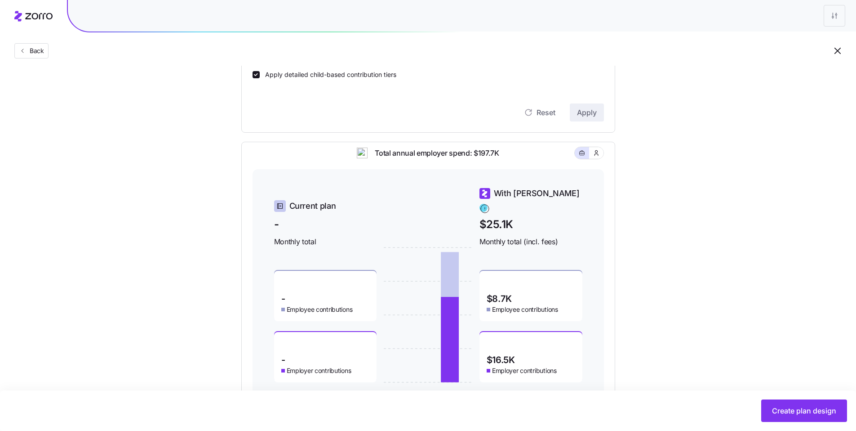
scroll to position [425, 0]
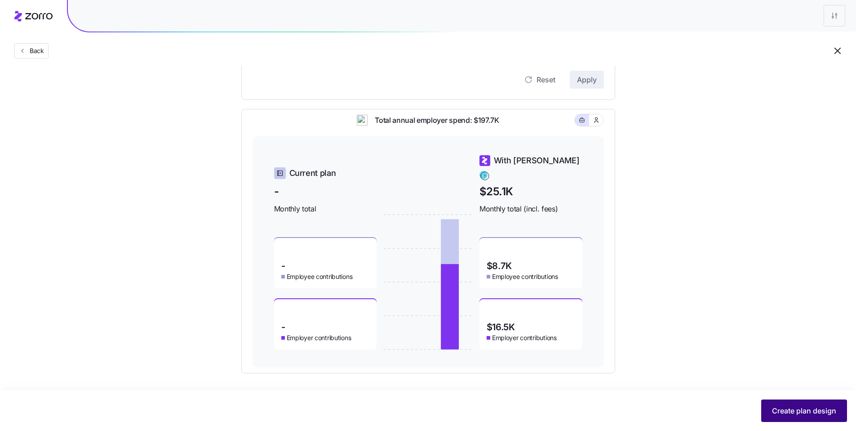
click at [807, 411] on span "Create plan design" at bounding box center [804, 410] width 64 height 11
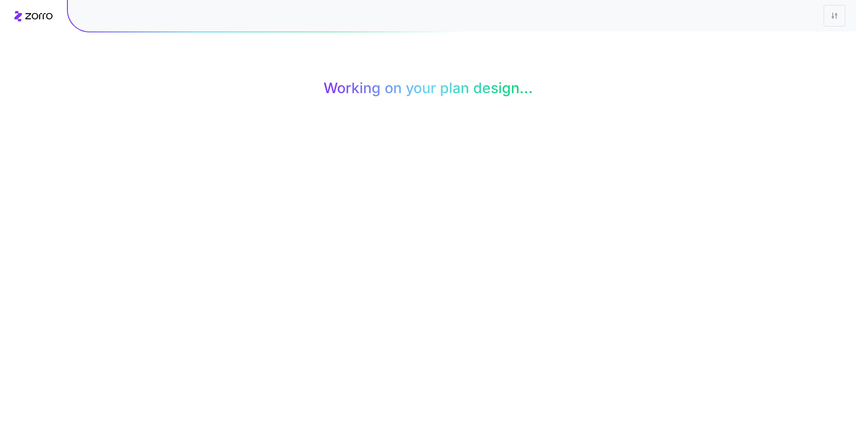
scroll to position [0, 0]
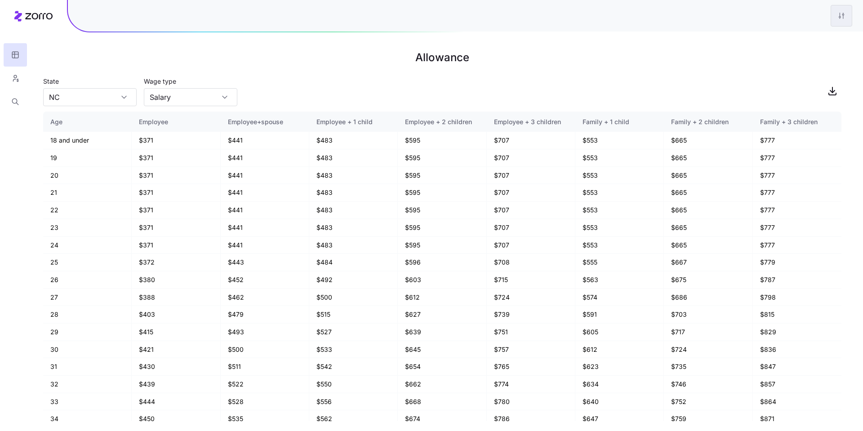
click at [840, 22] on html "Allowance State [US_STATE] Wage type Salary Age Employee Employee+spouse Employ…" at bounding box center [431, 215] width 863 height 431
click at [825, 35] on div "Edit plan design" at bounding box center [804, 39] width 89 height 14
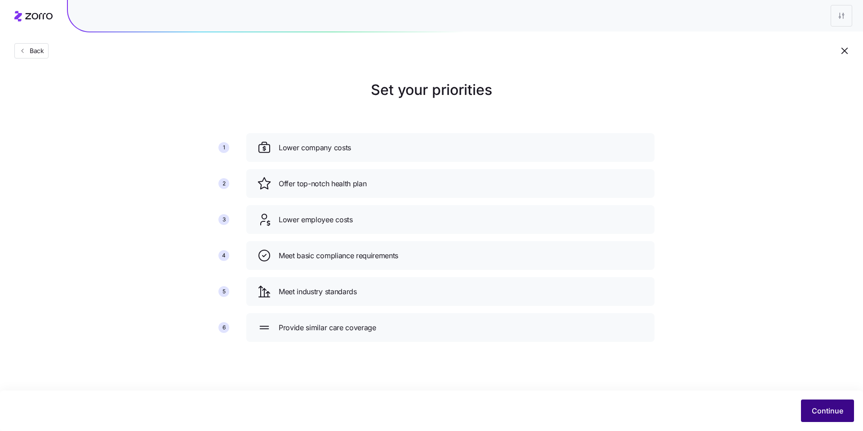
click at [830, 411] on span "Continue" at bounding box center [827, 410] width 31 height 11
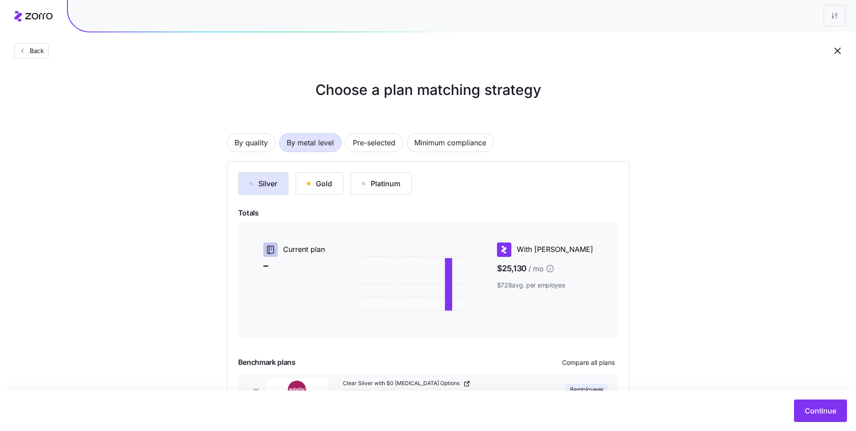
scroll to position [65, 0]
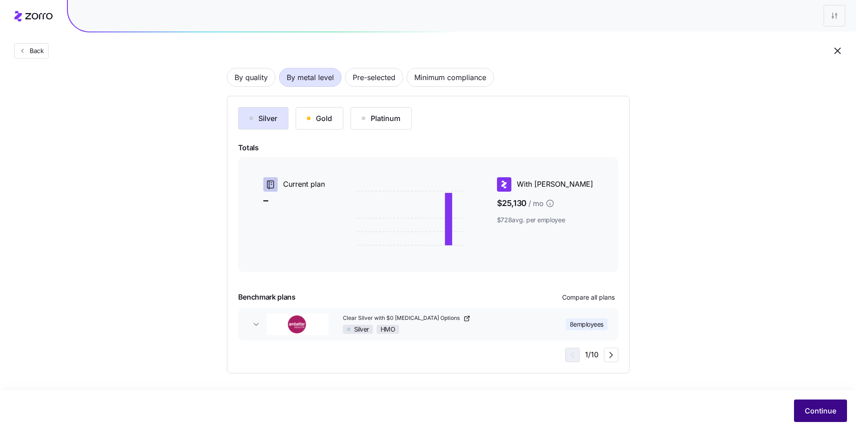
click at [833, 409] on span "Continue" at bounding box center [820, 410] width 31 height 11
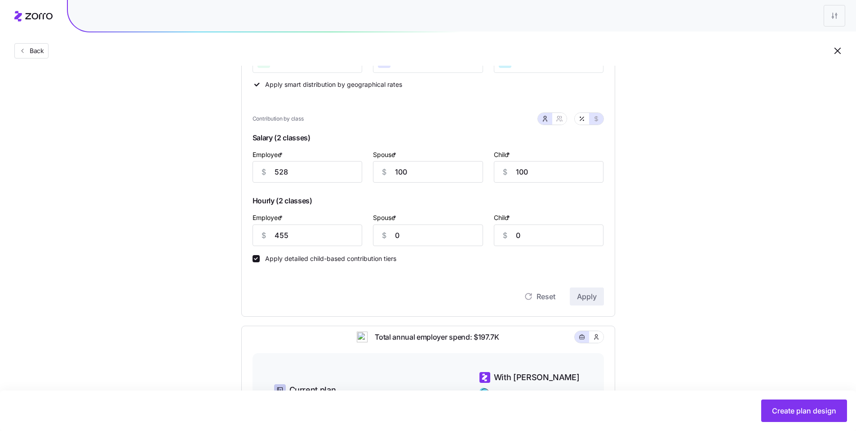
scroll to position [251, 0]
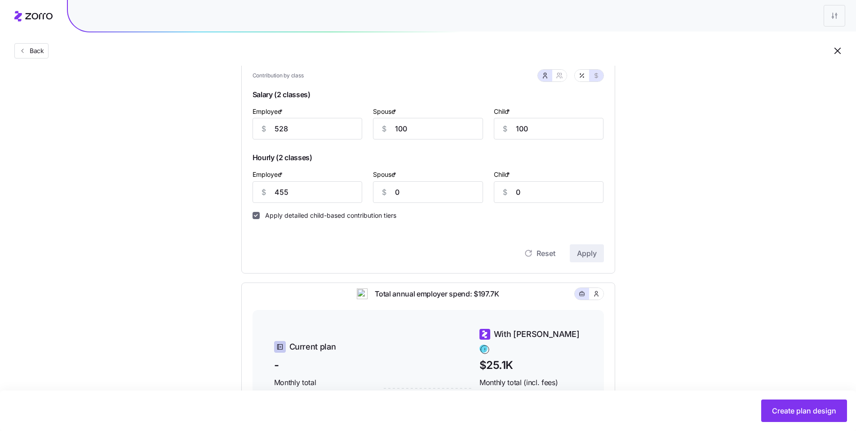
click at [257, 217] on input "Apply detailed child-based contribution tiers" at bounding box center [256, 215] width 7 height 7
checkbox input "false"
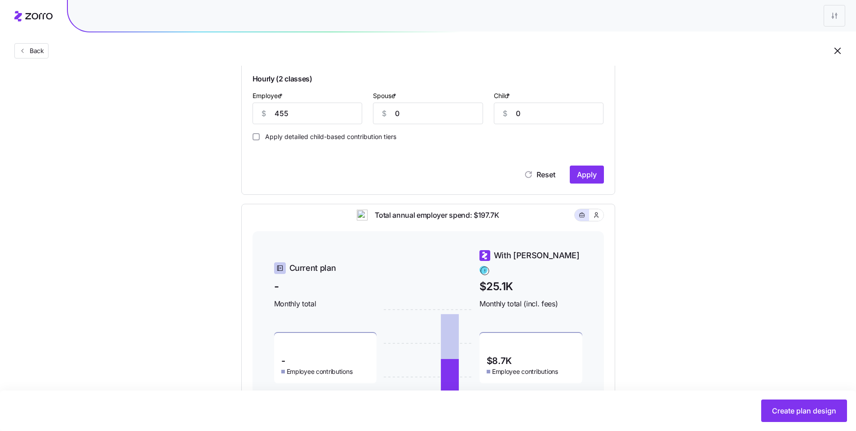
scroll to position [425, 0]
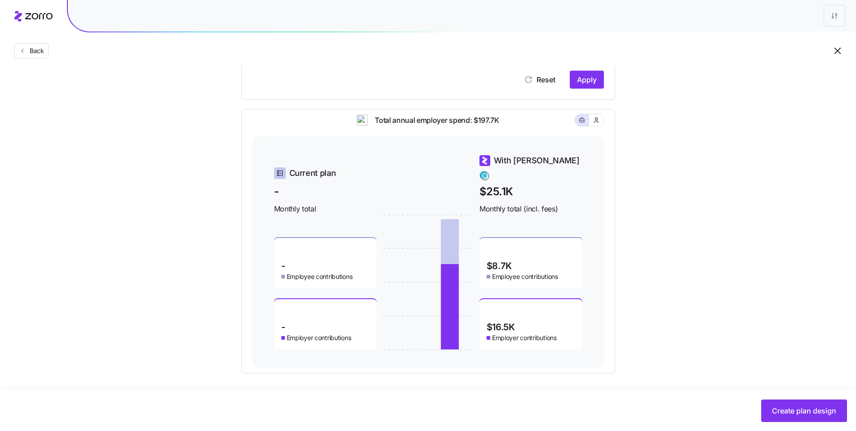
click at [586, 80] on span "Apply" at bounding box center [587, 79] width 20 height 11
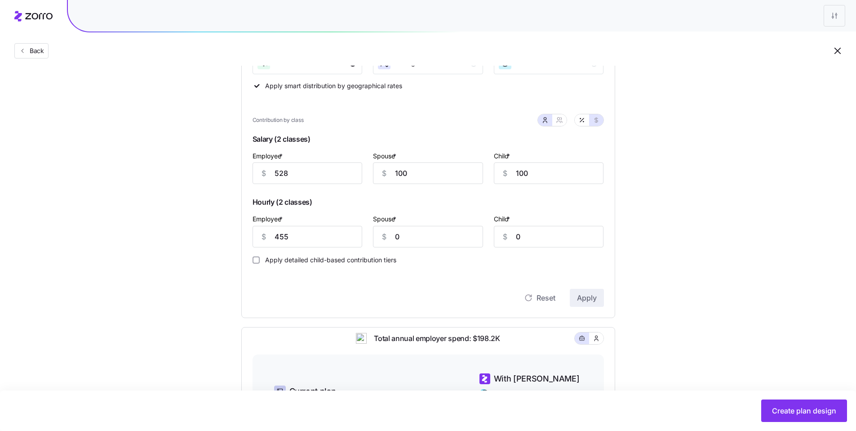
scroll to position [200, 0]
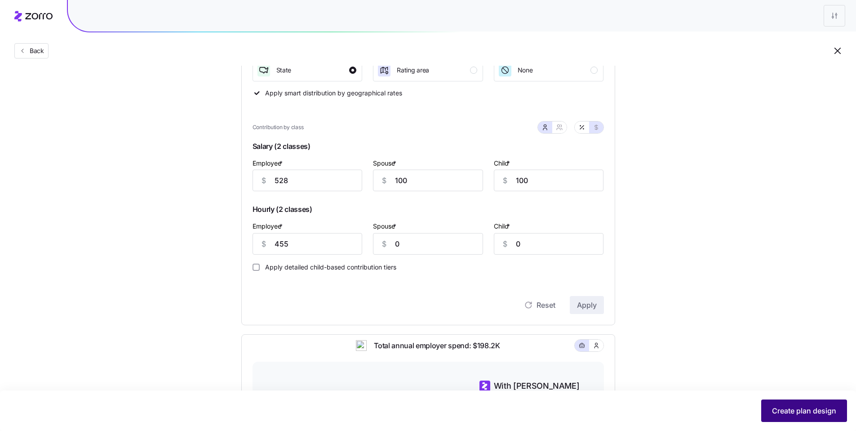
click at [806, 402] on button "Create plan design" at bounding box center [805, 410] width 86 height 22
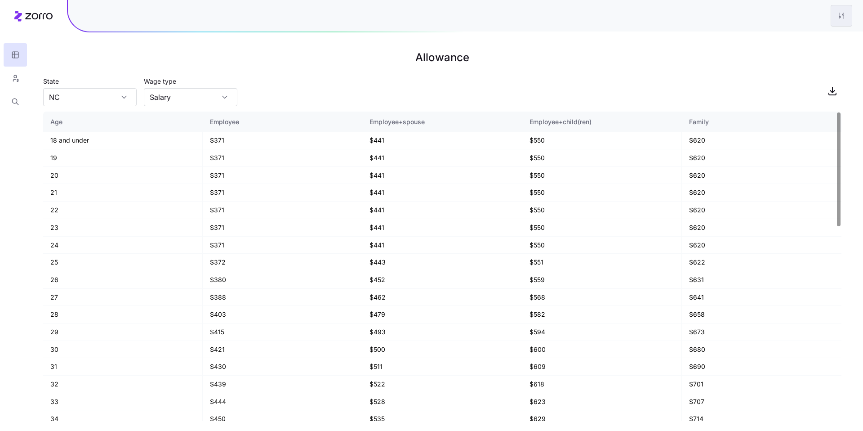
click at [835, 19] on html "Allowance State [US_STATE] Wage type Salary Age Employee Employee+spouse Employ…" at bounding box center [431, 215] width 863 height 431
click at [812, 33] on div "Edit plan design" at bounding box center [804, 39] width 89 height 14
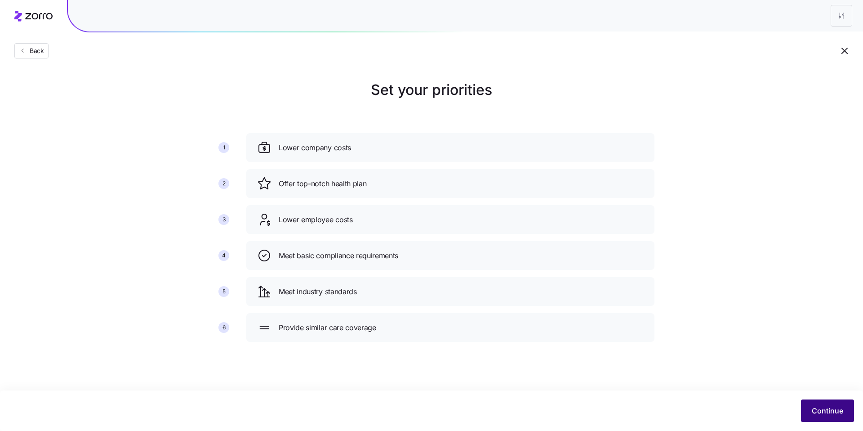
click at [831, 419] on button "Continue" at bounding box center [827, 410] width 53 height 22
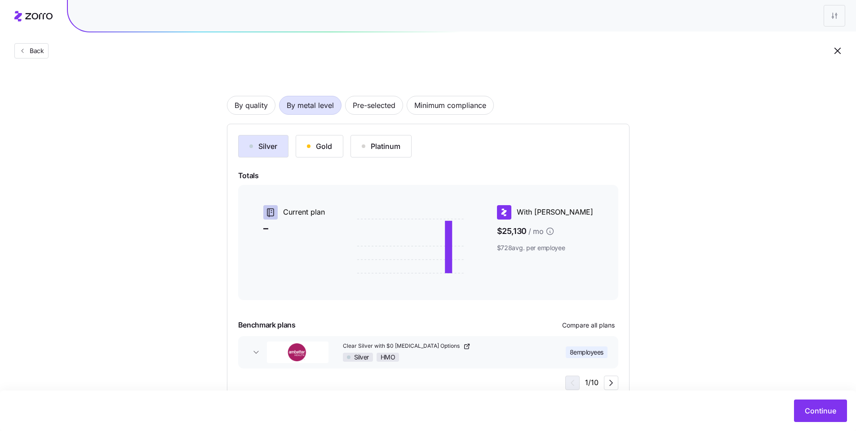
scroll to position [65, 0]
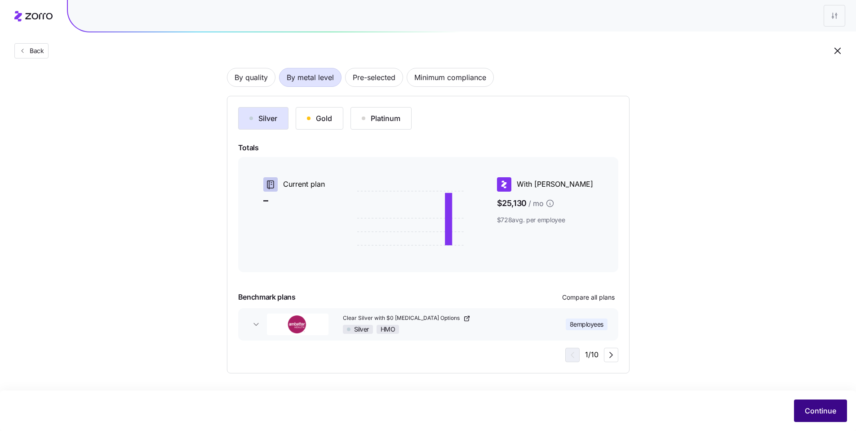
click at [812, 409] on span "Continue" at bounding box center [820, 410] width 31 height 11
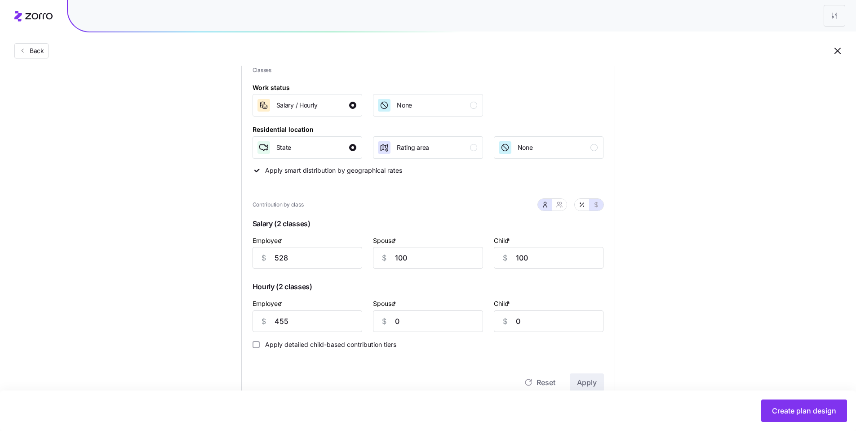
scroll to position [169, 0]
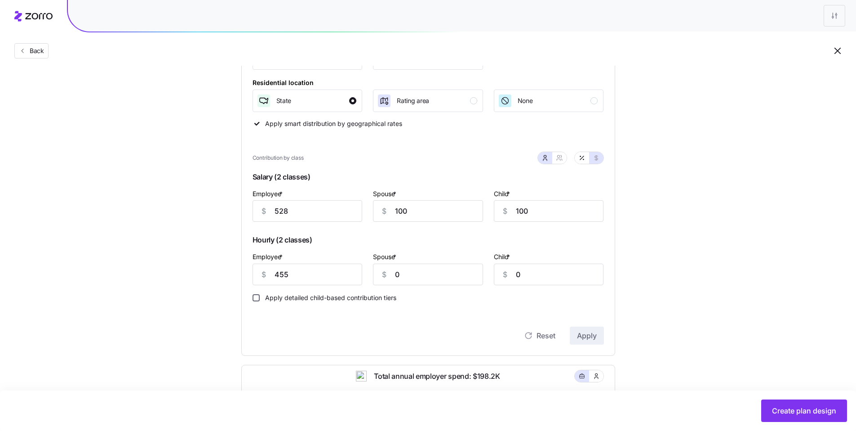
click at [258, 299] on input "Apply detailed child-based contribution tiers" at bounding box center [256, 297] width 7 height 7
checkbox input "true"
click at [593, 338] on span "Apply" at bounding box center [587, 335] width 20 height 11
click at [821, 412] on span "Create plan design" at bounding box center [804, 410] width 64 height 11
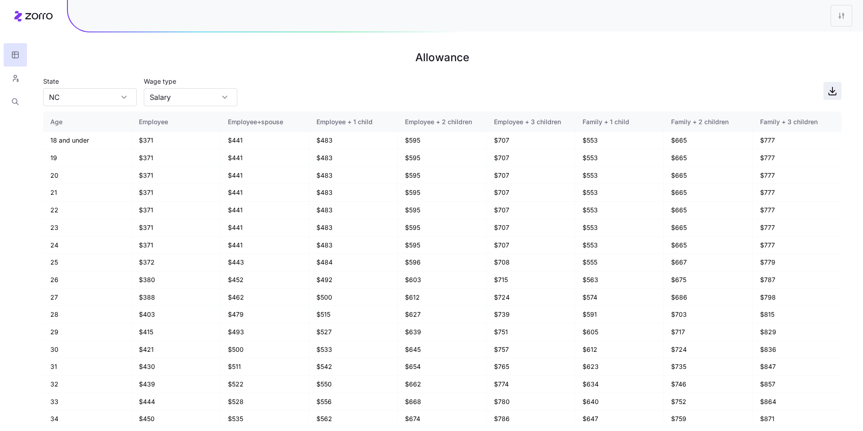
click at [836, 91] on icon "button" at bounding box center [832, 90] width 11 height 11
